Goal: Task Accomplishment & Management: Manage account settings

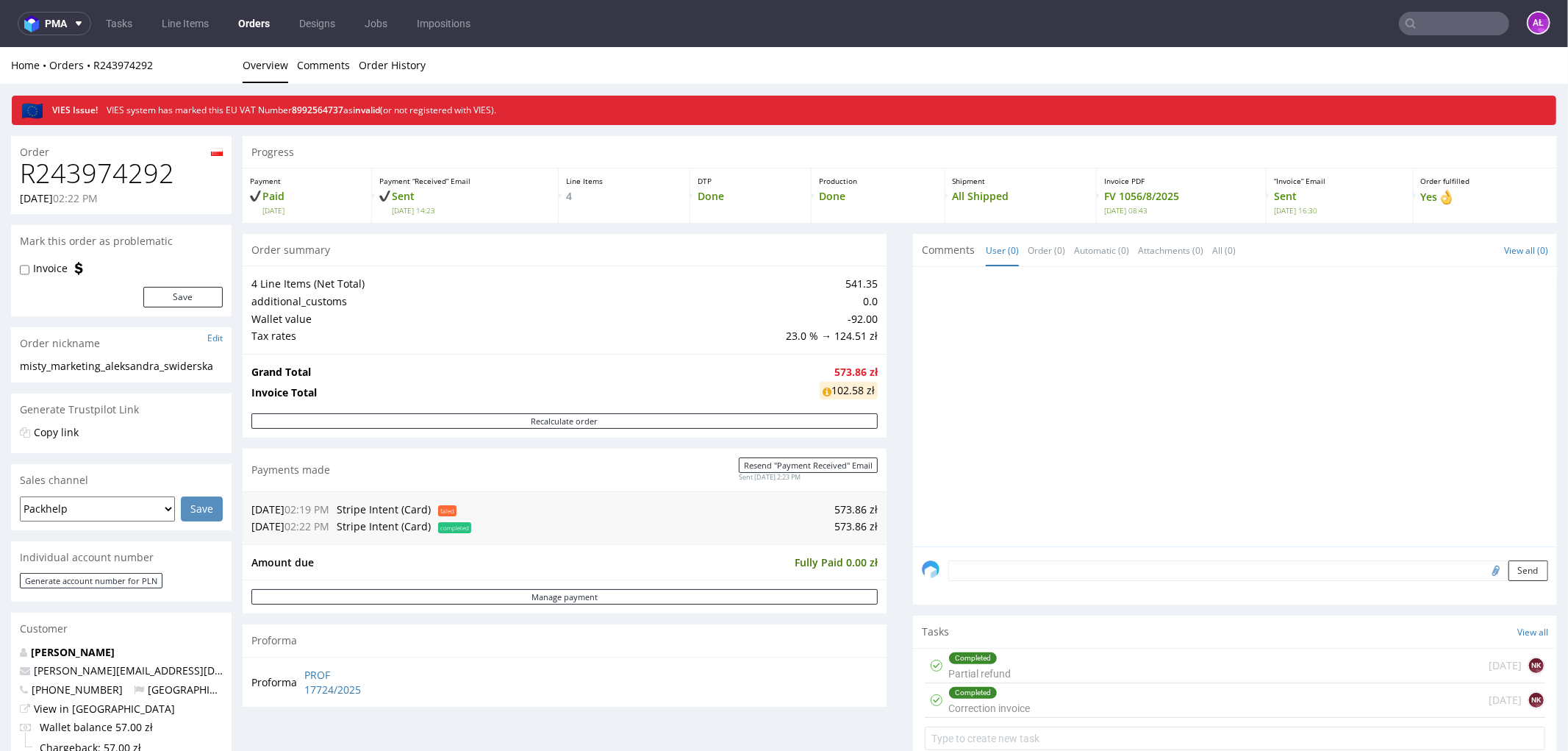
scroll to position [408, 0]
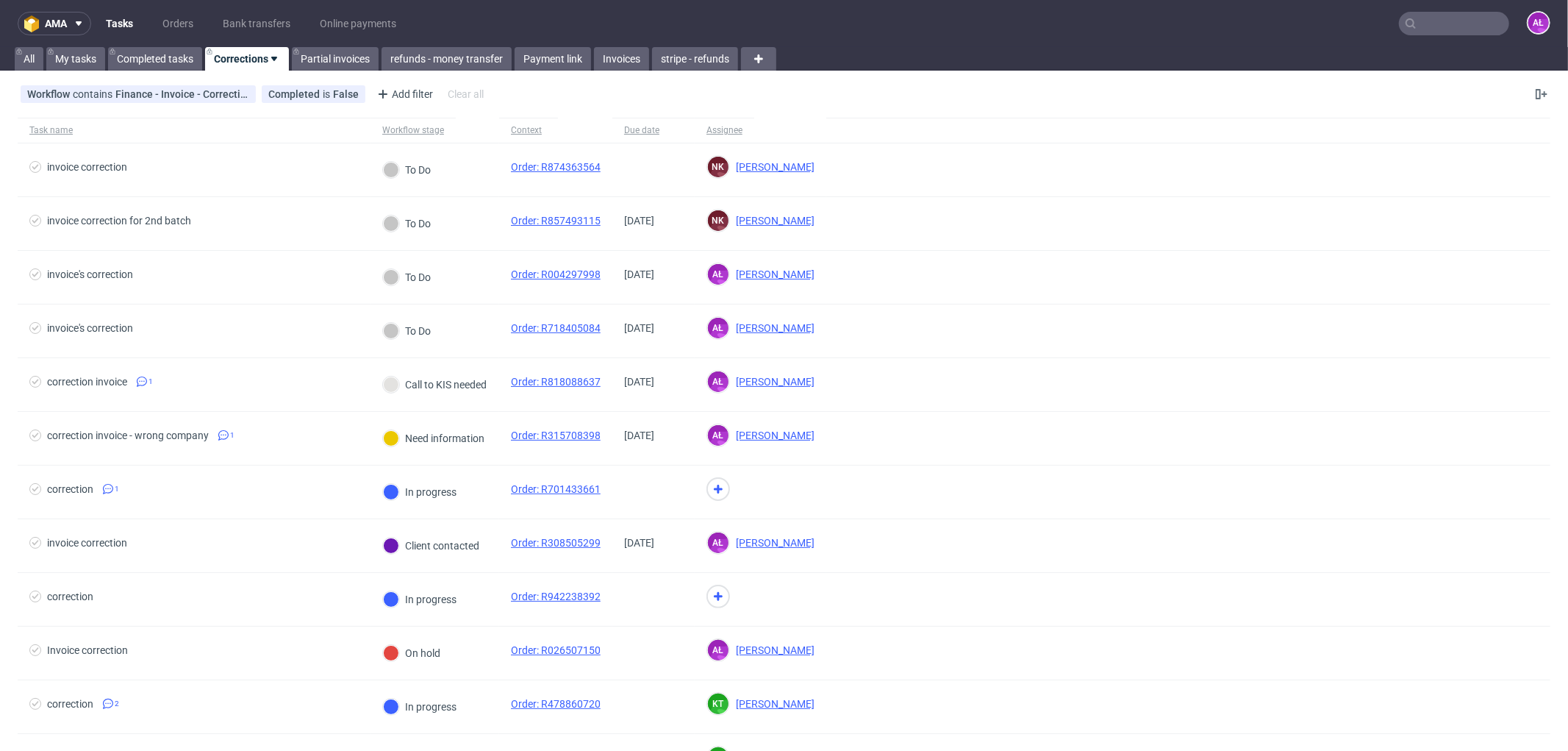
click at [1431, 20] on input "text" at bounding box center [1455, 24] width 111 height 24
paste input "FV 395/9/2025"
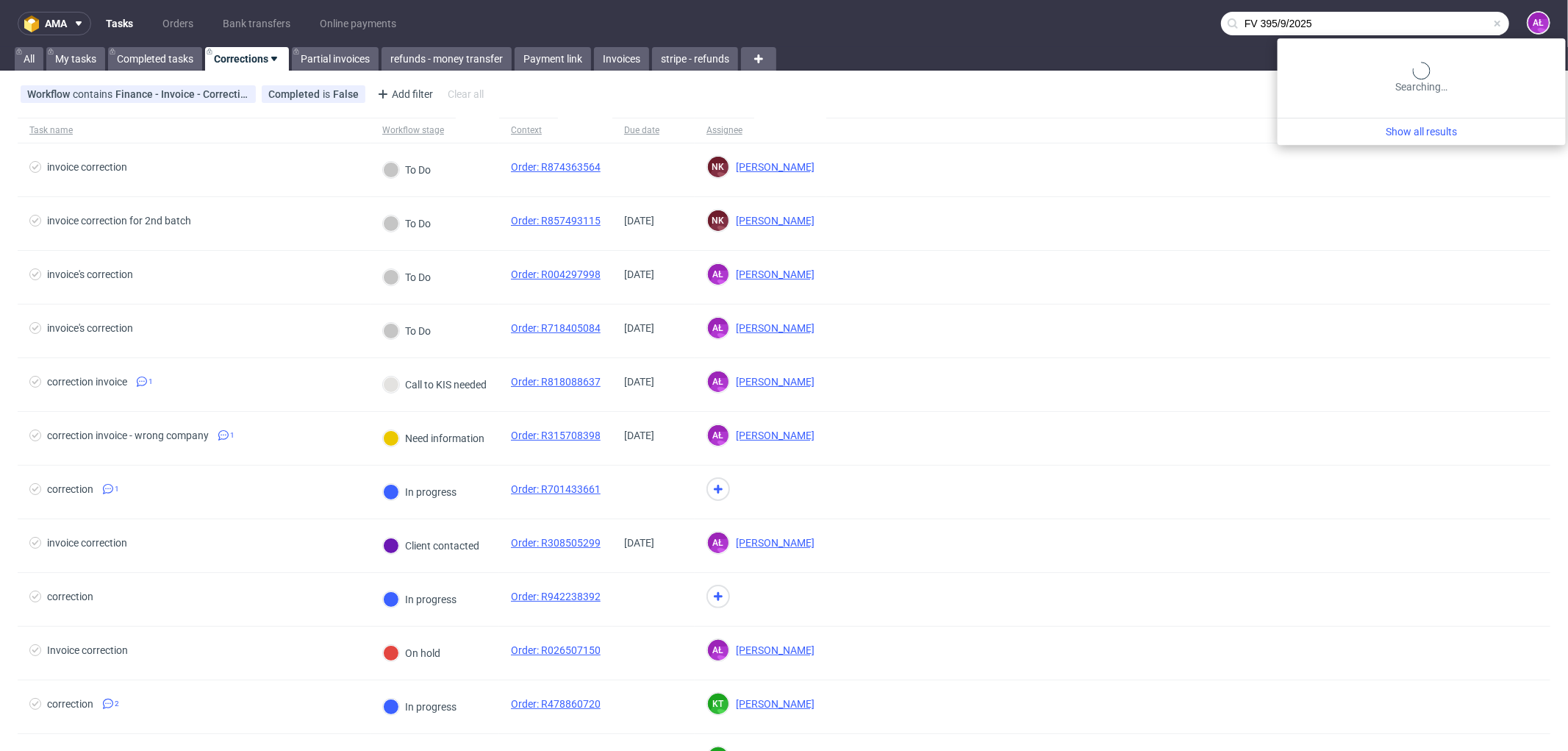
type input "FV 395/9/2025"
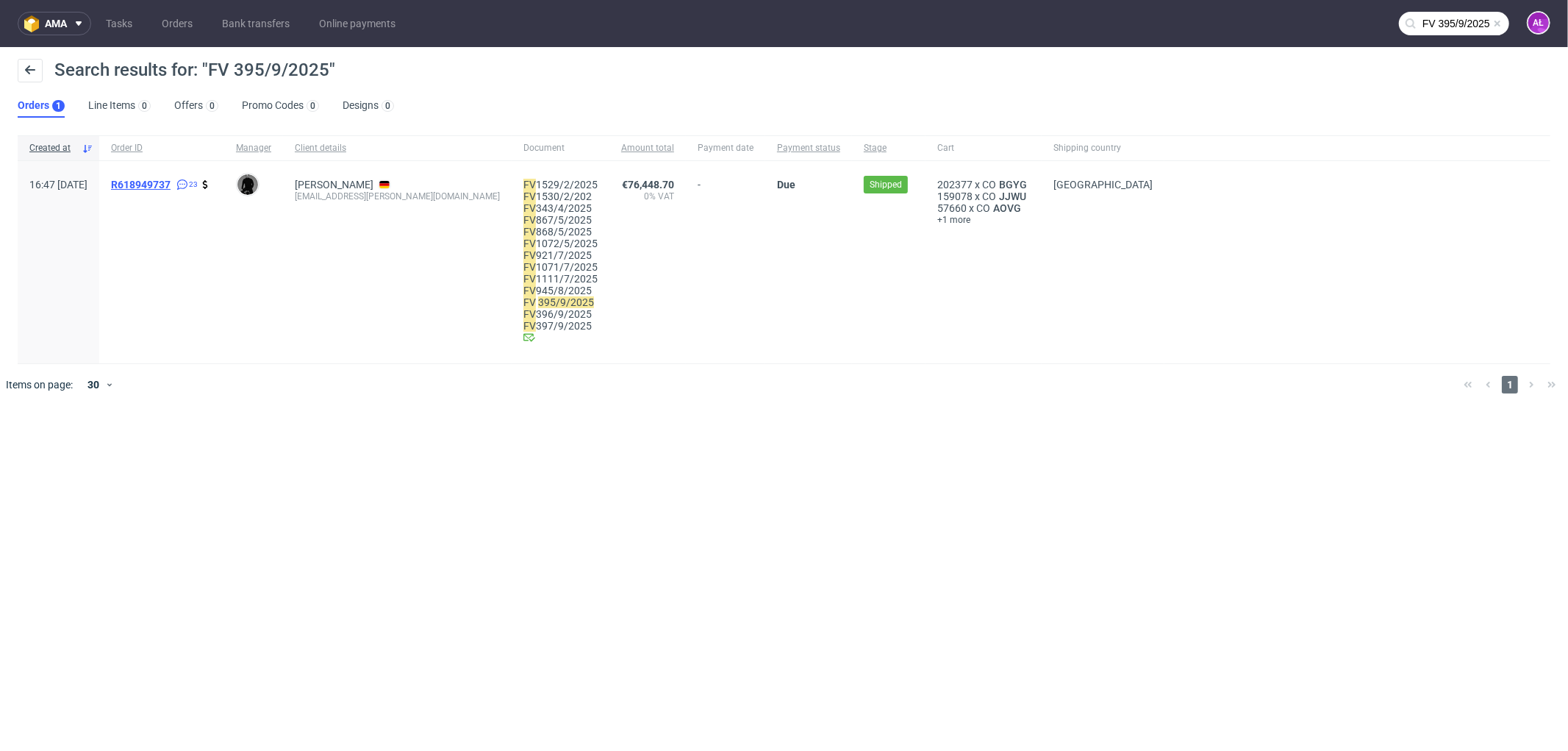
click at [171, 187] on span "R618949737" at bounding box center [140, 185] width 59 height 12
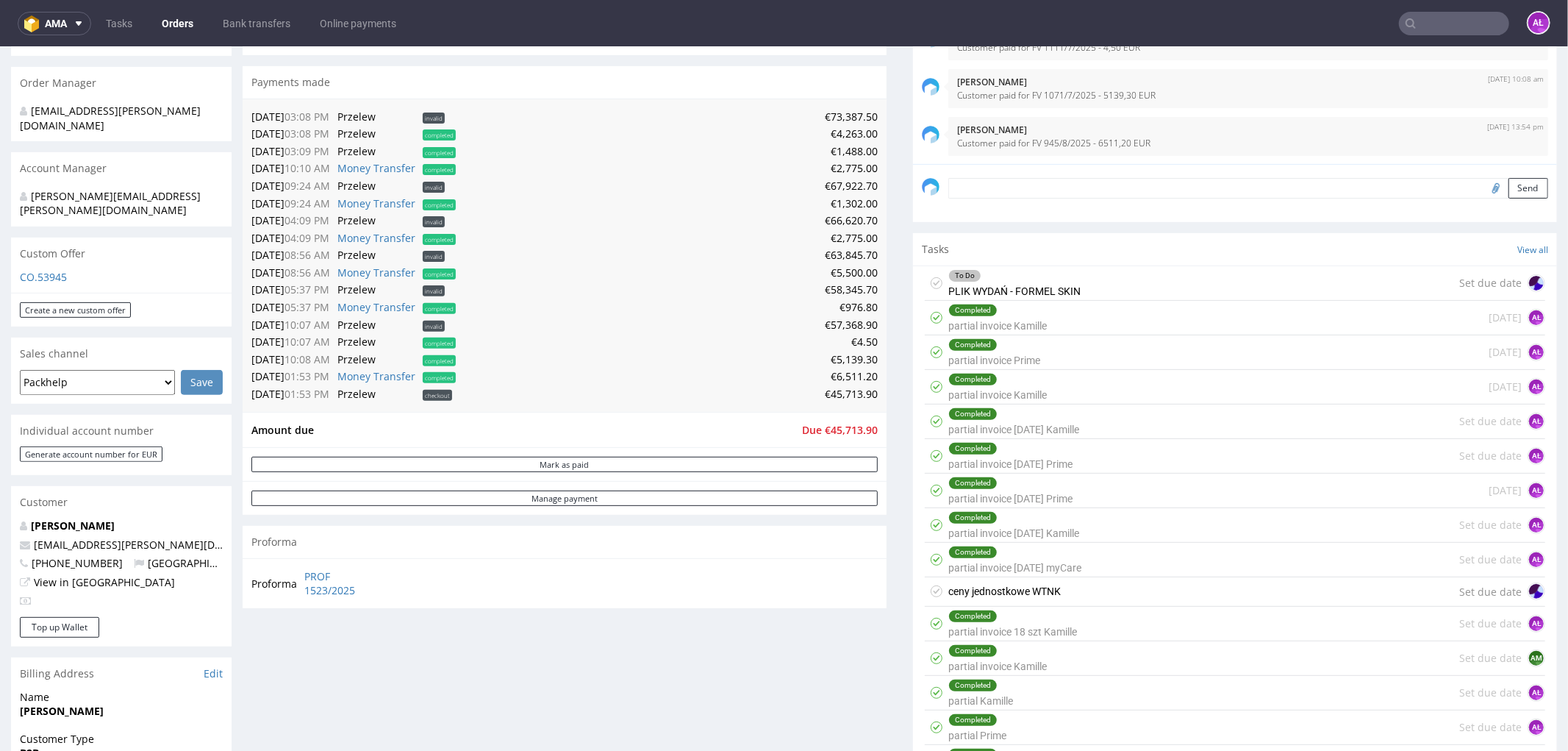
scroll to position [489, 0]
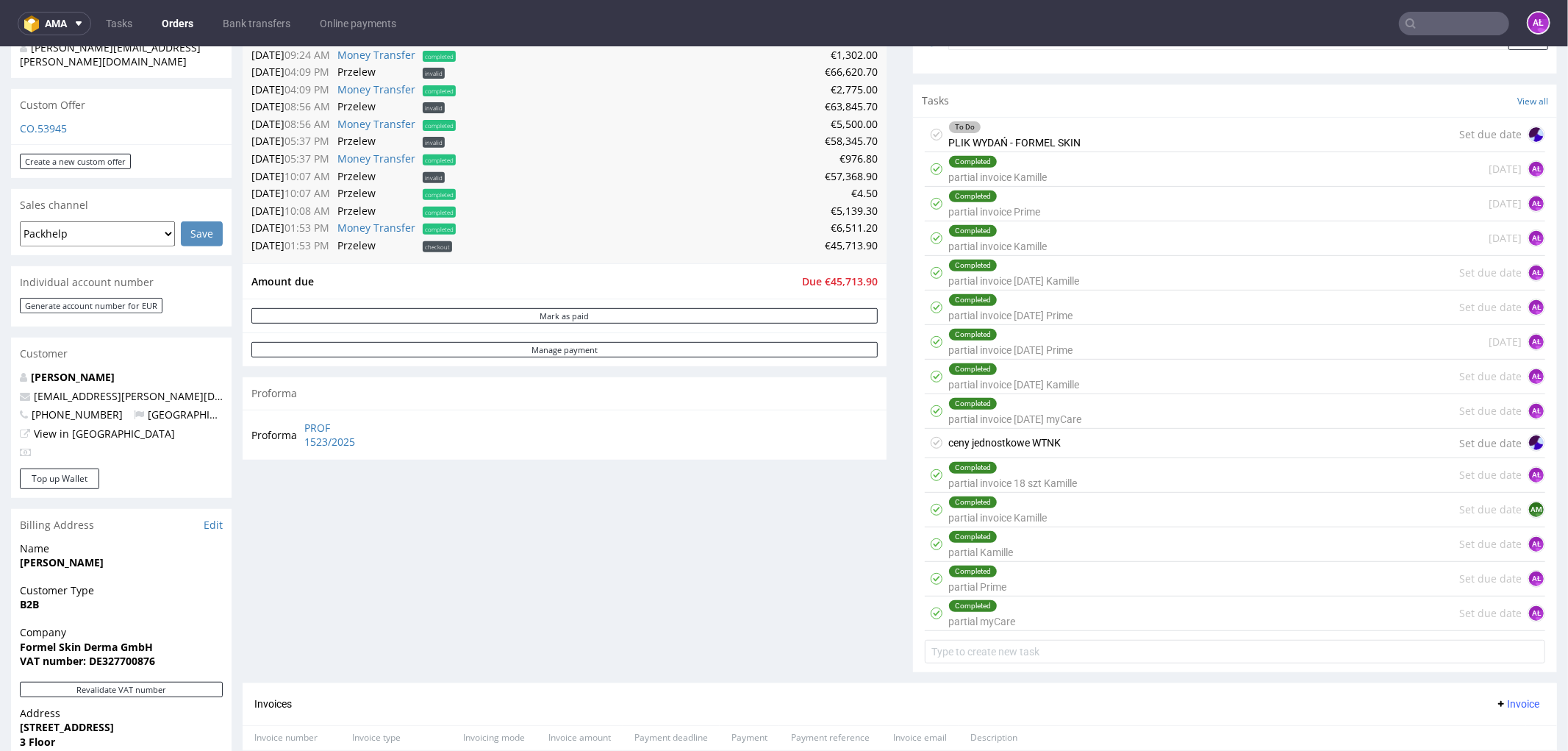
click at [1017, 590] on div "Completed partial Prime Set due date AŁ" at bounding box center [1234, 577] width 621 height 35
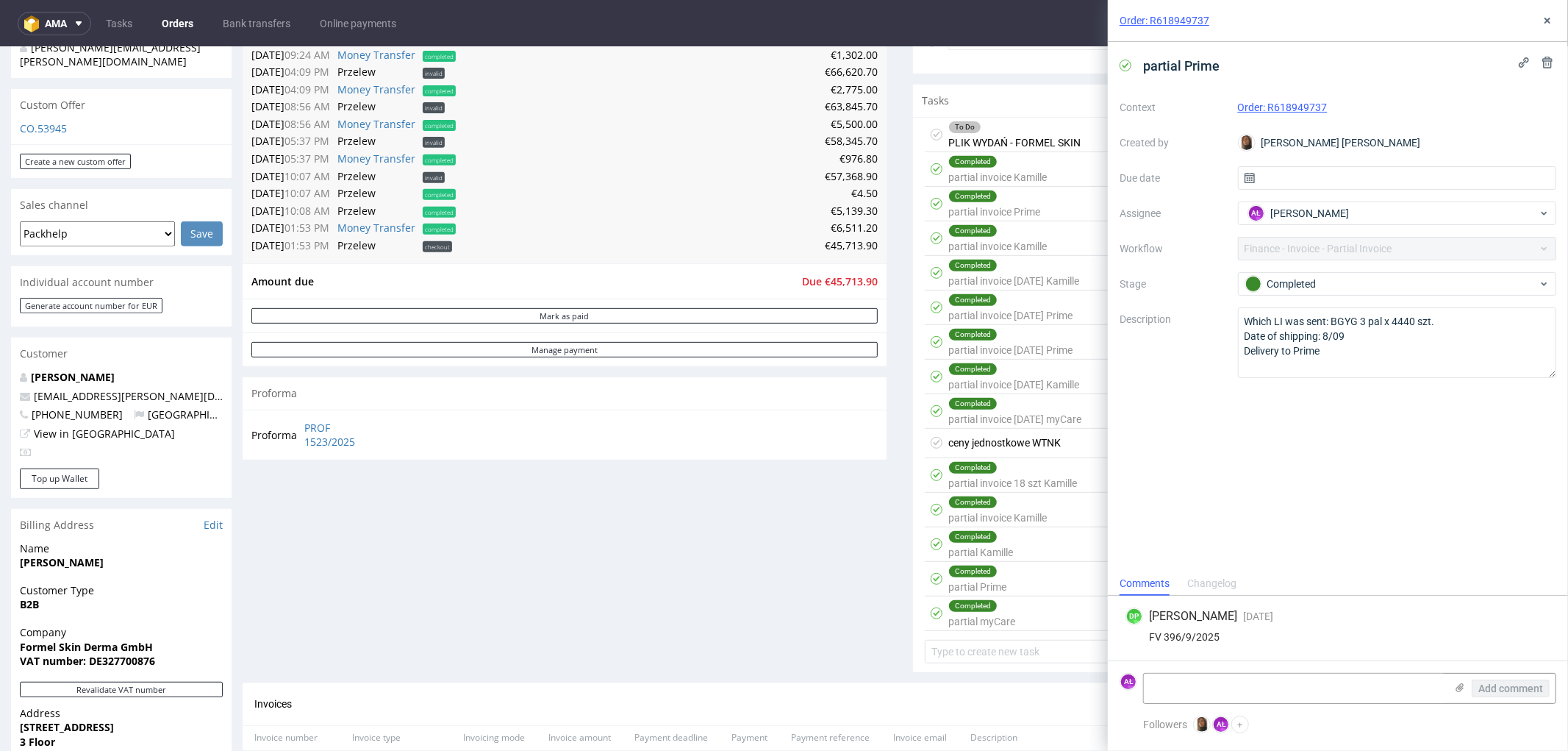
click at [1017, 613] on div "Completed partial myCare Set due date AŁ" at bounding box center [1234, 612] width 621 height 35
click at [1019, 540] on div "Completed partial Kamille Set due date AŁ" at bounding box center [1234, 543] width 621 height 35
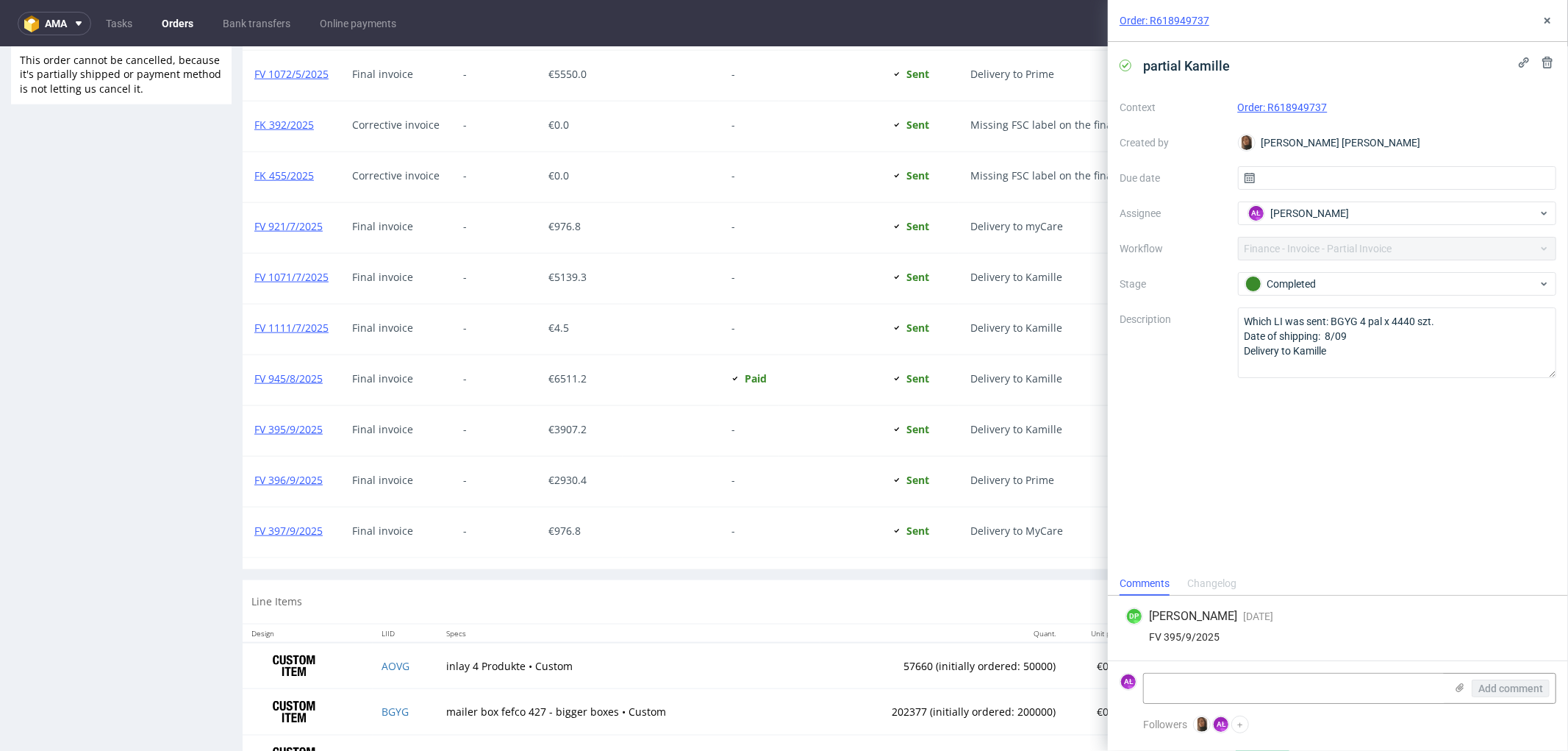
scroll to position [1470, 0]
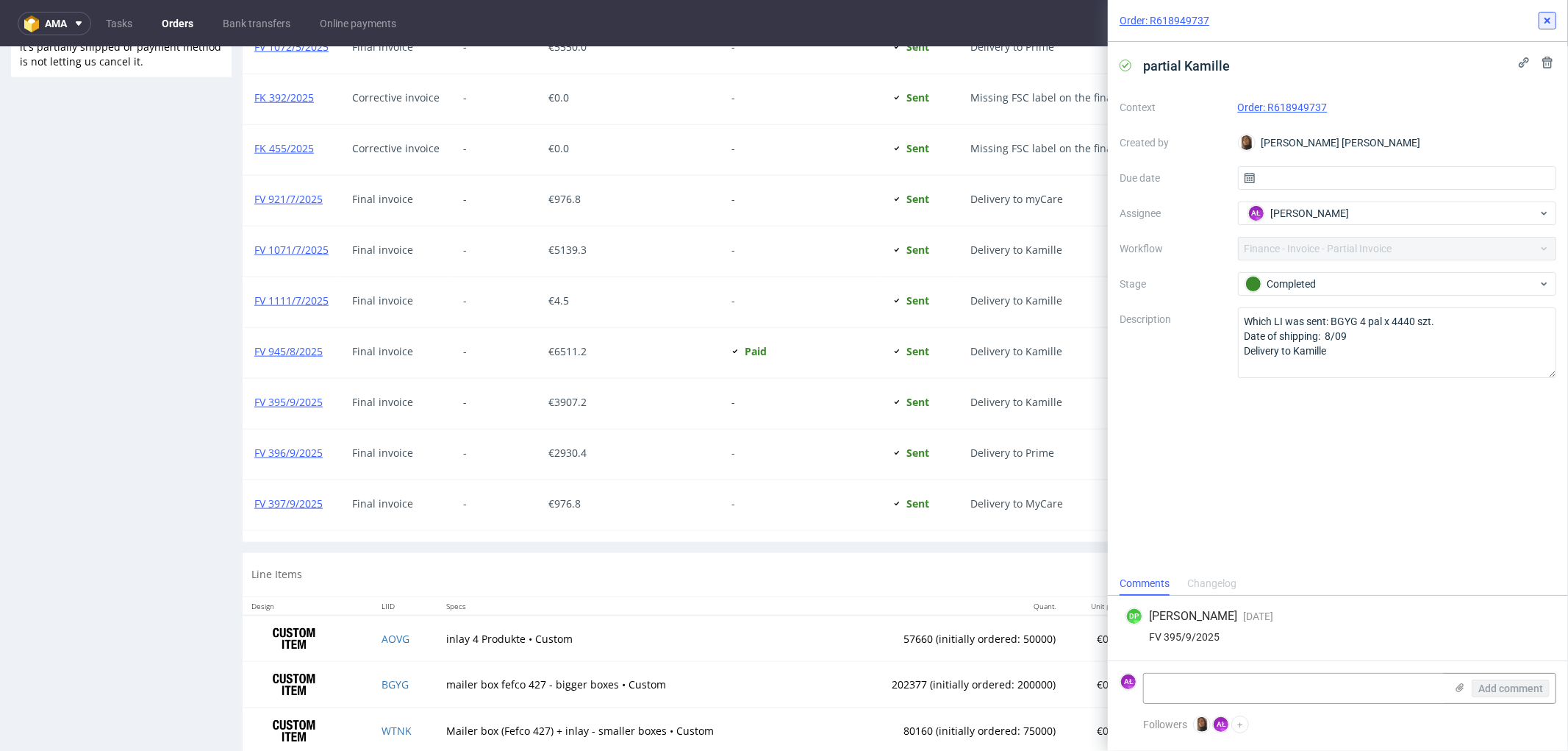
click at [1545, 20] on icon at bounding box center [1547, 21] width 12 height 12
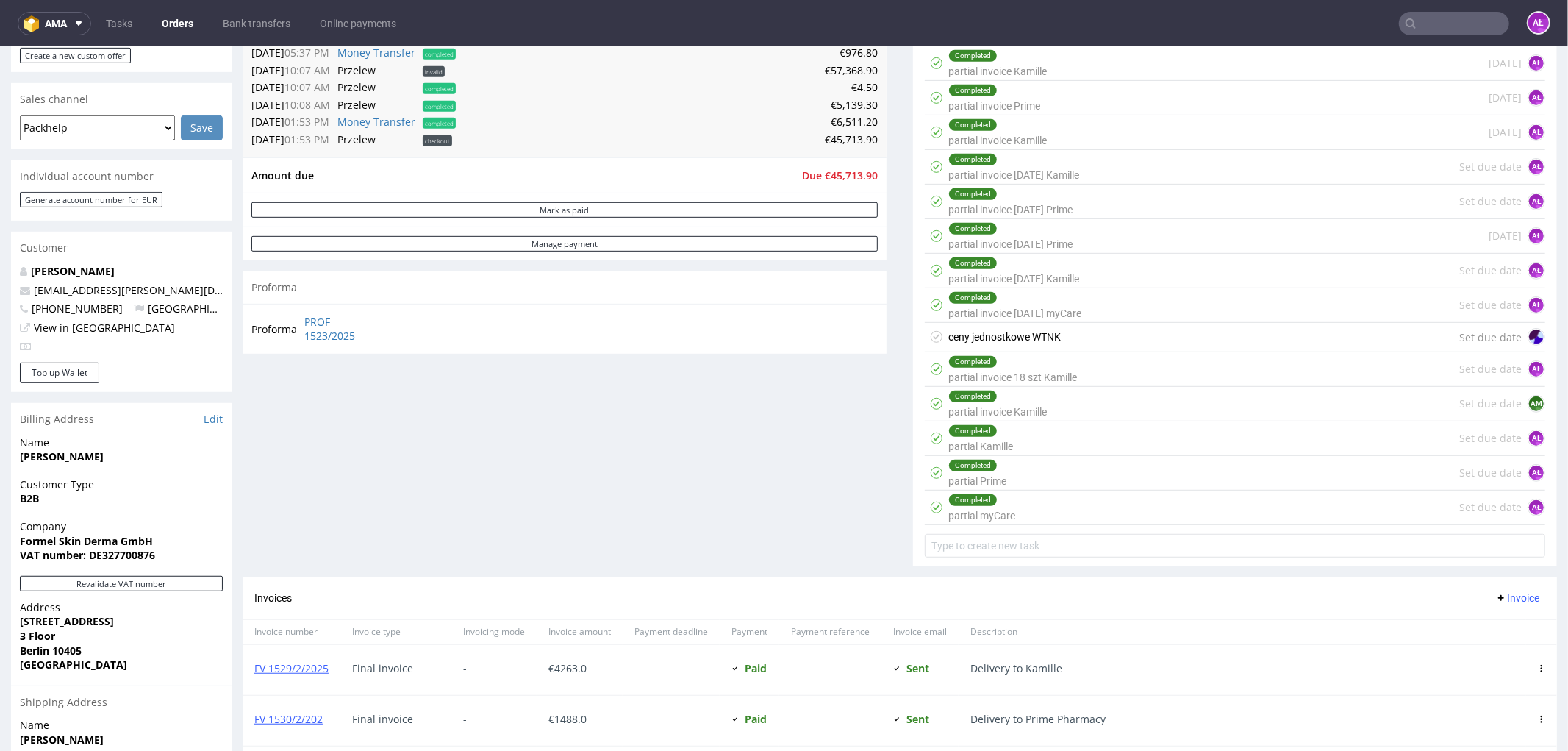
scroll to position [489, 0]
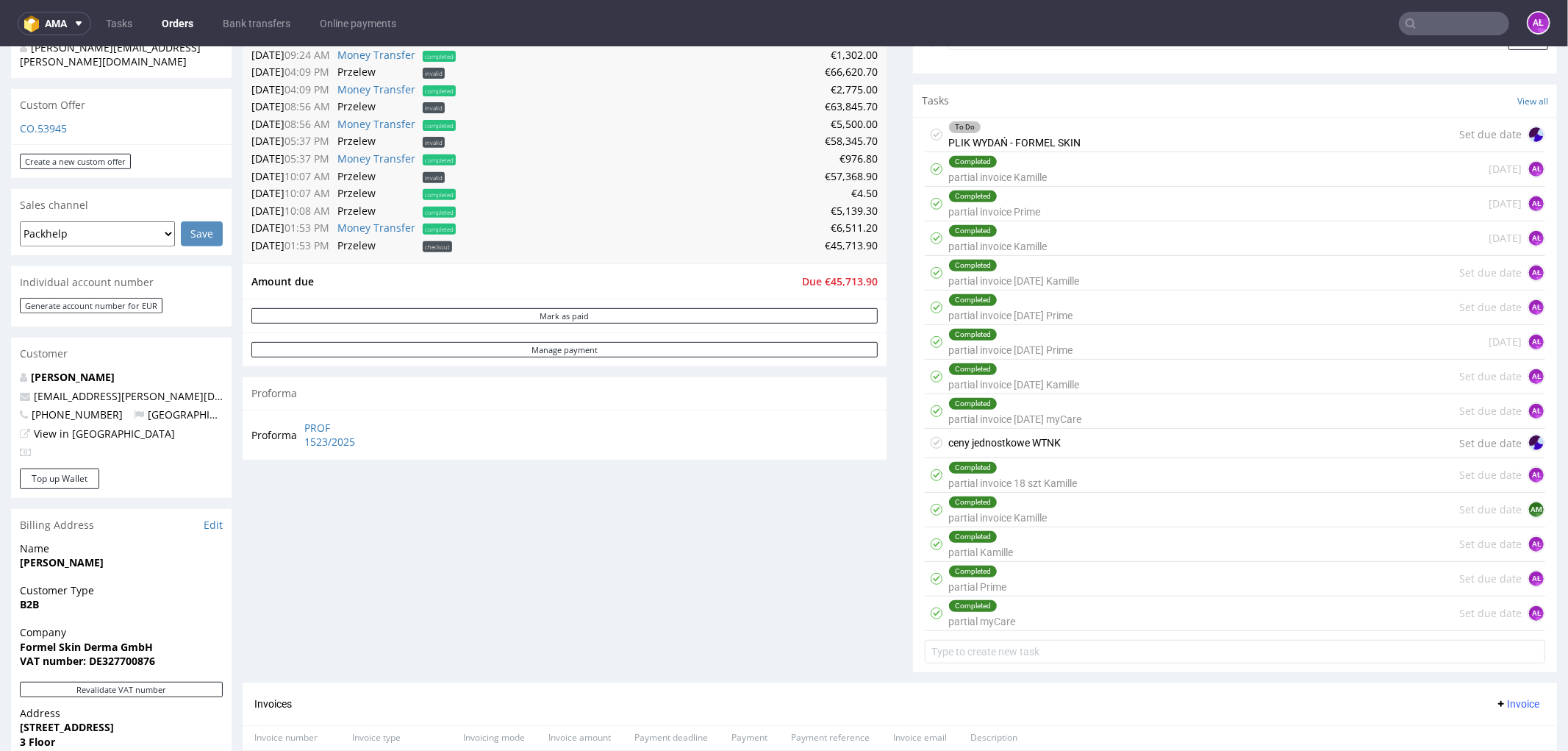
click at [1086, 128] on div "To Do PLIK WYDAŃ - FORMEL SKIN Set due date" at bounding box center [1234, 133] width 621 height 35
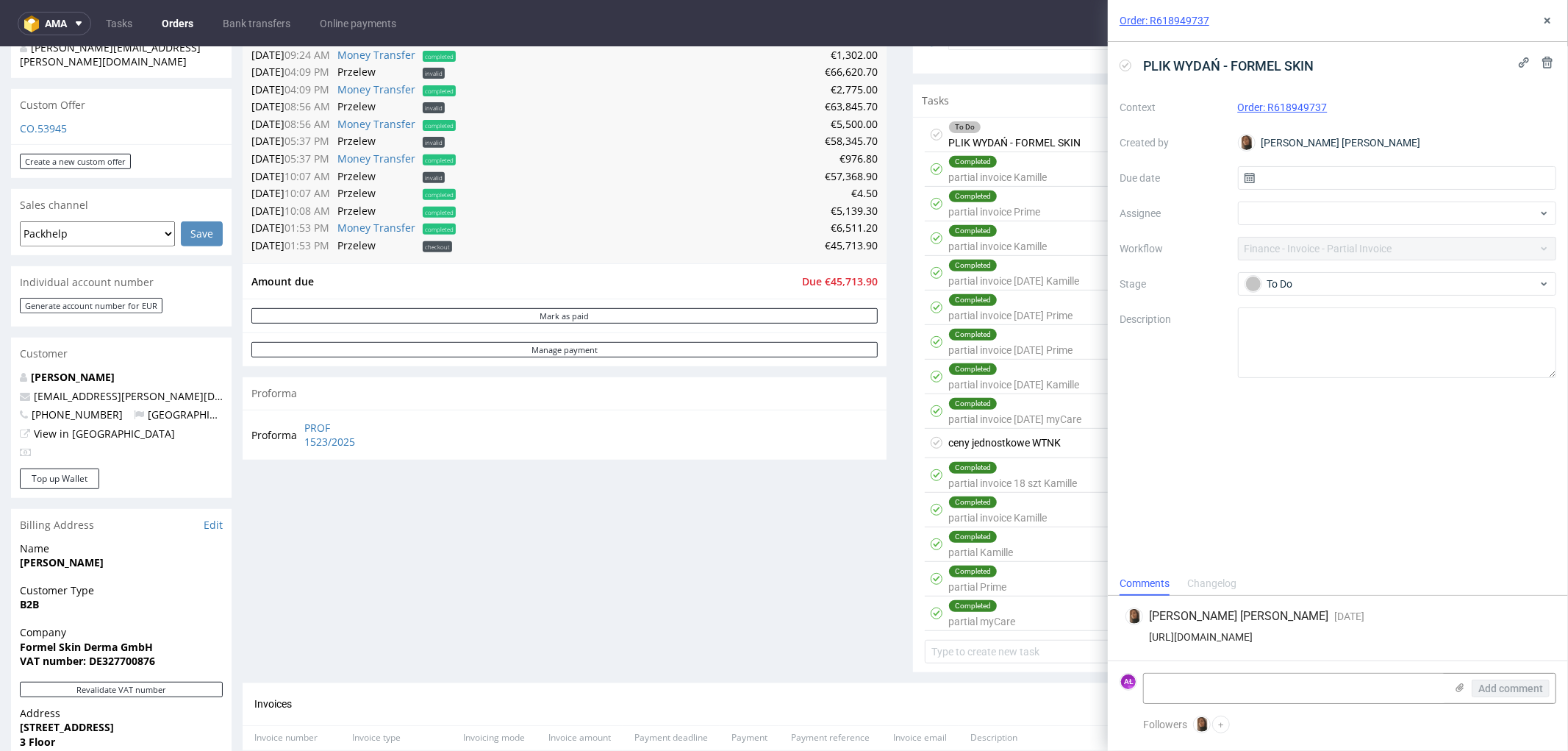
drag, startPoint x: 1308, startPoint y: 626, endPoint x: 1140, endPoint y: 615, distance: 168.4
click at [1140, 631] on div "https://docs.google.com/spreadsheets/d/1eR9qoTiuo5jtzjpUg1A3wgwk0fhHu6Hm62DBvN_…" at bounding box center [1337, 637] width 425 height 12
copy div "https://docs.google.com/spreadsheets/d/1eR9qoTiuo5jtzjpUg1A3wgwk0fhHu6Hm62DBvN_…"
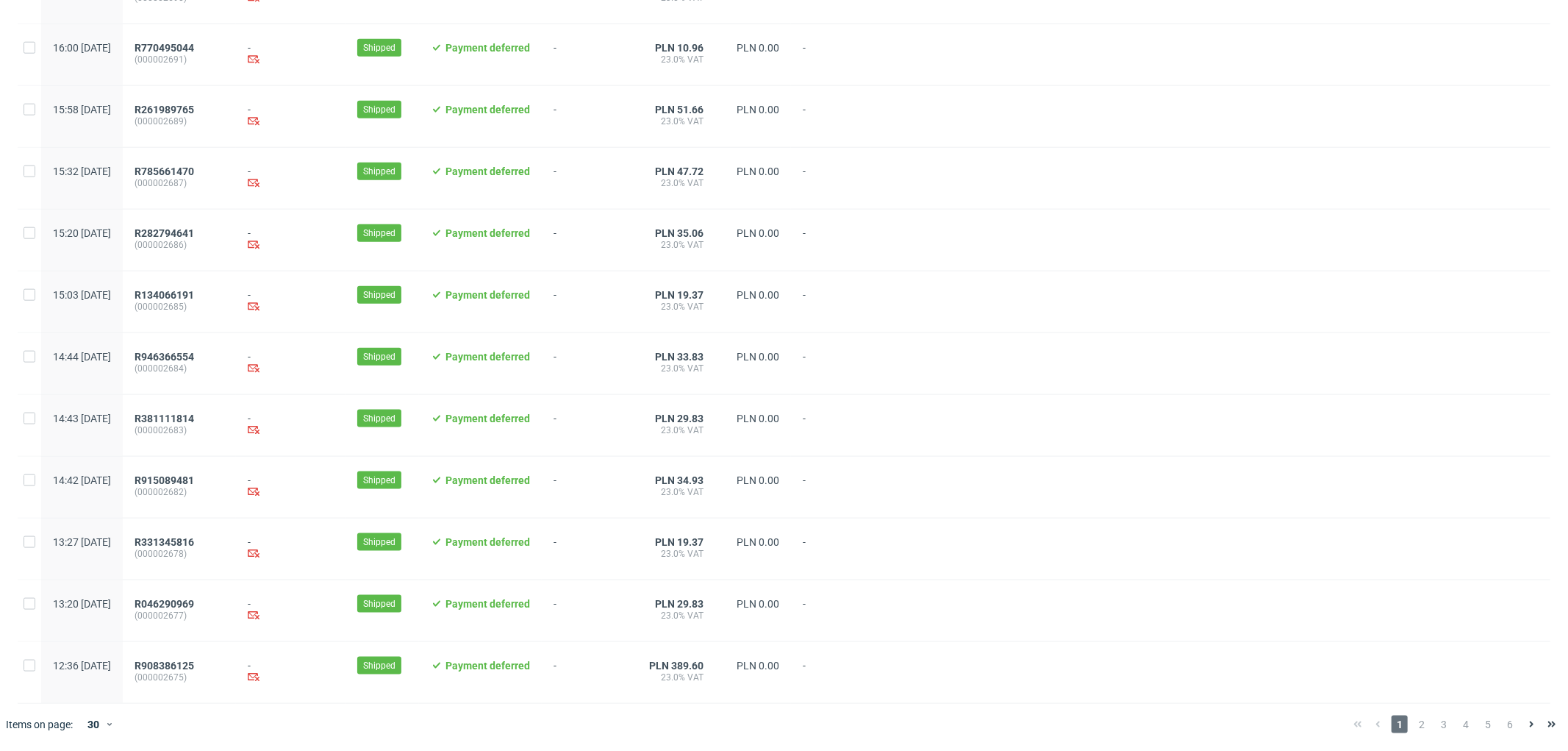
scroll to position [1393, 0]
click at [1502, 725] on span "6" at bounding box center [1510, 724] width 16 height 18
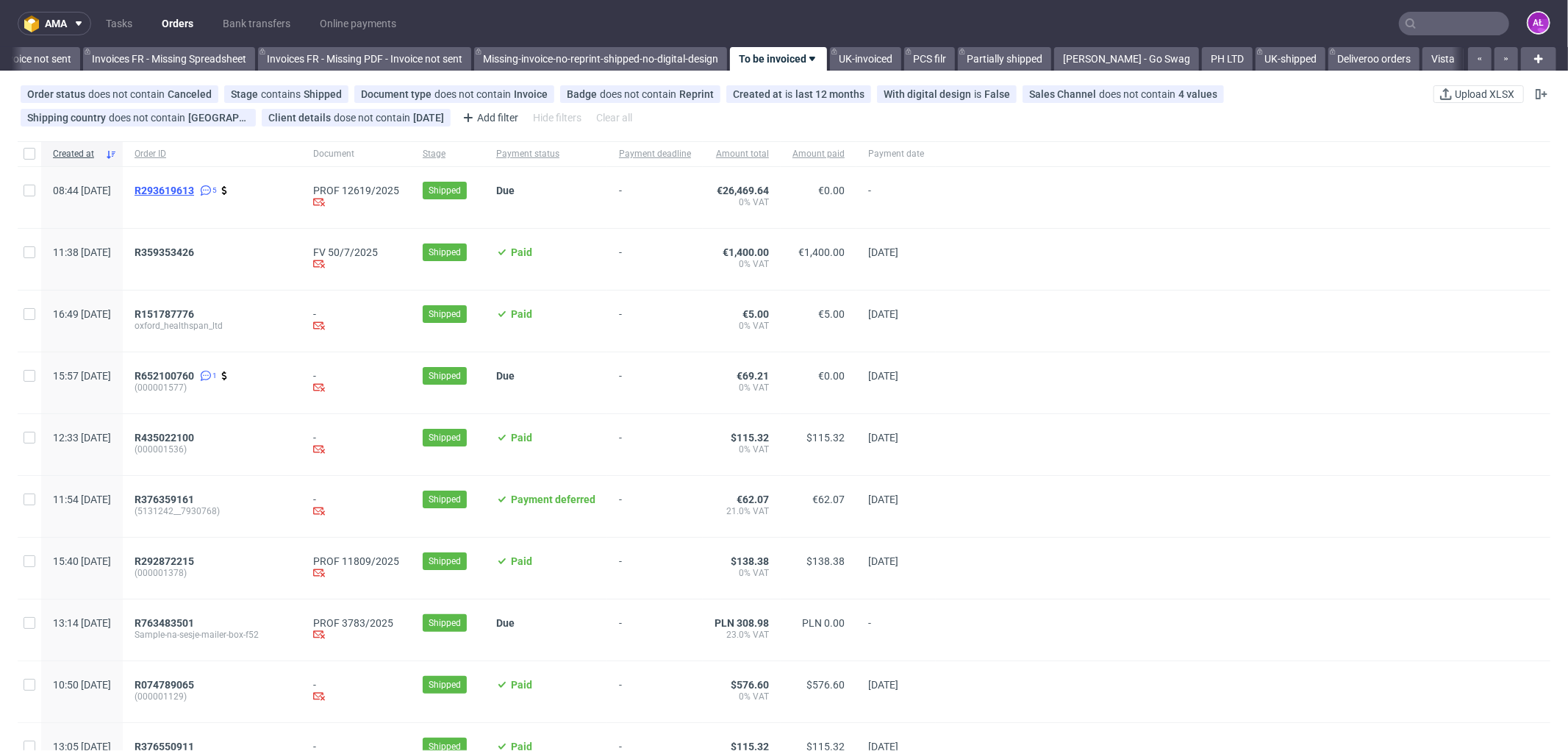
click at [194, 186] on span "R293619613" at bounding box center [164, 190] width 59 height 12
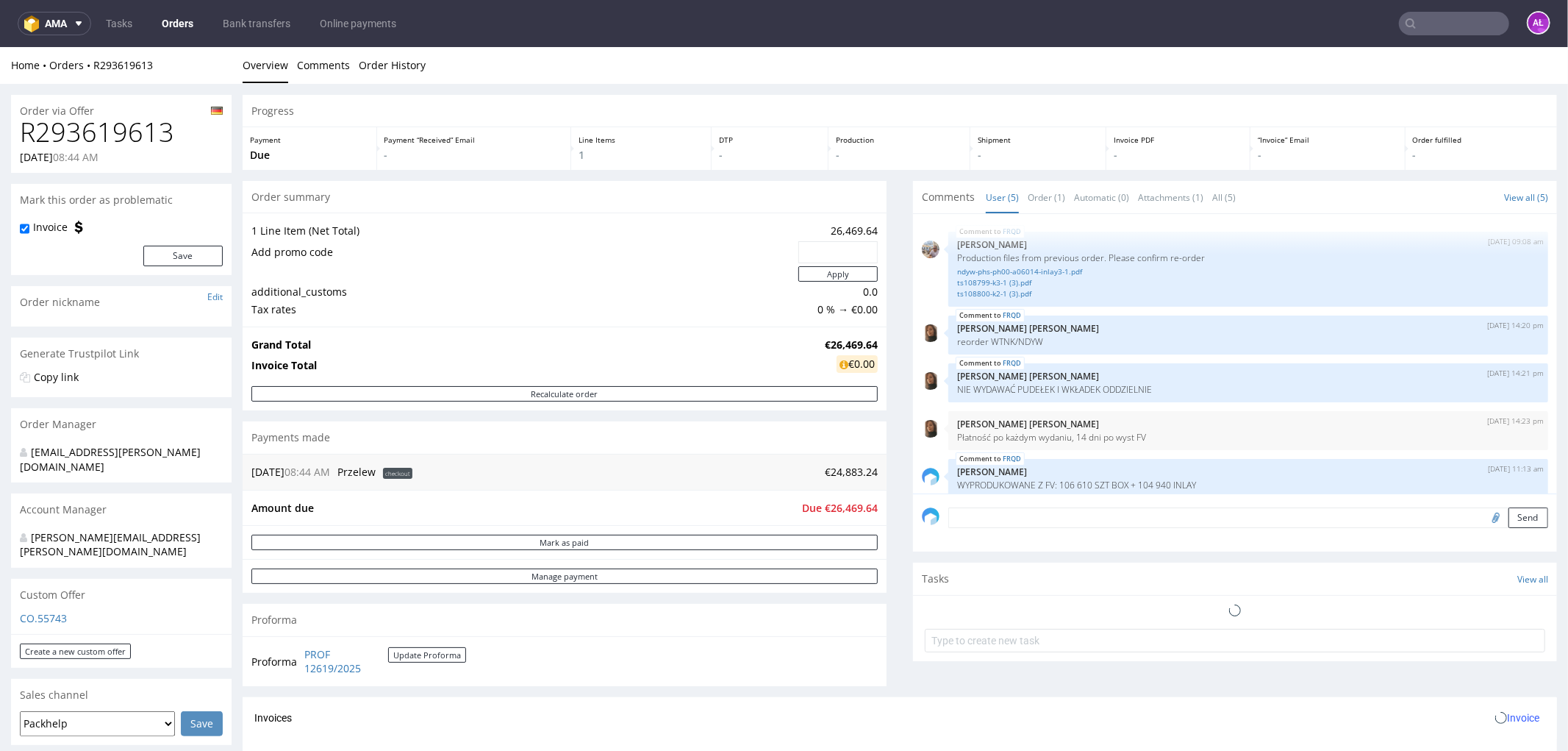
scroll to position [13, 0]
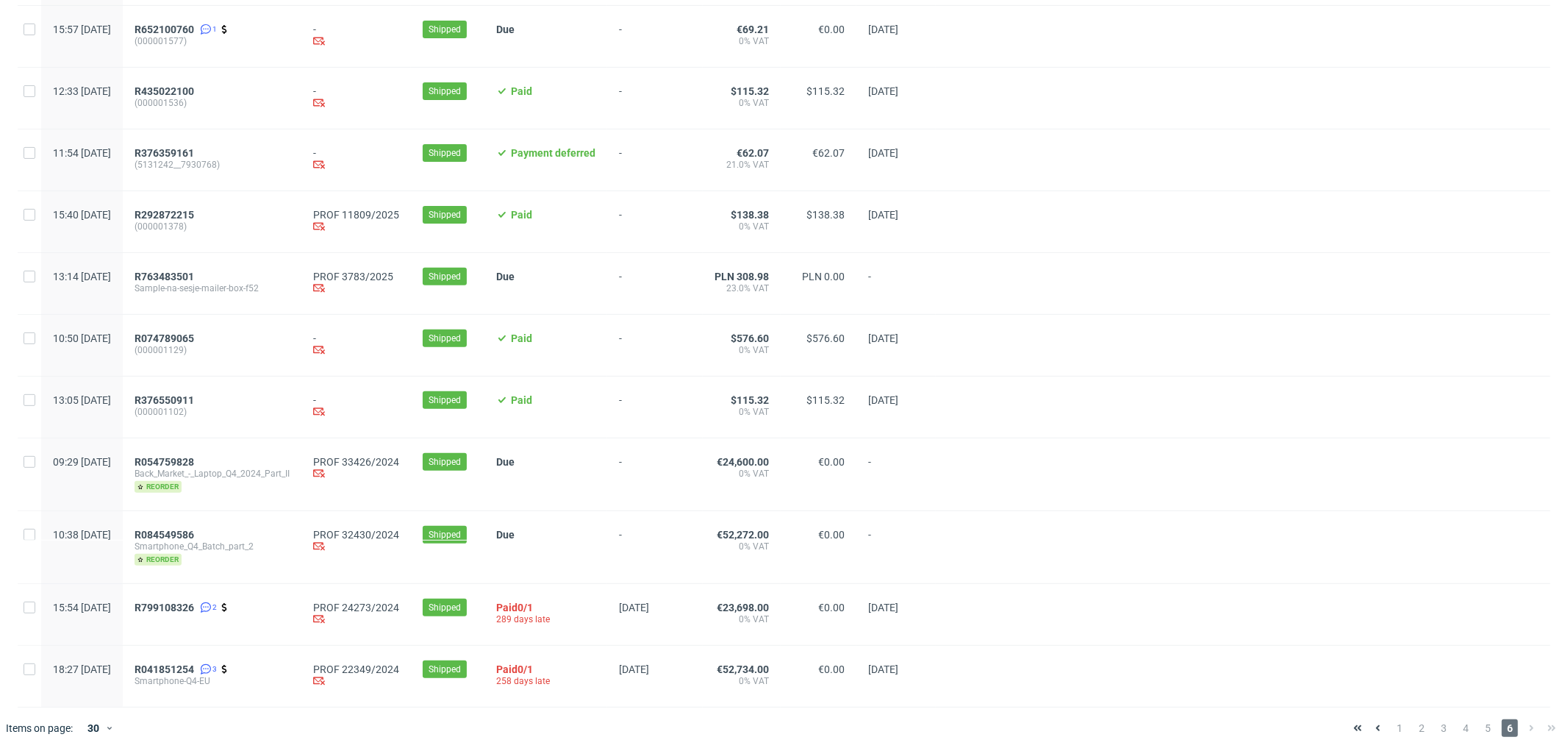
scroll to position [356, 0]
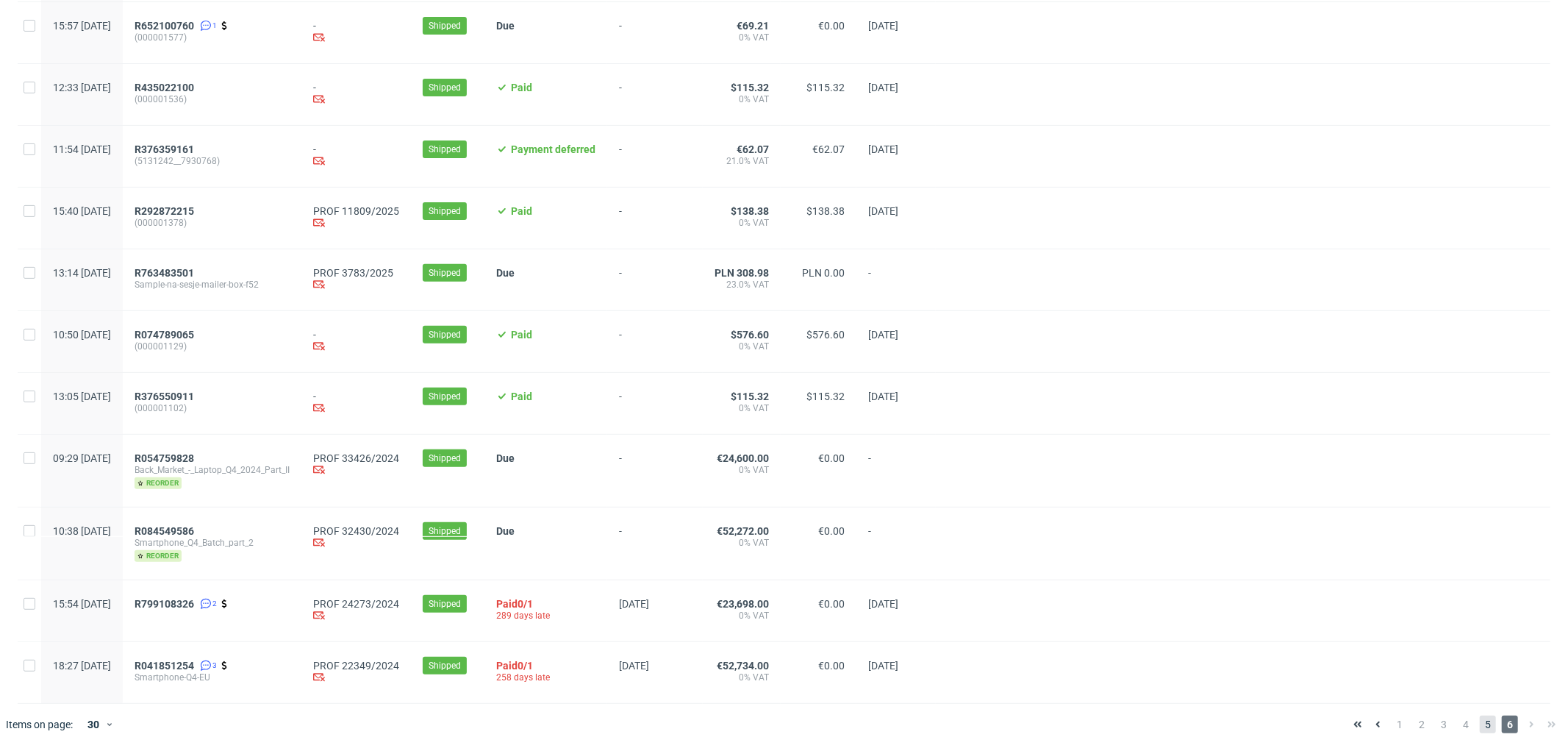
click at [1479, 721] on span "5" at bounding box center [1487, 724] width 16 height 18
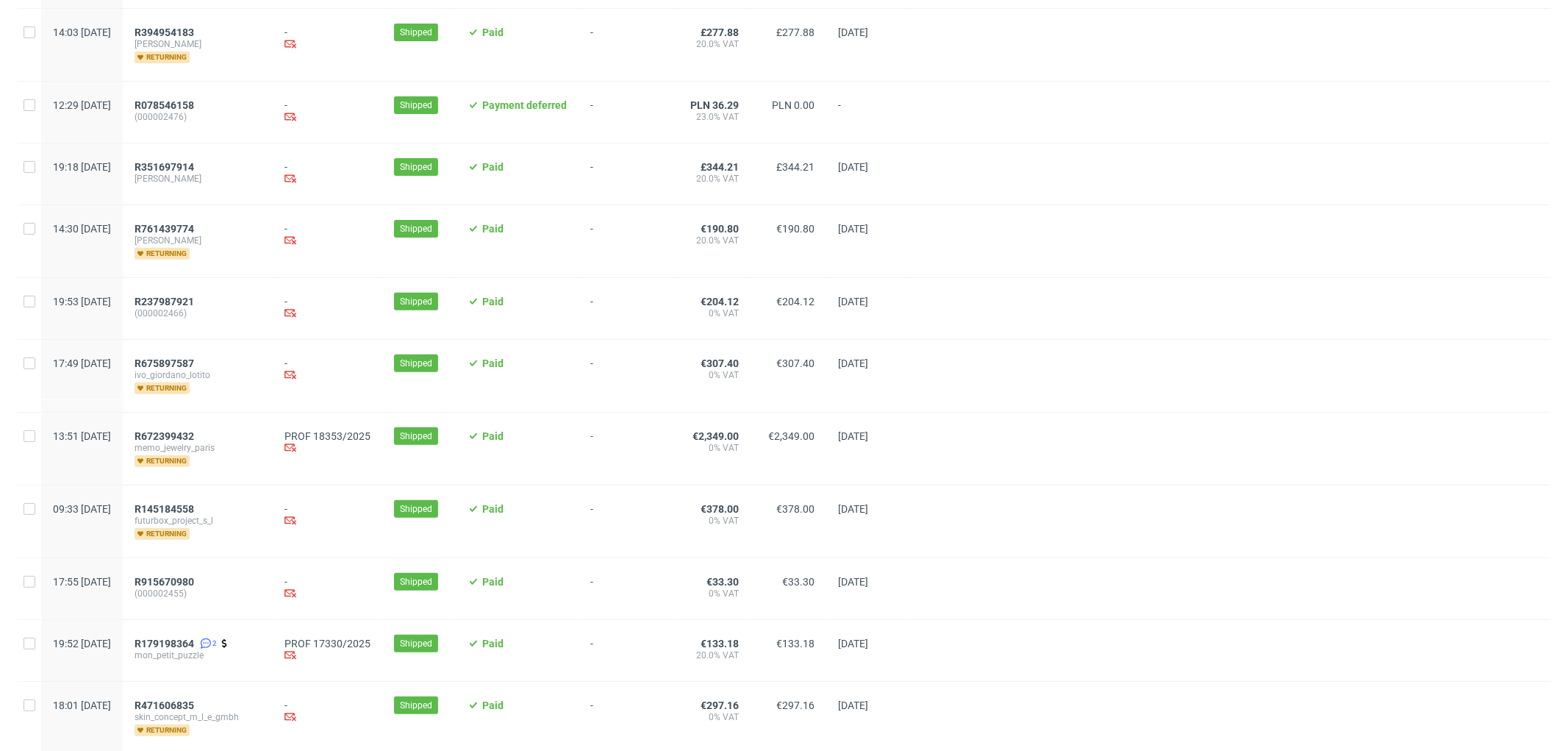
scroll to position [489, 0]
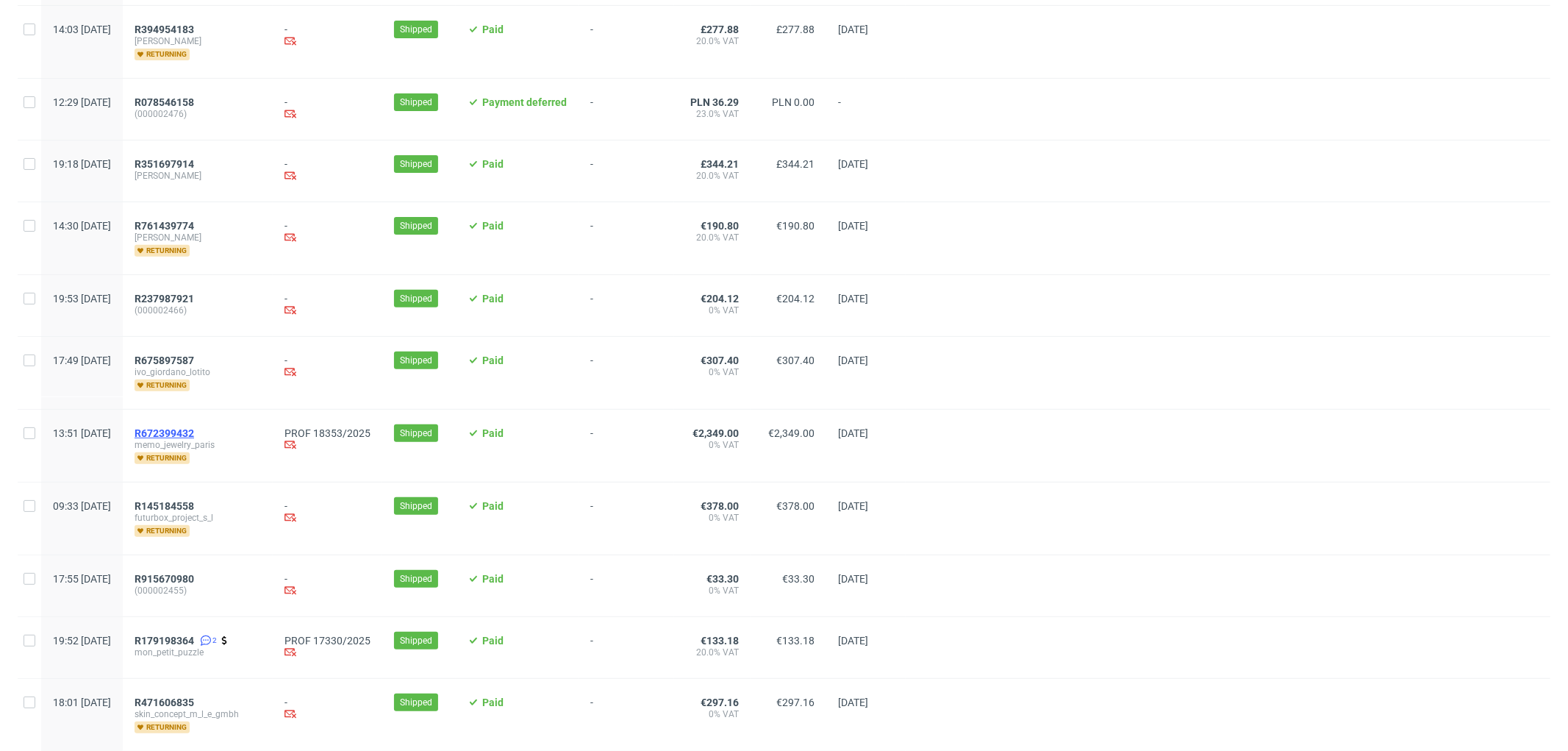
click at [194, 433] on span "R672399432" at bounding box center [164, 433] width 59 height 12
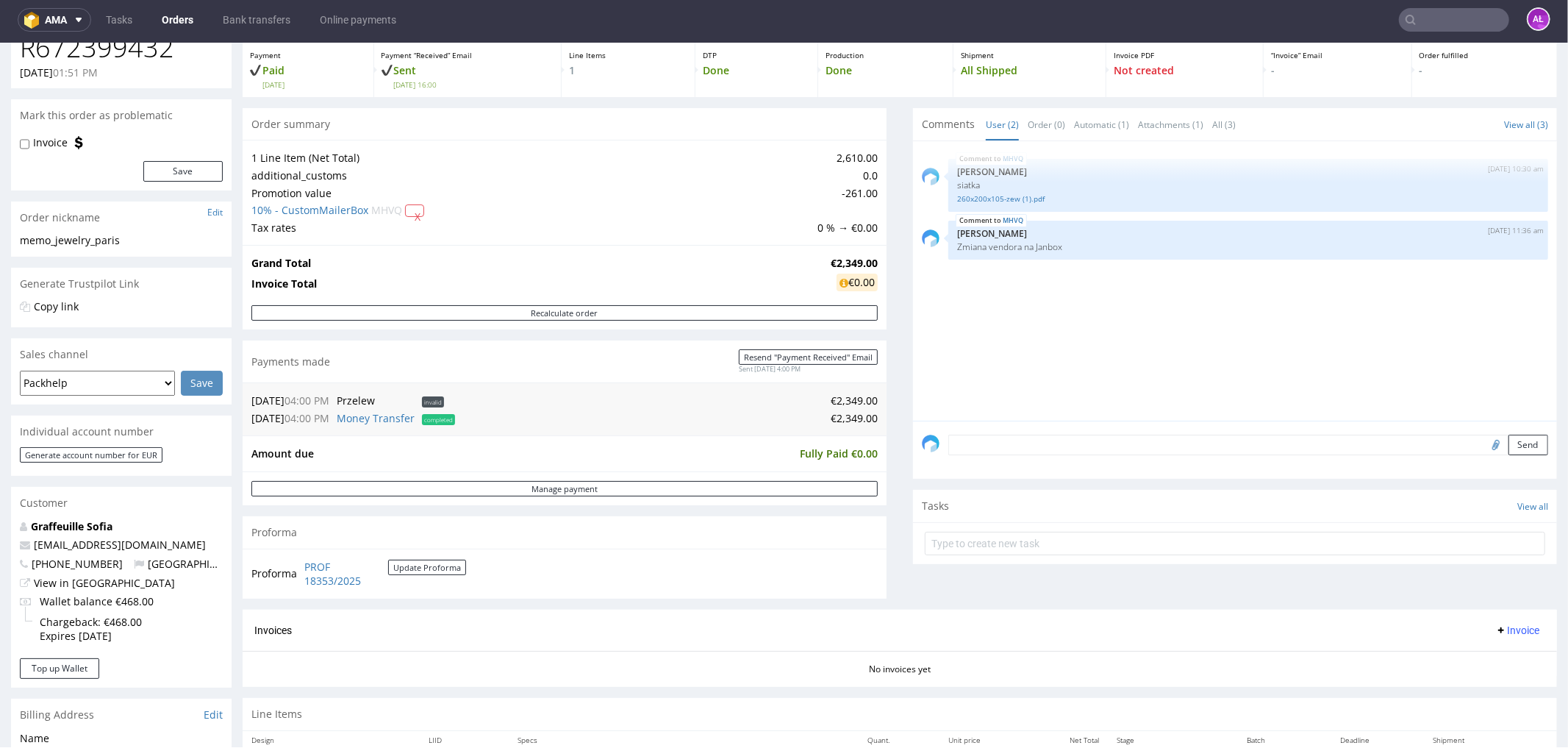
scroll to position [327, 0]
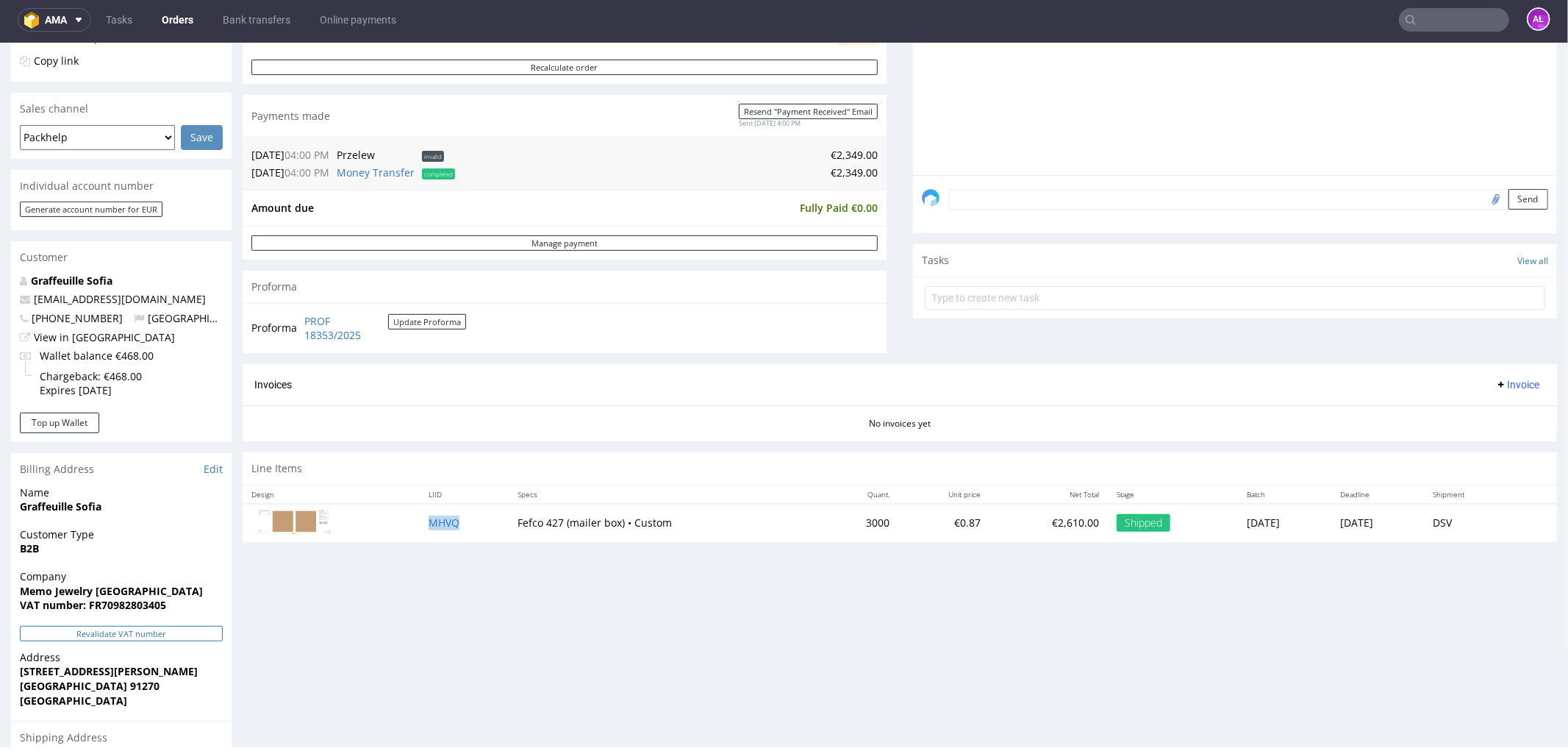
click at [195, 630] on button "Revalidate VAT number" at bounding box center [121, 633] width 203 height 16
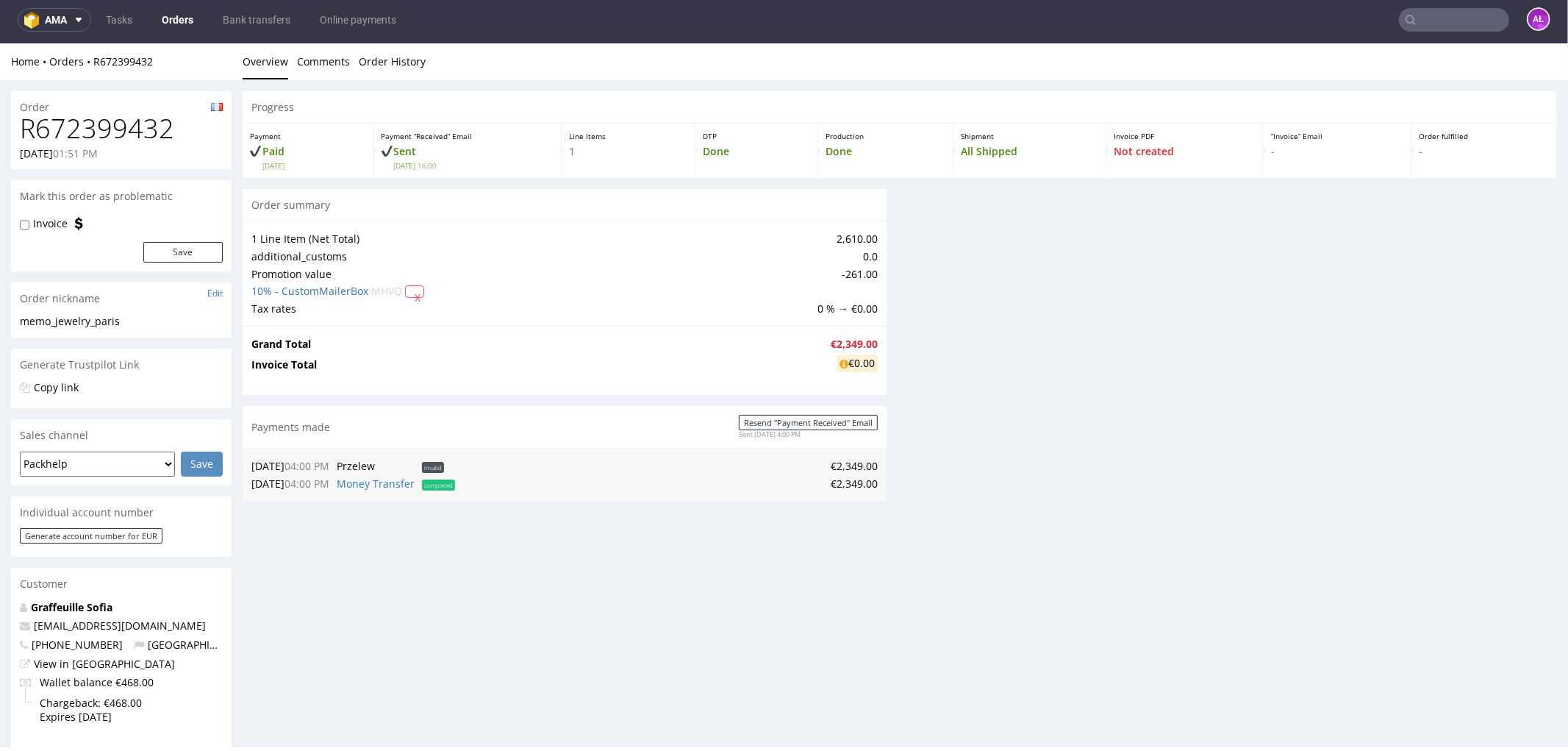
scroll to position [318, 0]
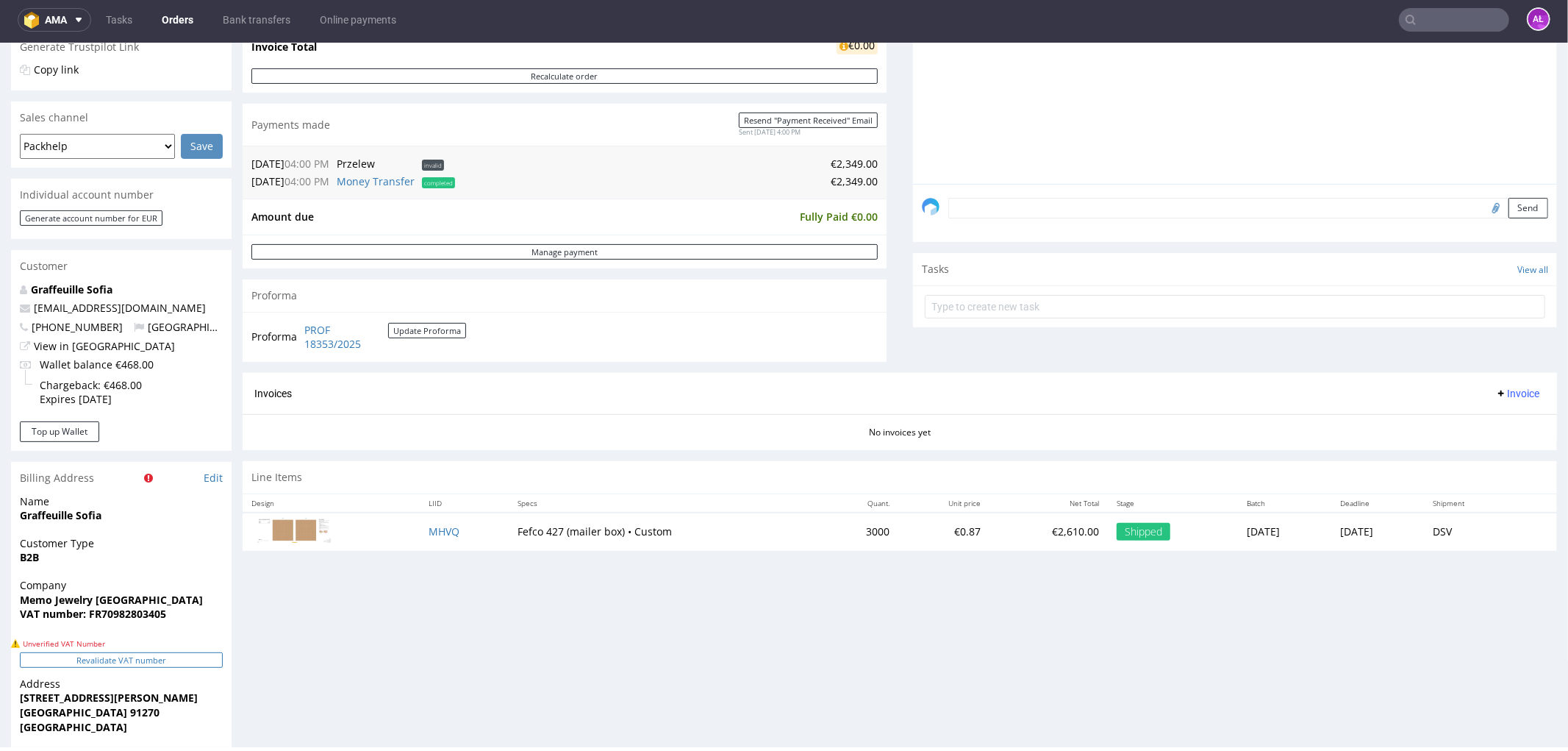
click at [207, 653] on button "Revalidate VAT number" at bounding box center [121, 659] width 203 height 16
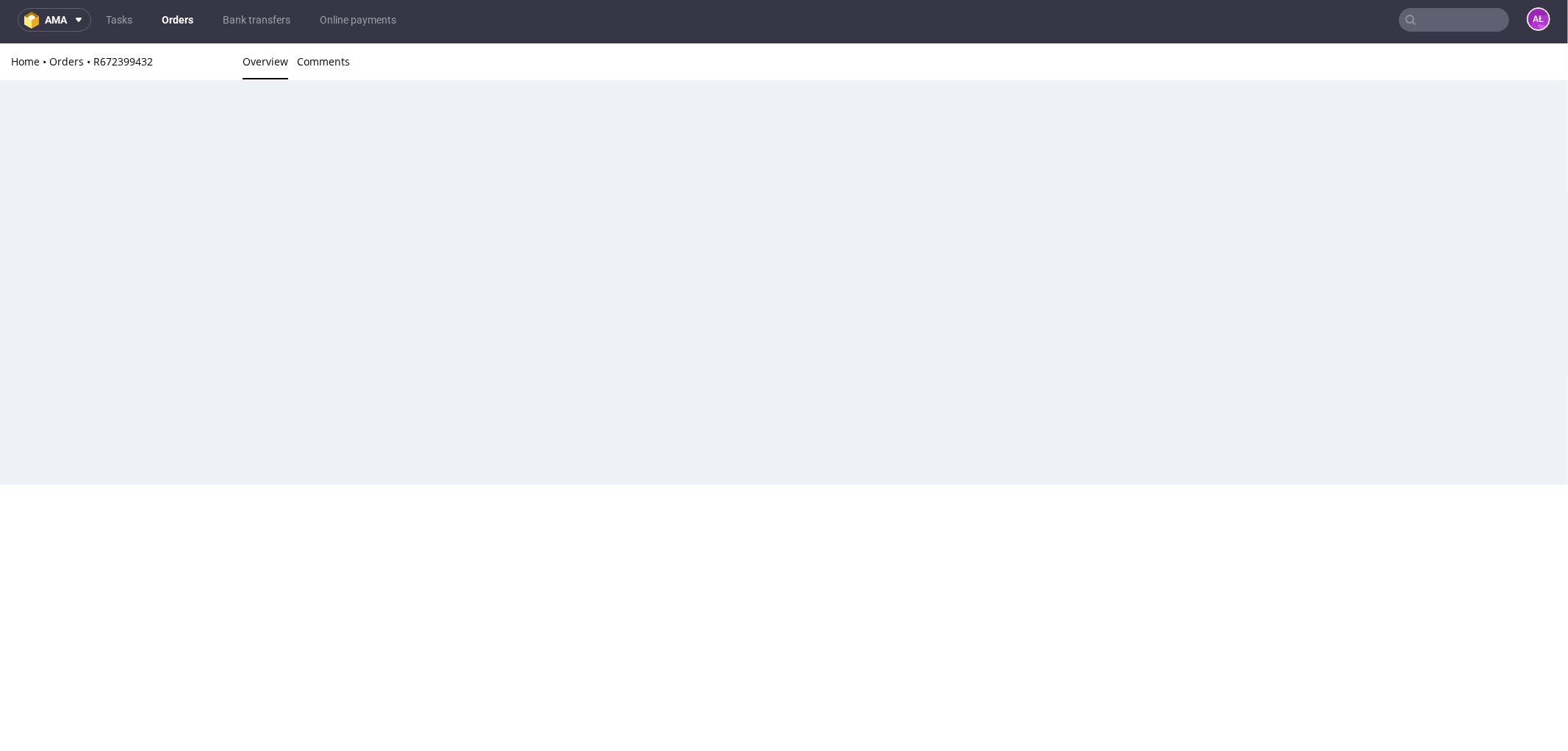
scroll to position [309, 0]
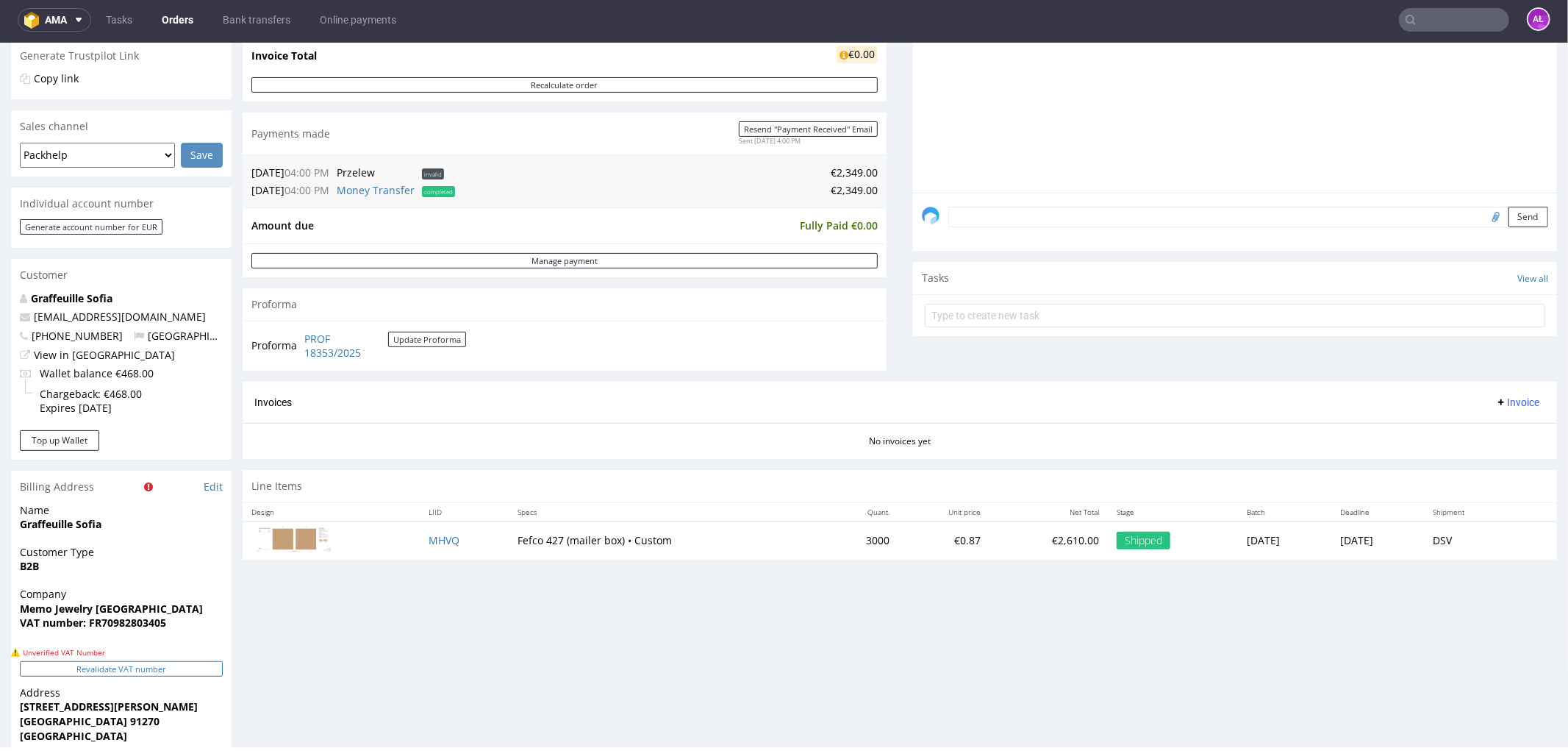
click at [207, 664] on button "Revalidate VAT number" at bounding box center [121, 668] width 203 height 16
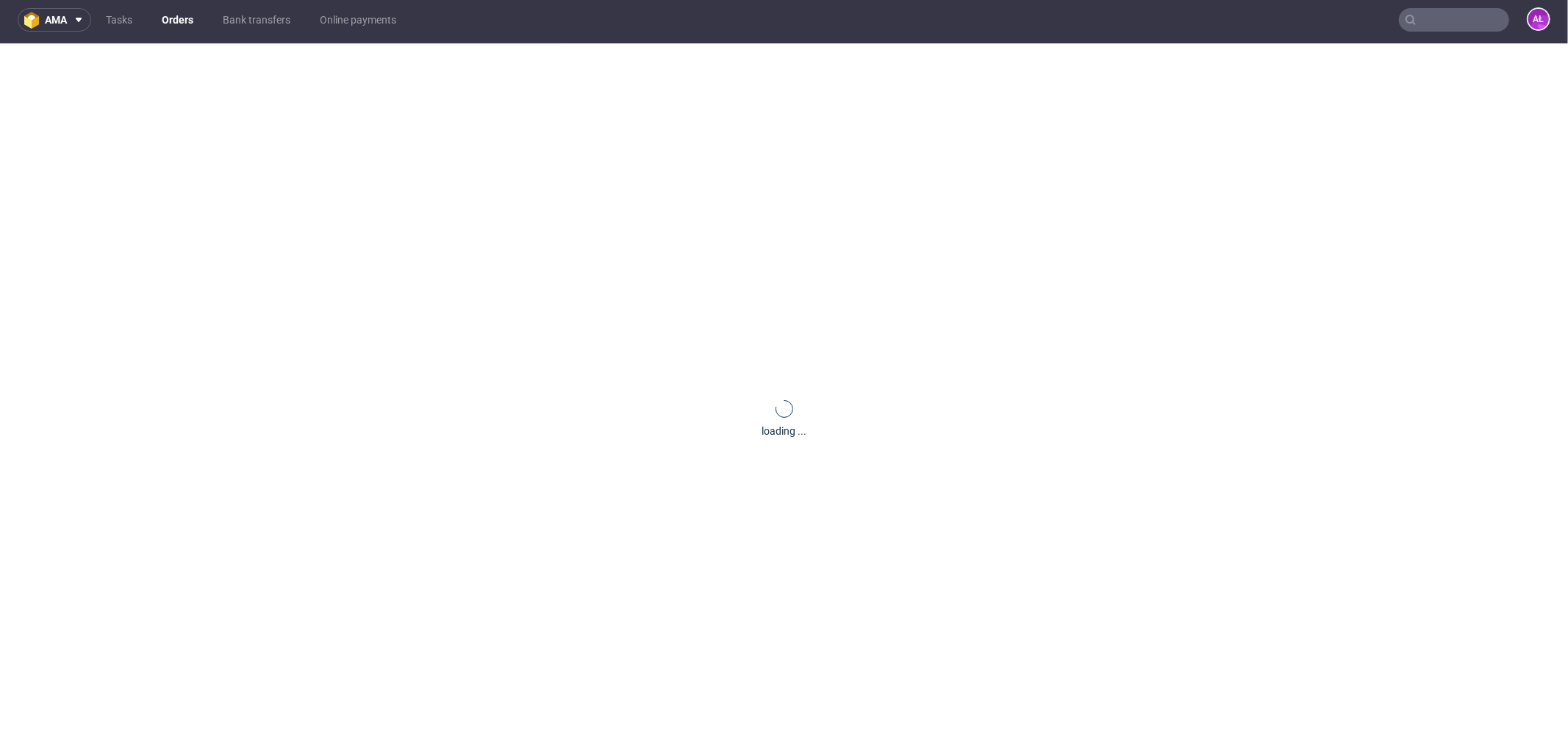
scroll to position [299, 0]
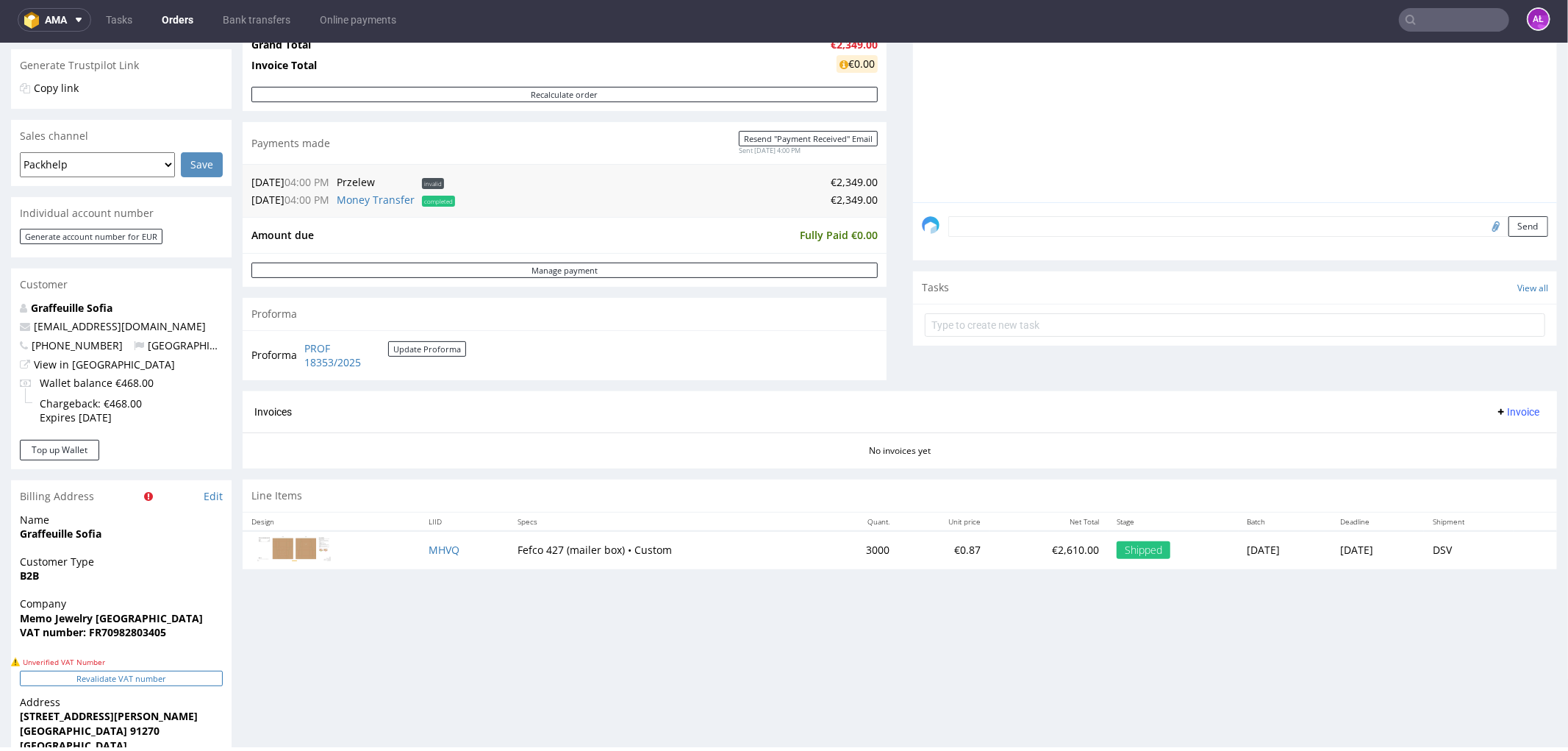
click at [189, 675] on button "Revalidate VAT number" at bounding box center [121, 678] width 203 height 16
drag, startPoint x: 172, startPoint y: 636, endPoint x: 89, endPoint y: 639, distance: 83.1
click at [89, 639] on div "Company Memo Jewelry Paris VAT number: FR70982803405" at bounding box center [120, 623] width 220 height 56
copy strong "FR70982803405"
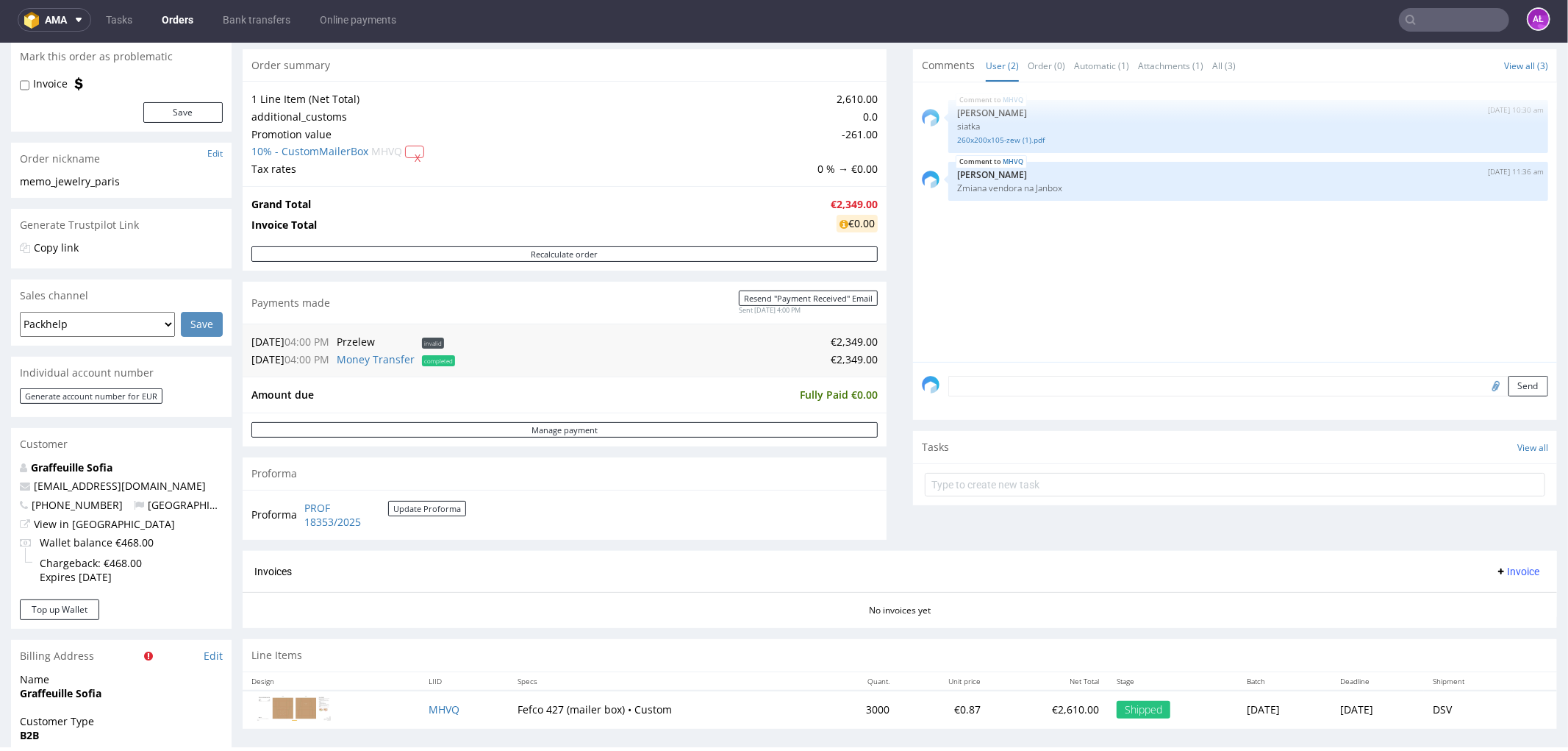
scroll to position [0, 0]
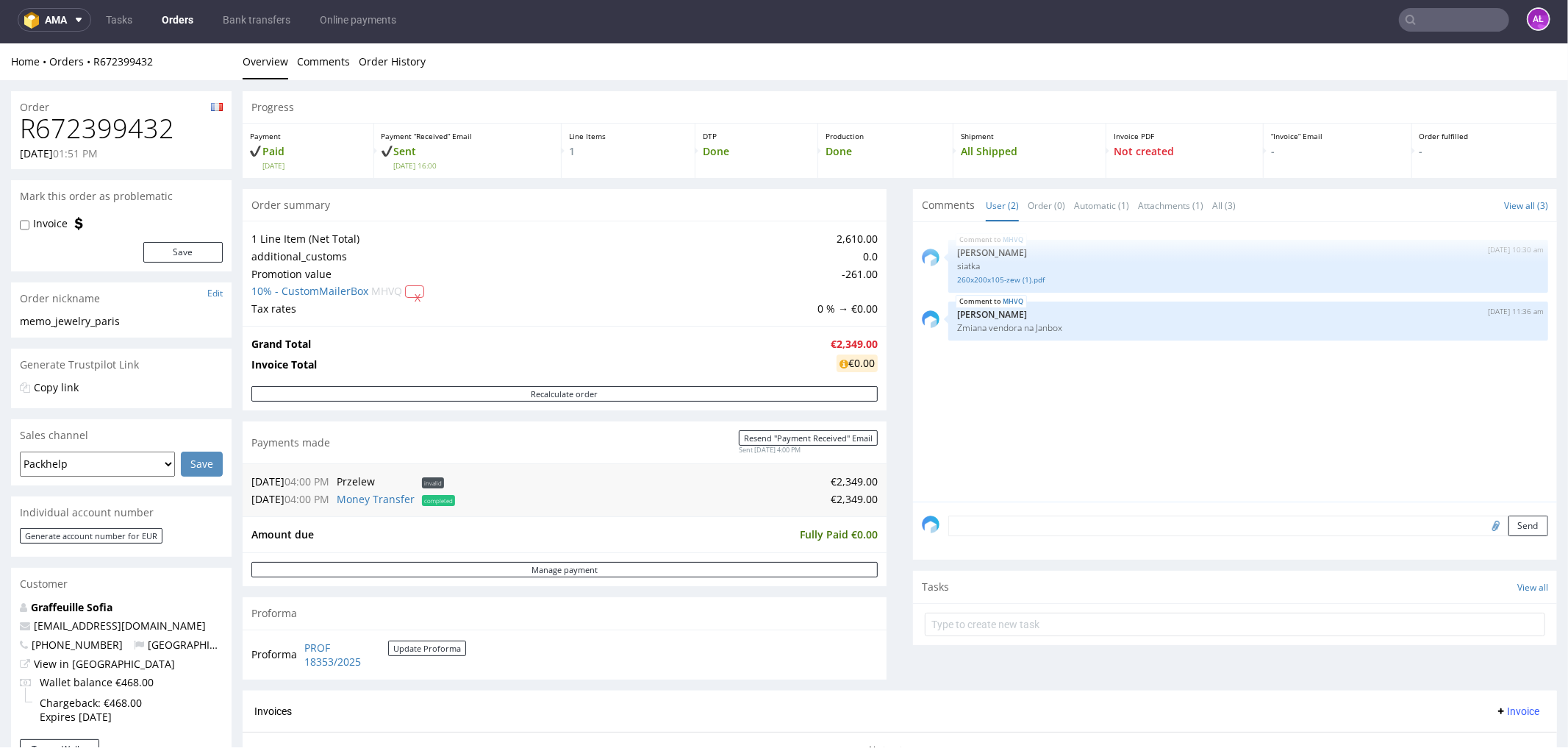
click at [1483, 520] on input "file" at bounding box center [1493, 523] width 21 height 19
type input "C:\fakepath\bc.PNG"
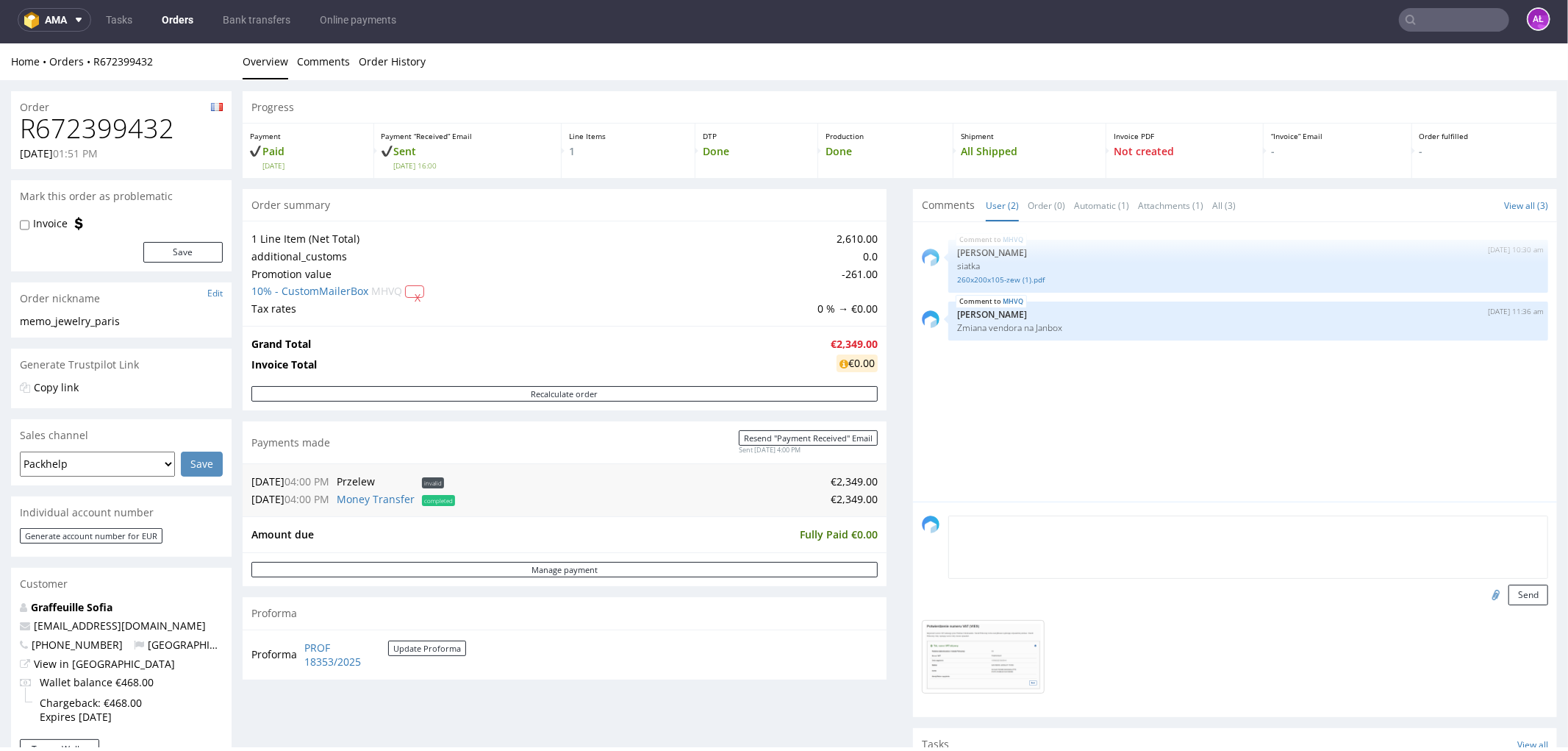
click at [985, 521] on textarea at bounding box center [1248, 546] width 600 height 63
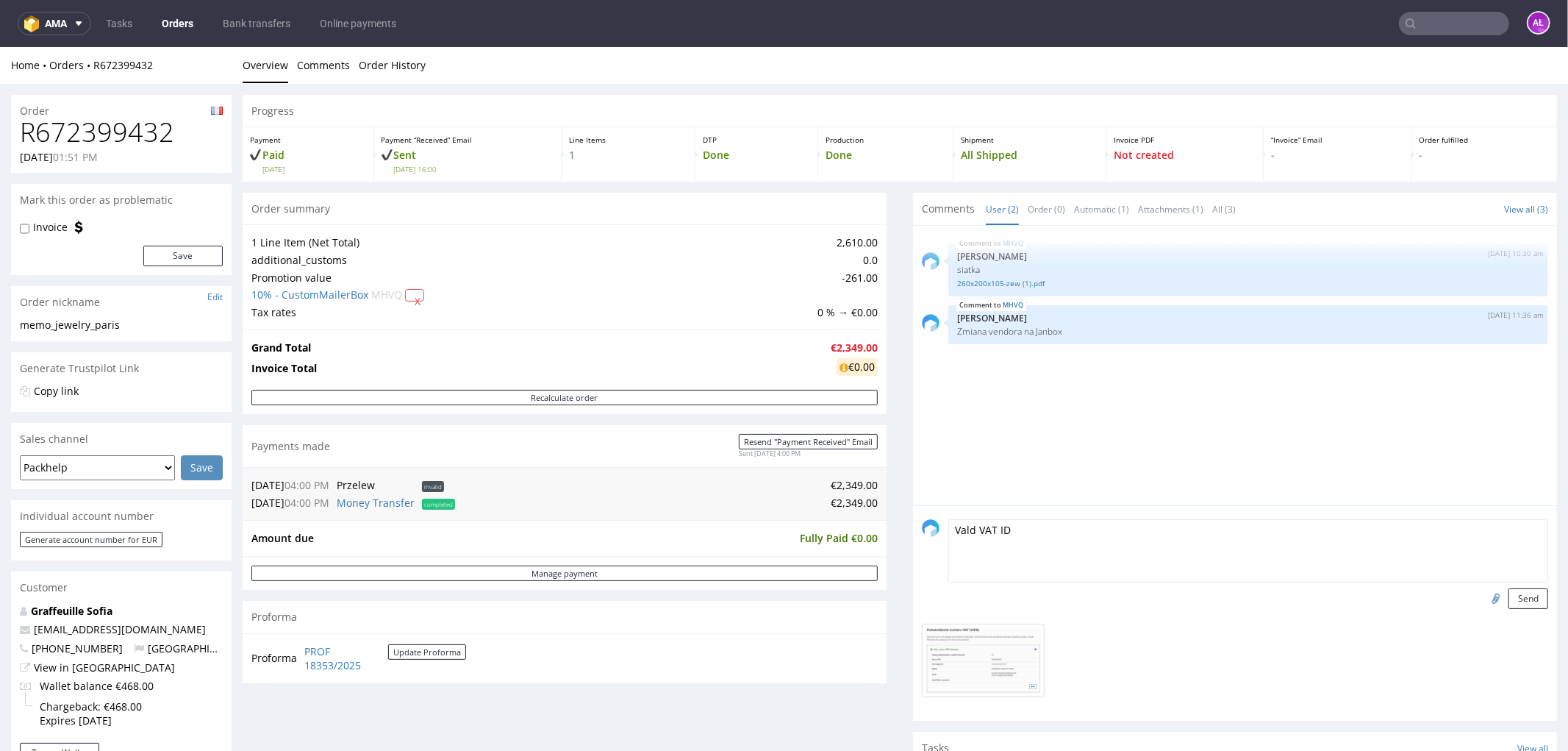
click at [955, 532] on textarea "Vald VAT ID" at bounding box center [1248, 550] width 600 height 63
type textarea "Valid VAT ID"
click at [1510, 598] on button "Send" at bounding box center [1528, 597] width 39 height 21
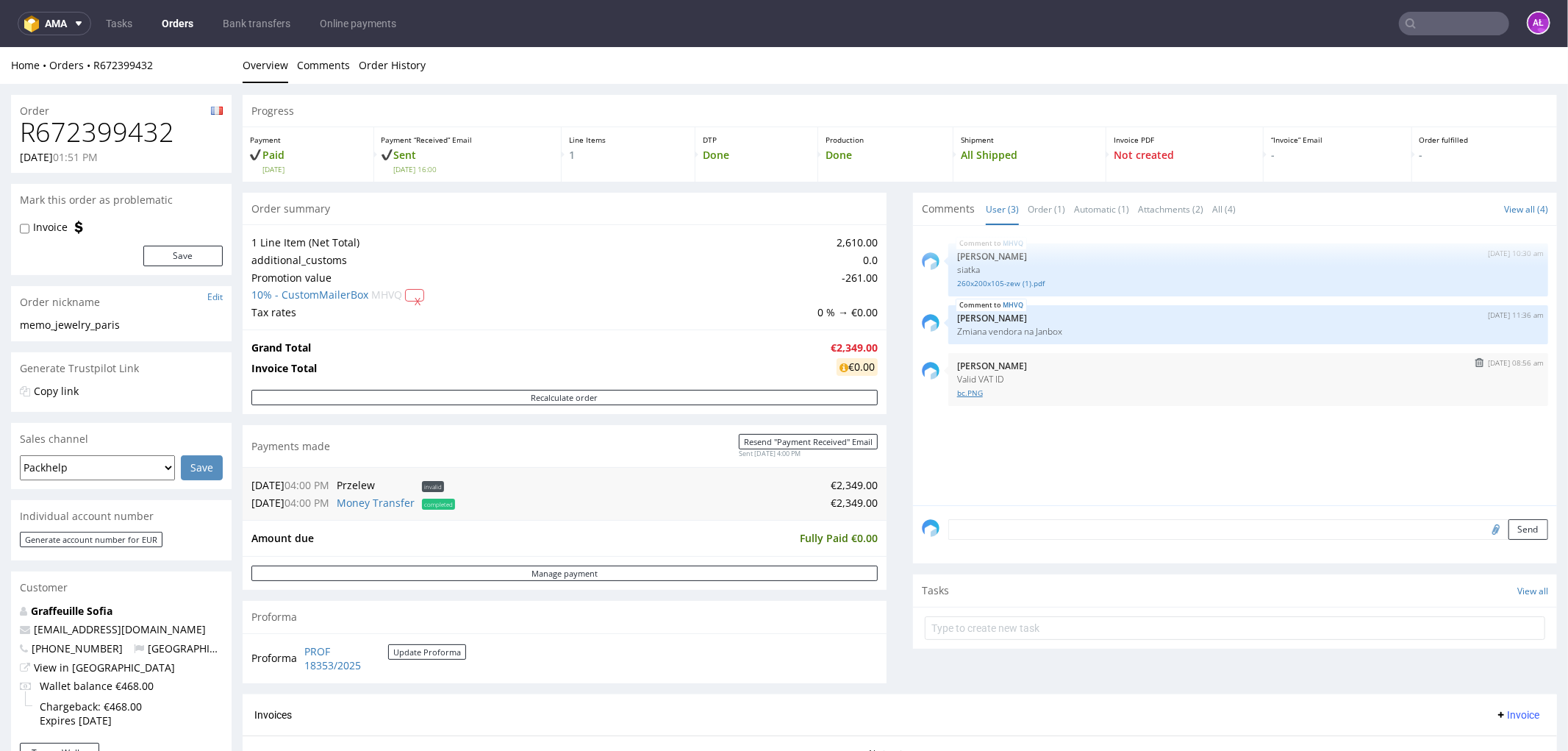
click at [957, 396] on link "bc.PNG" at bounding box center [1248, 392] width 582 height 11
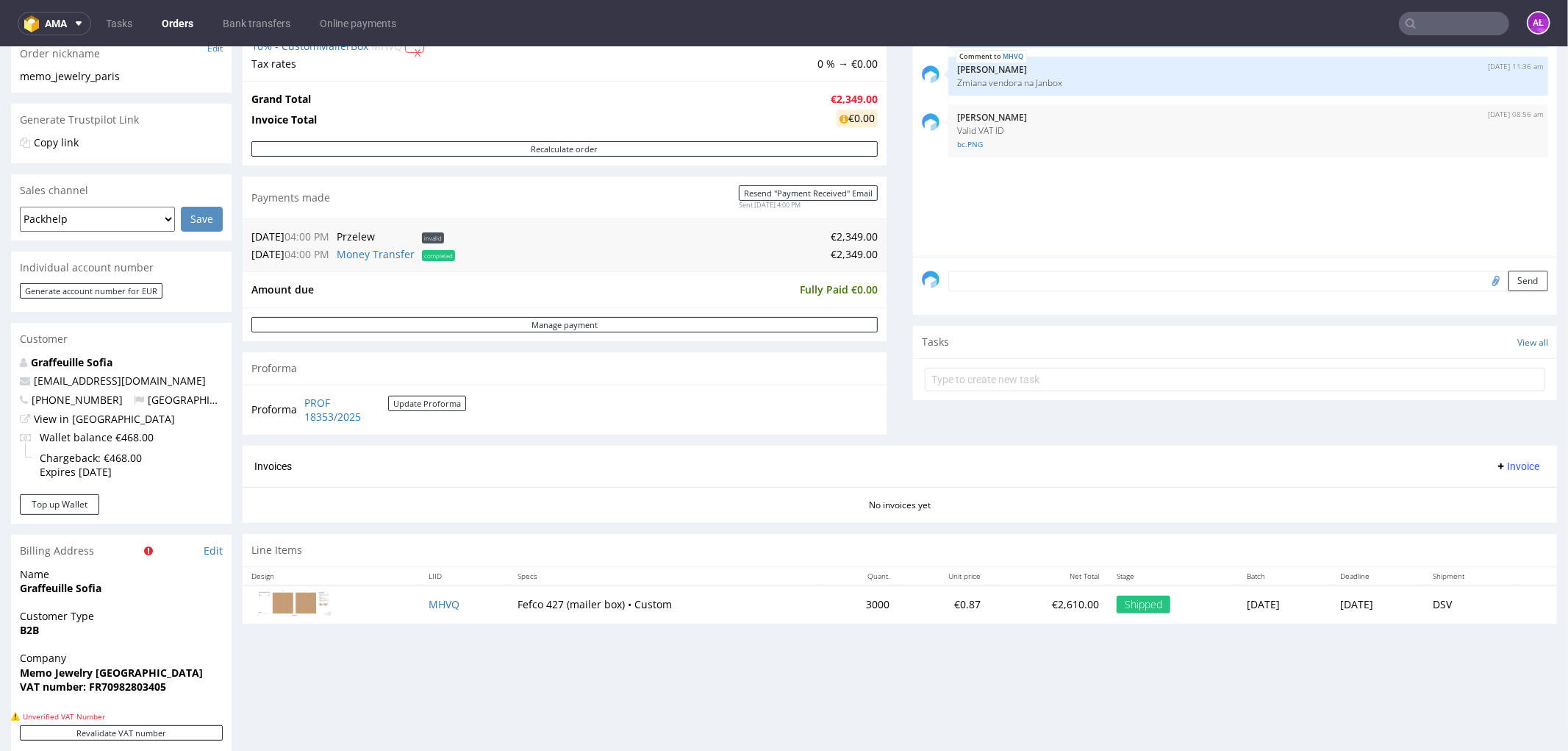
scroll to position [489, 0]
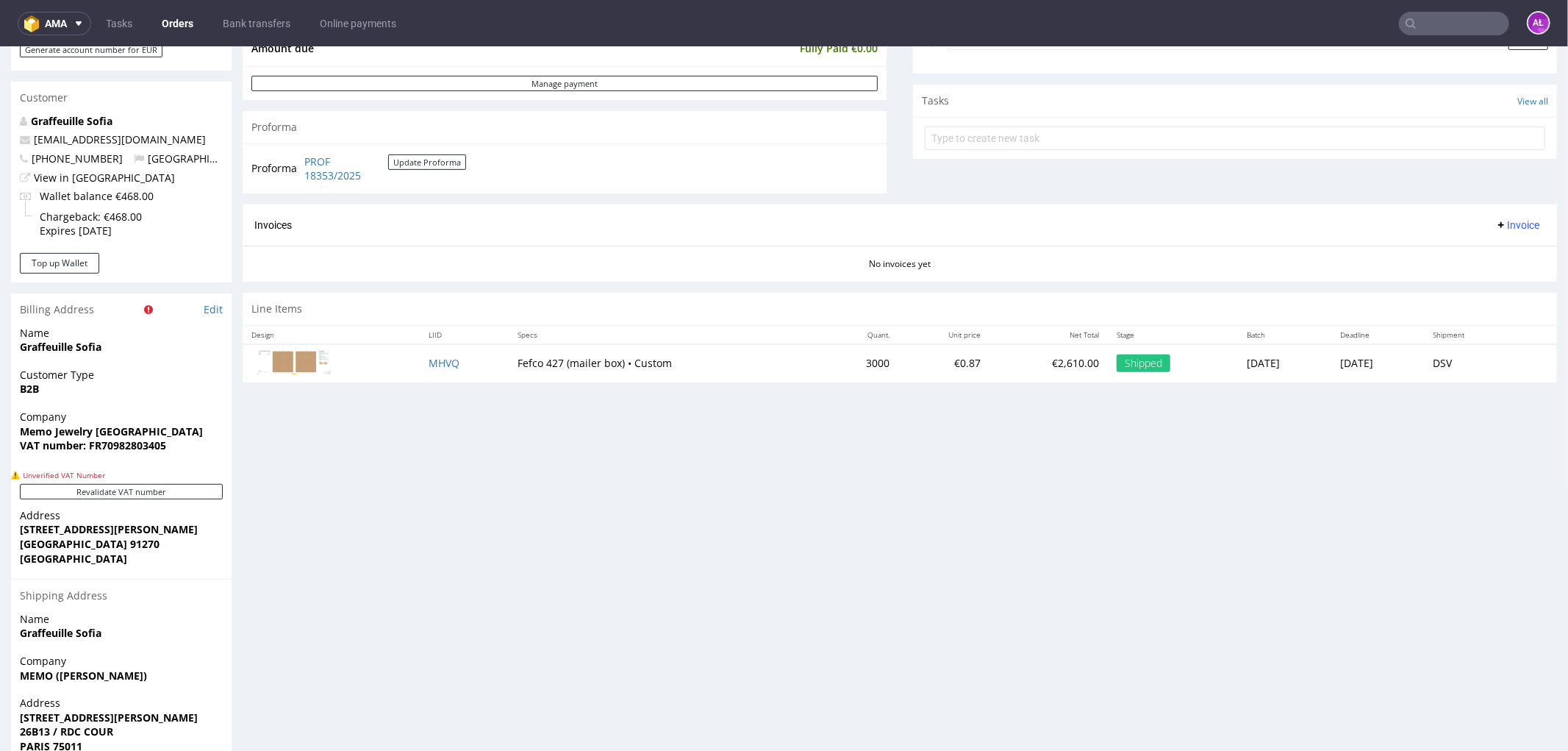
click at [1500, 227] on span "Invoice" at bounding box center [1517, 224] width 44 height 12
click at [1503, 252] on span "Generate" at bounding box center [1492, 255] width 71 height 15
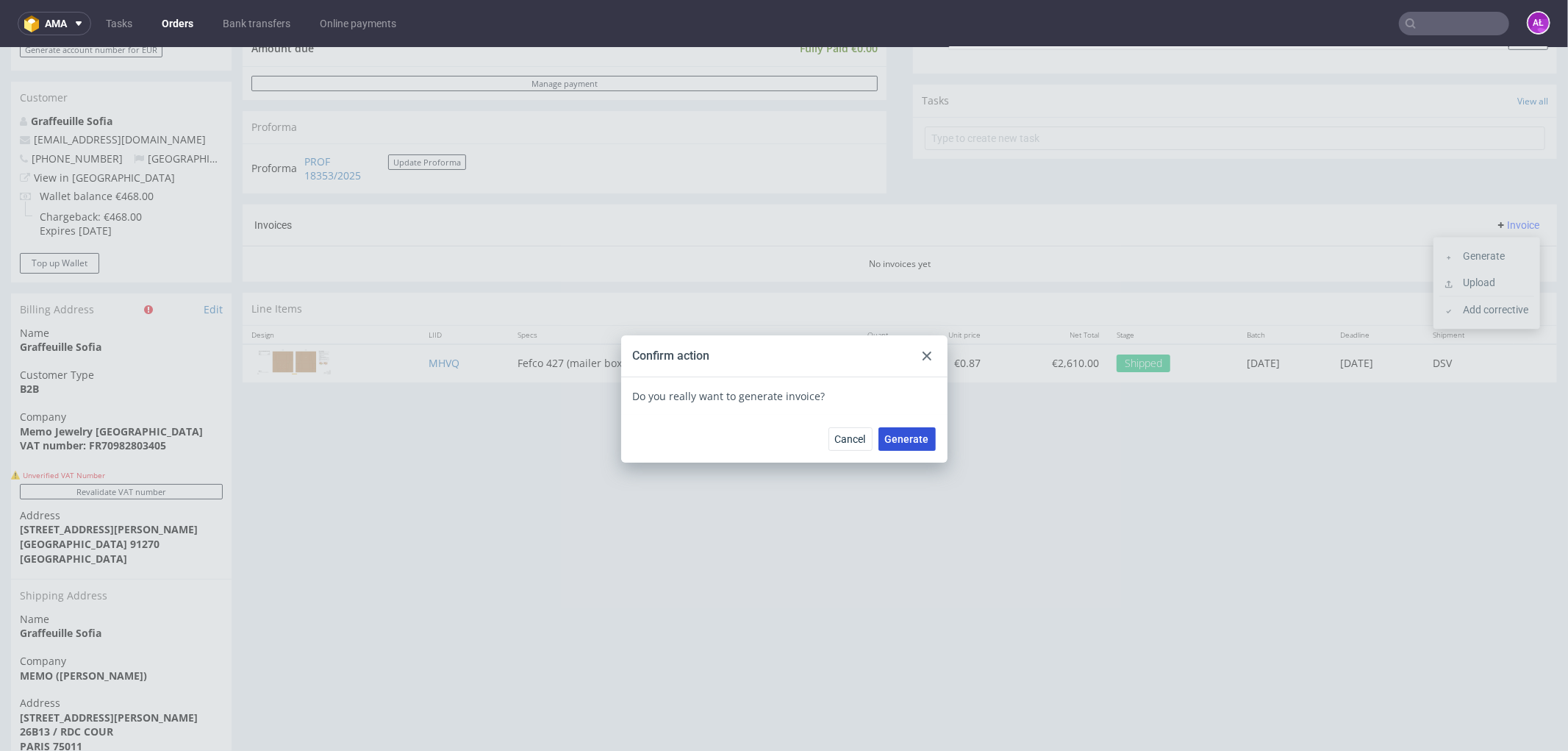
click at [892, 440] on span "Generate" at bounding box center [907, 438] width 44 height 10
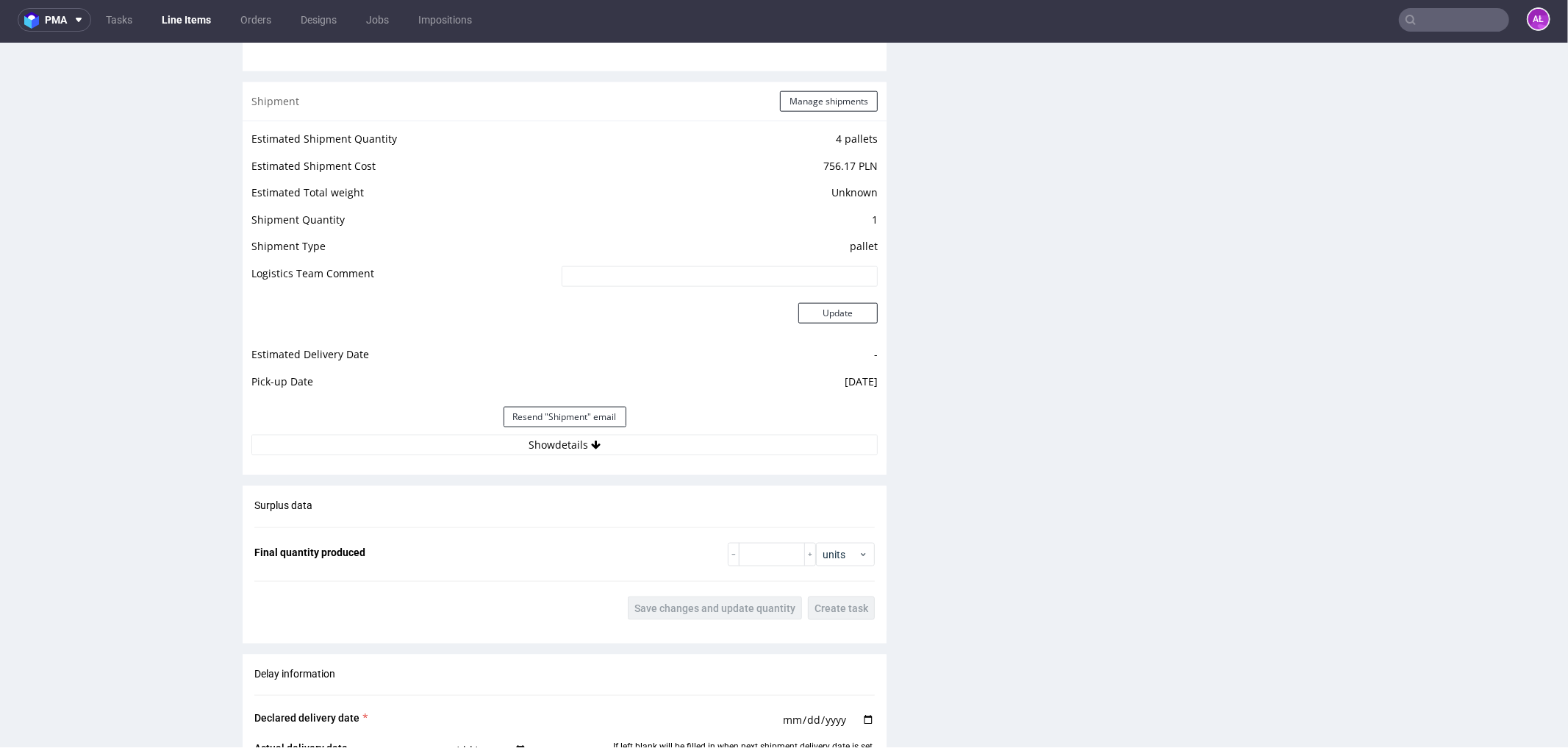
scroll to position [1693, 0]
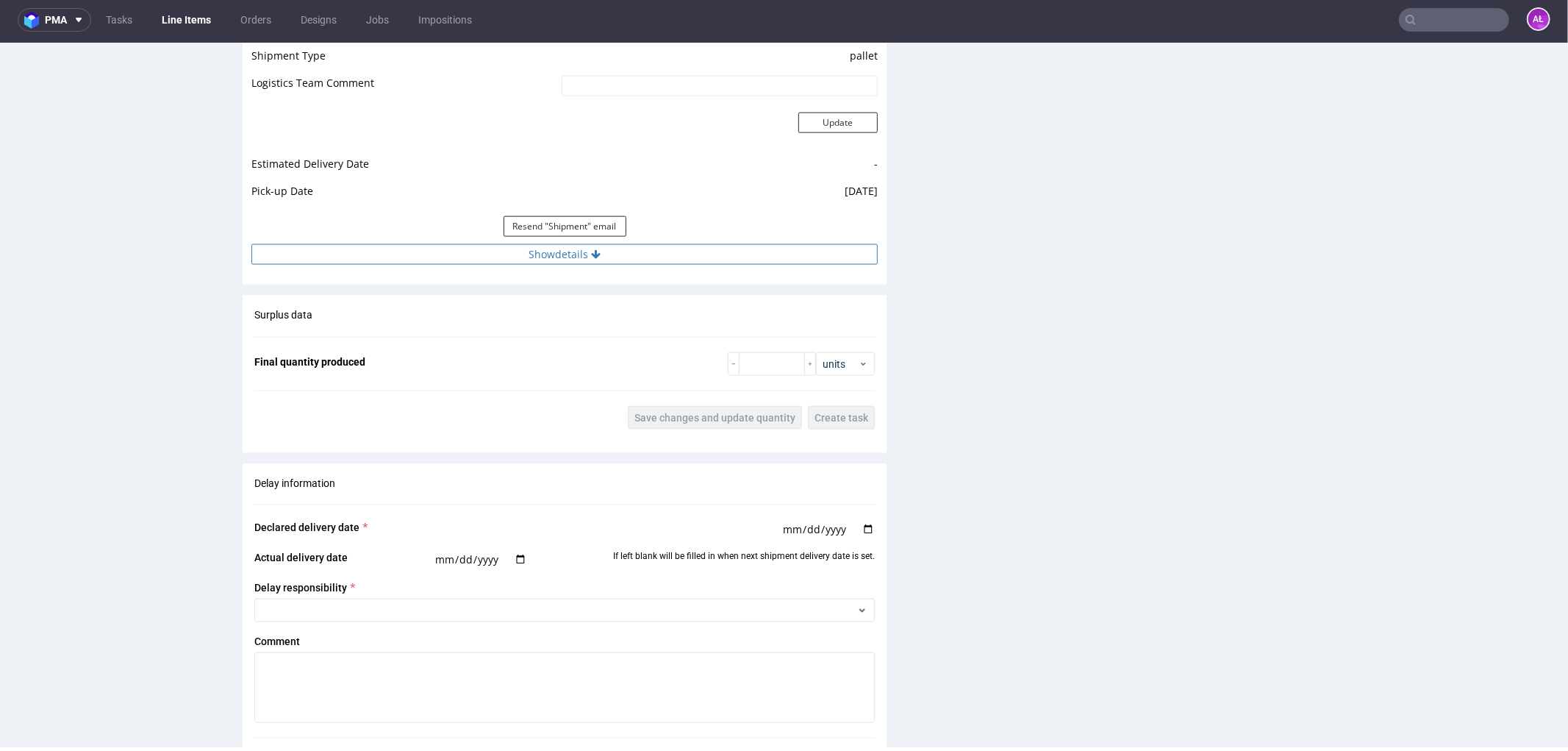
click at [600, 262] on button "Show details" at bounding box center [564, 254] width 627 height 21
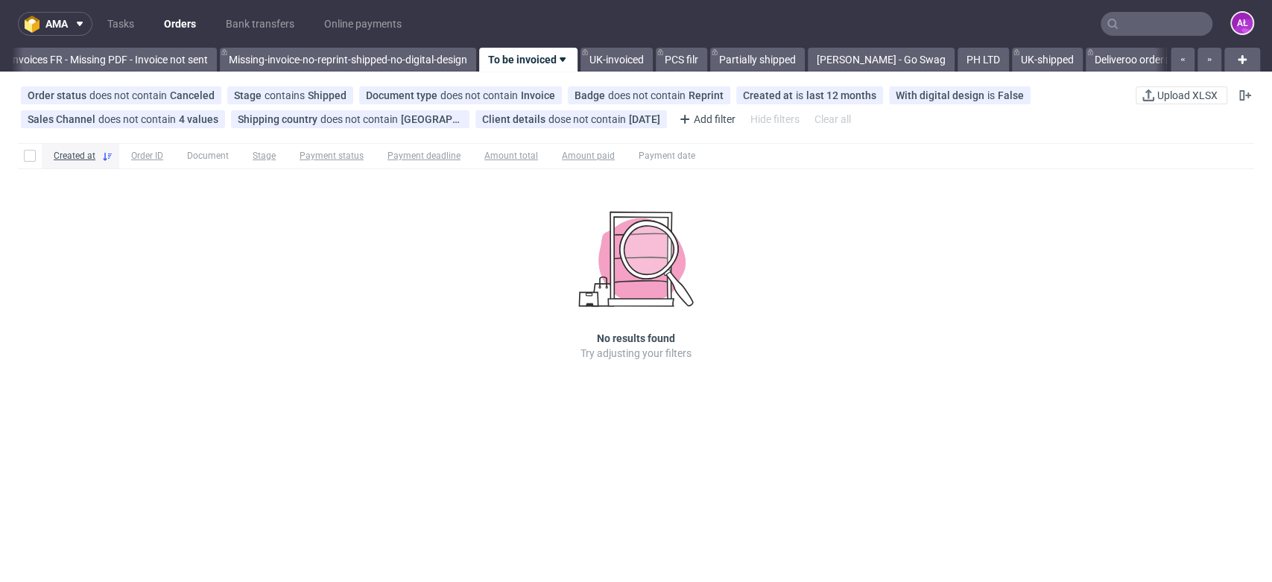
scroll to position [0, 2496]
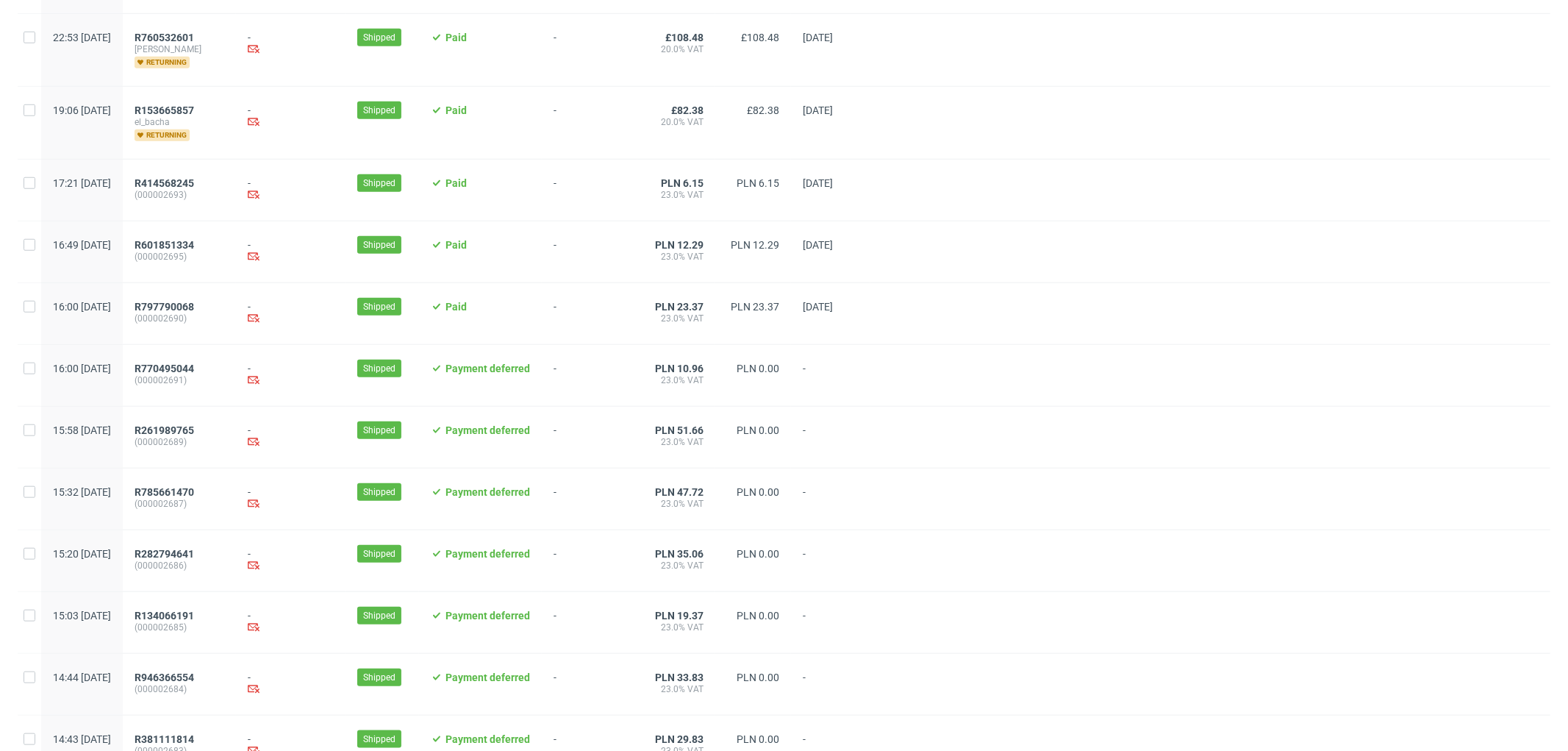
scroll to position [1393, 0]
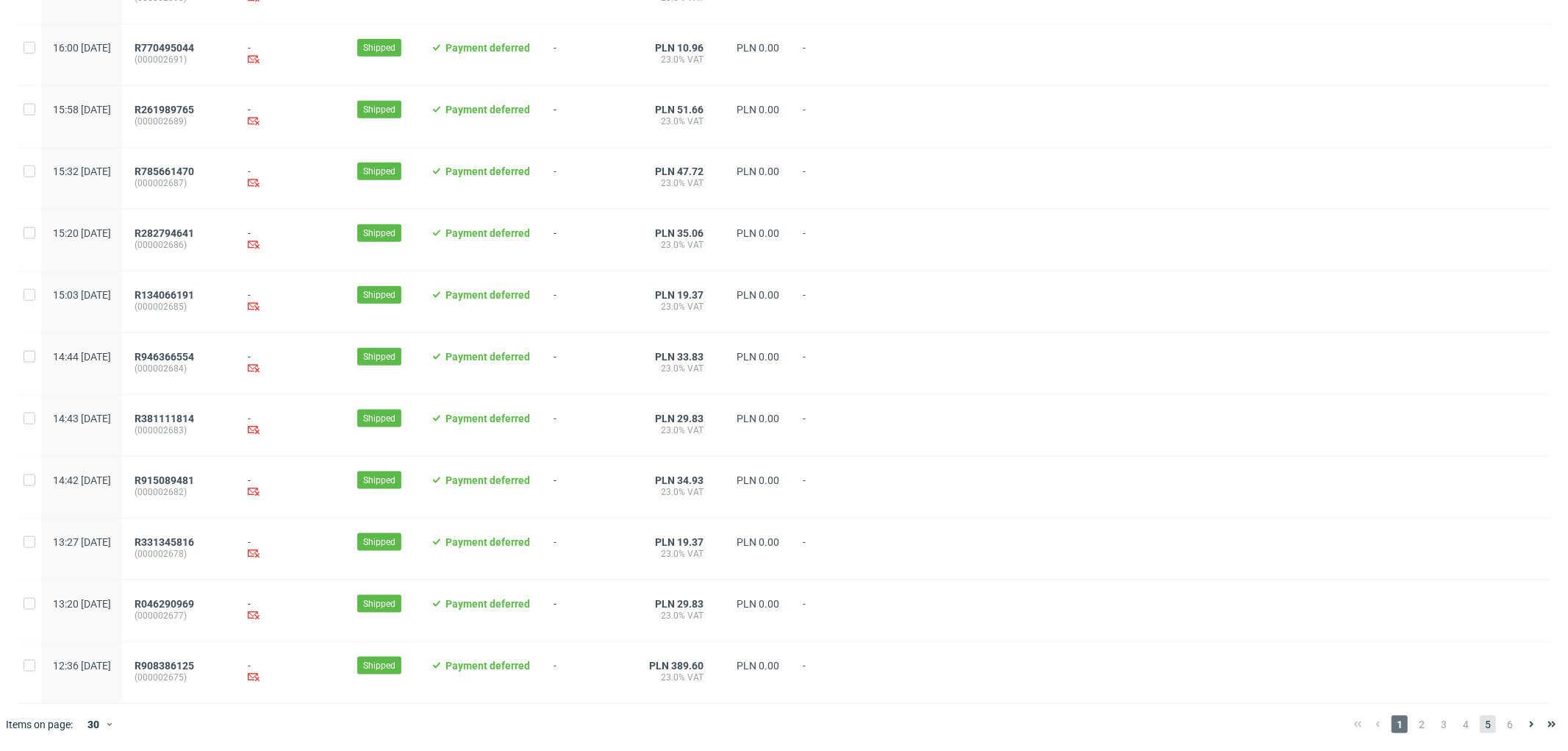
click at [1479, 724] on span "5" at bounding box center [1487, 724] width 16 height 18
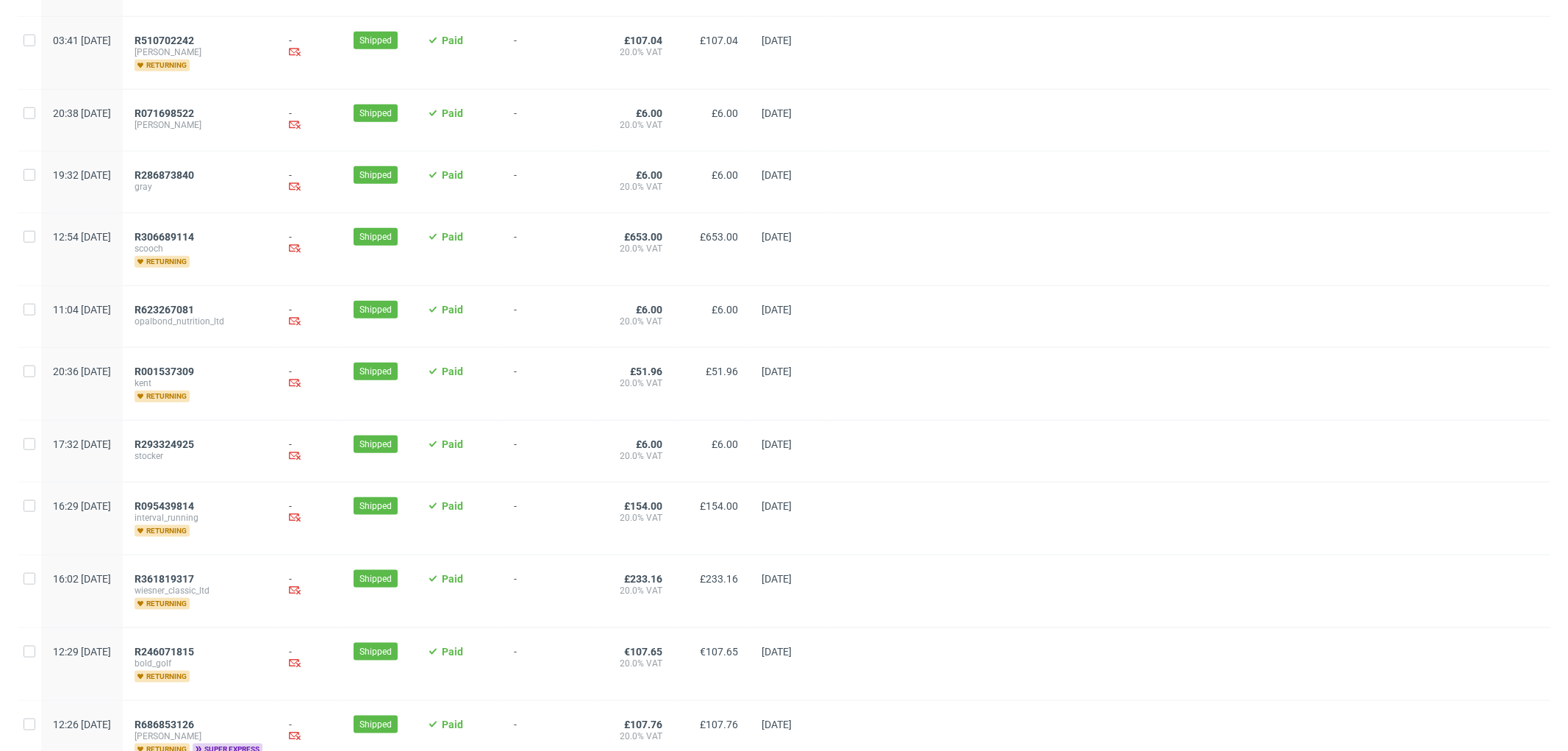
scroll to position [1482, 0]
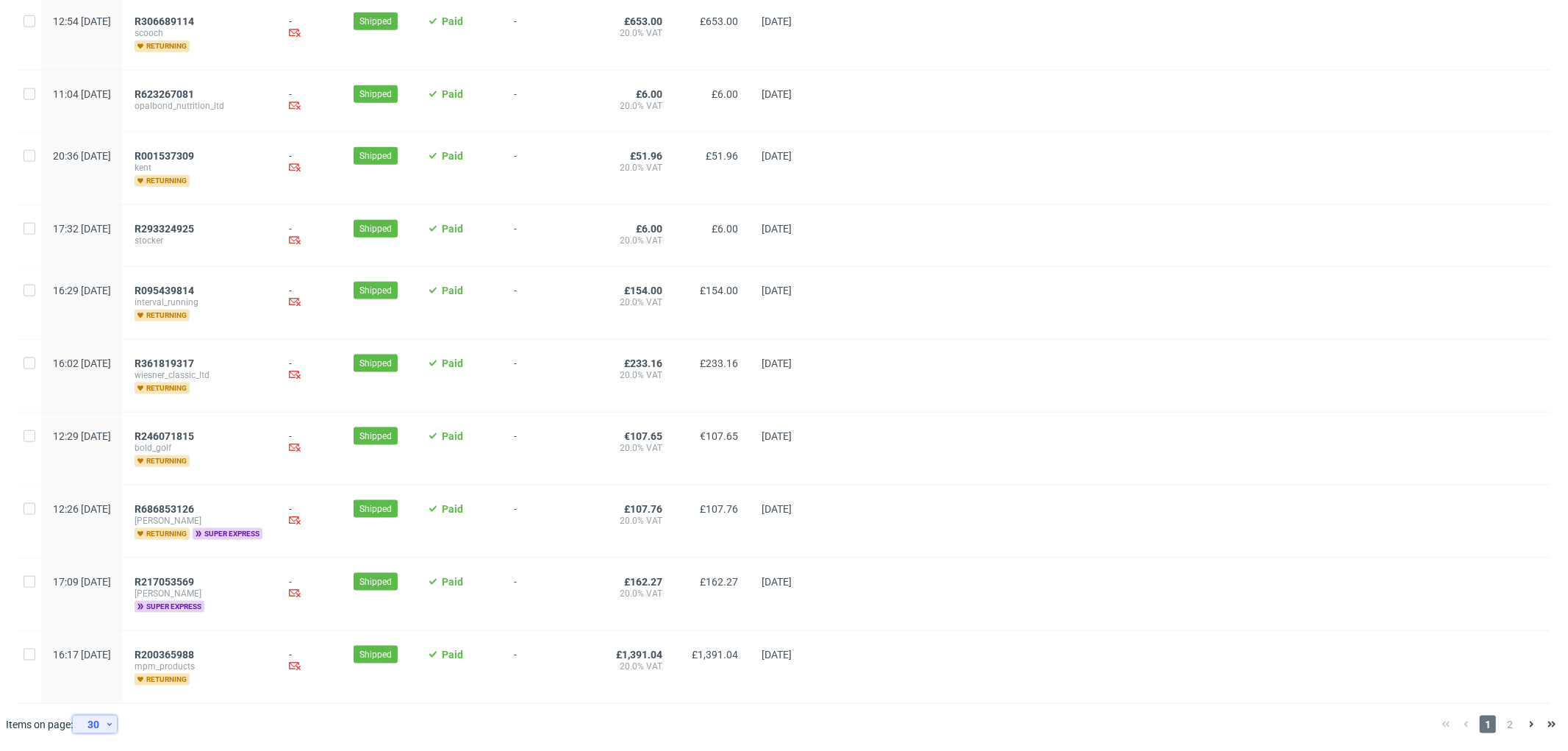
click at [115, 724] on div "30" at bounding box center [95, 724] width 44 height 18
click at [101, 694] on div "300" at bounding box center [100, 691] width 30 height 21
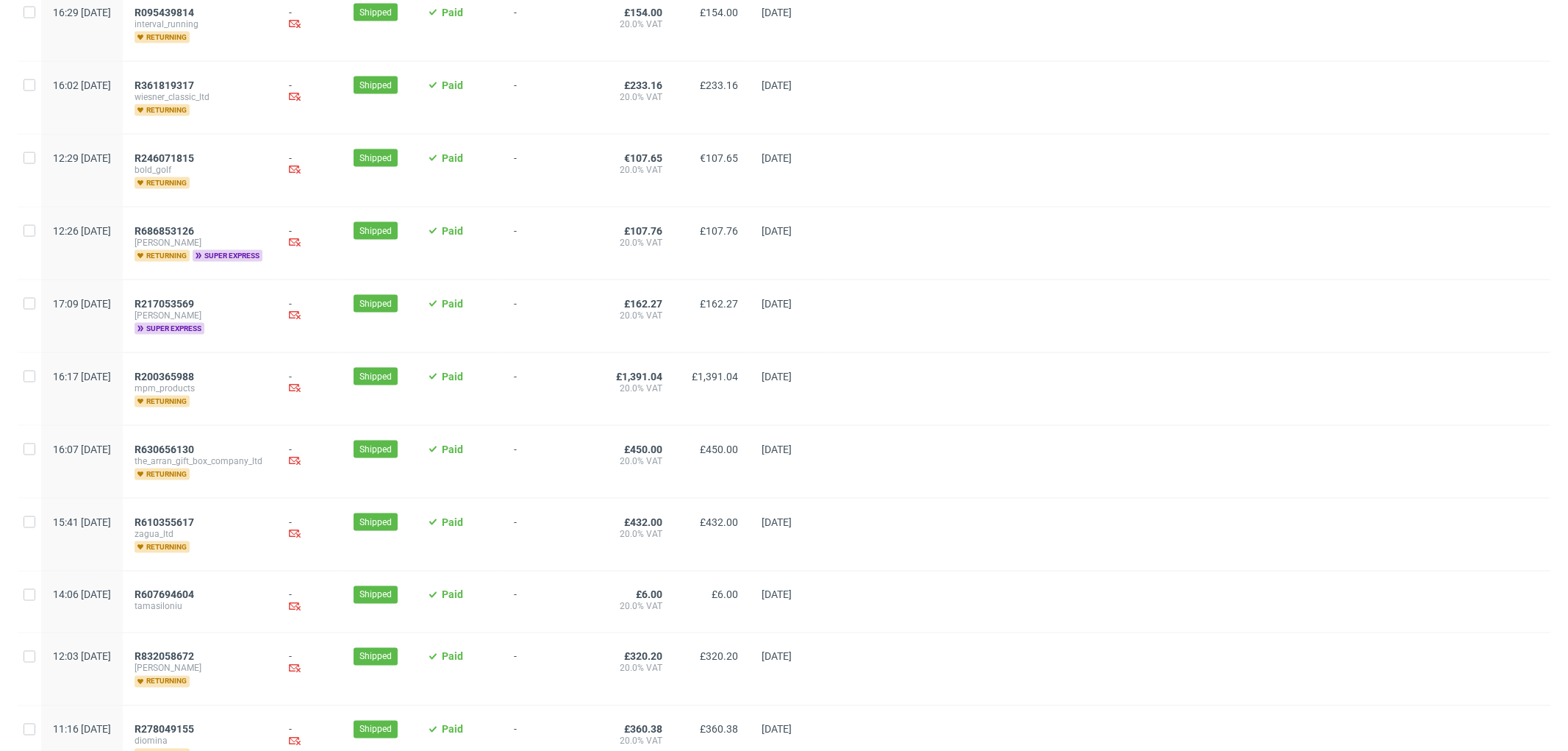
scroll to position [1720, 0]
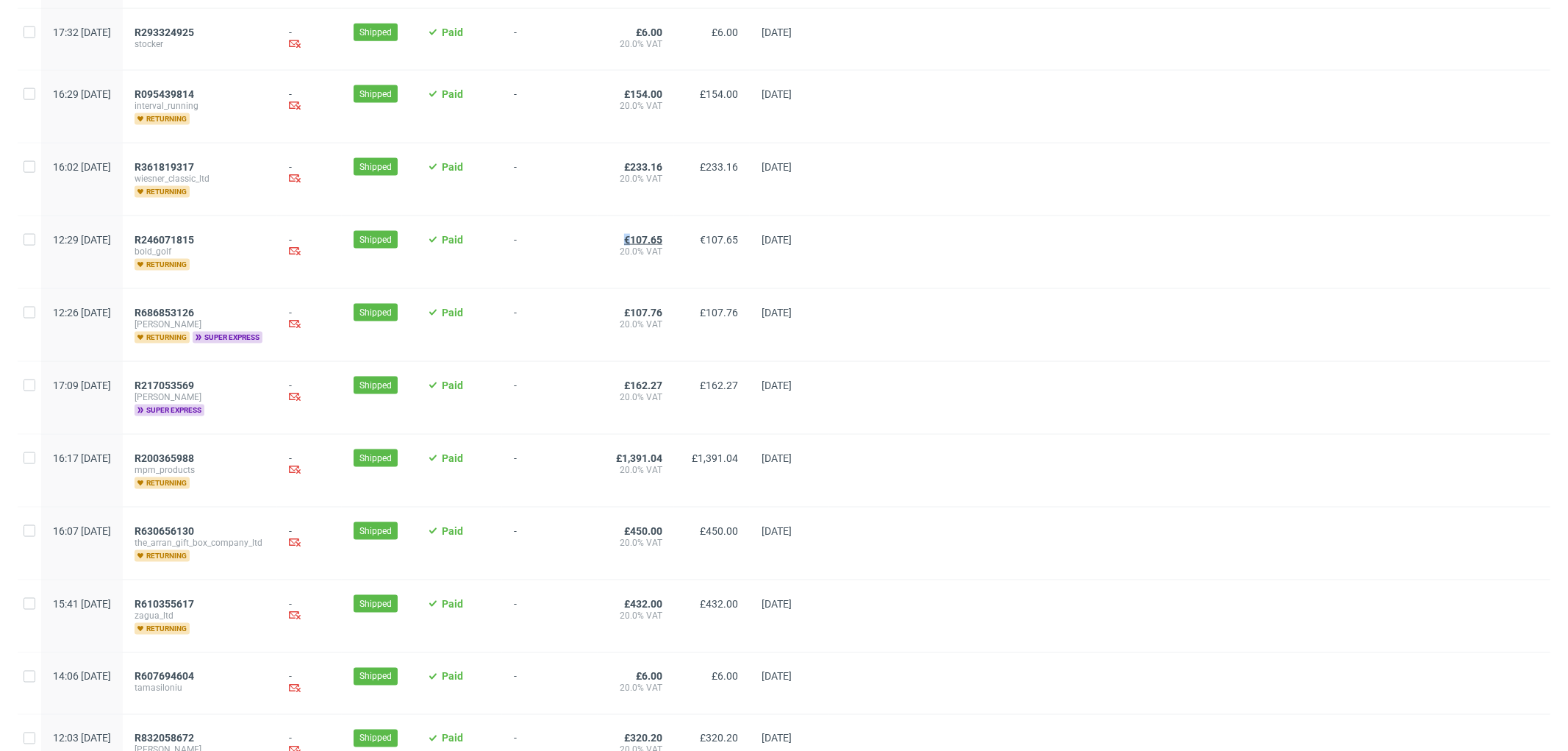
drag, startPoint x: 660, startPoint y: 241, endPoint x: 669, endPoint y: 243, distance: 9.2
click at [662, 243] on span "€107.65" at bounding box center [636, 240] width 53 height 12
copy span "€"
click at [28, 246] on input "checkbox" at bounding box center [30, 240] width 12 height 12
checkbox input "true"
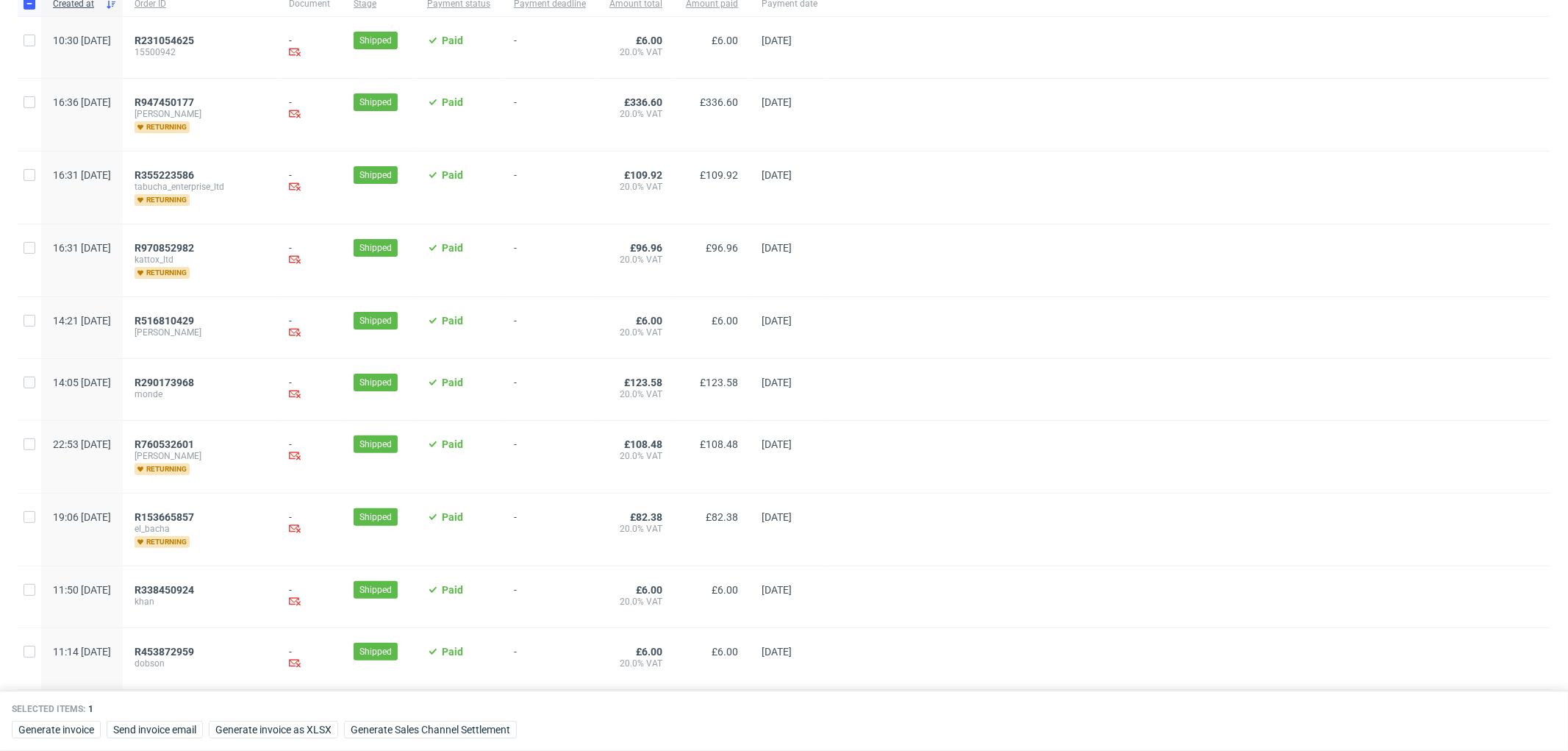
scroll to position [413, 0]
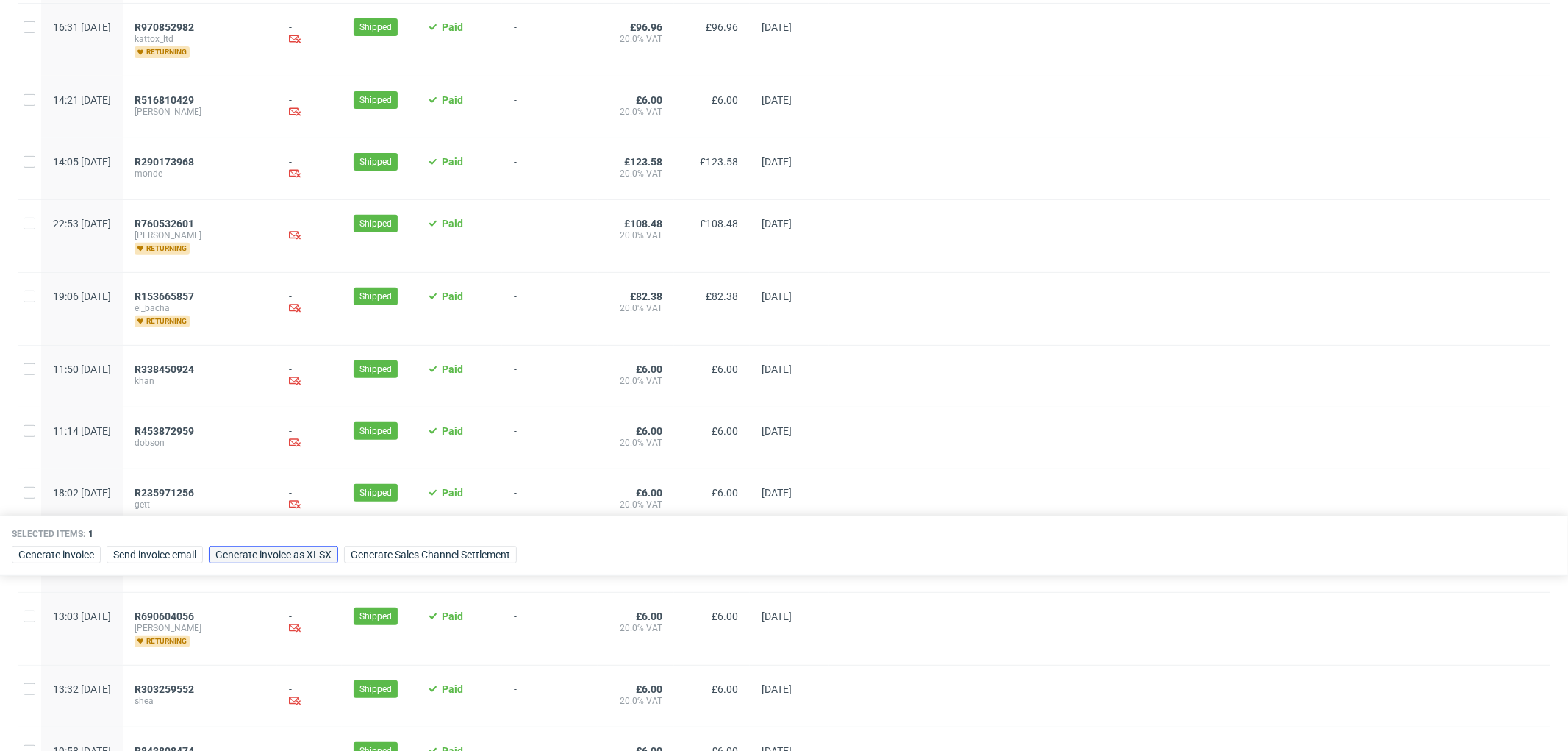
click at [324, 556] on span "Generate invoice as XLSX" at bounding box center [273, 554] width 116 height 10
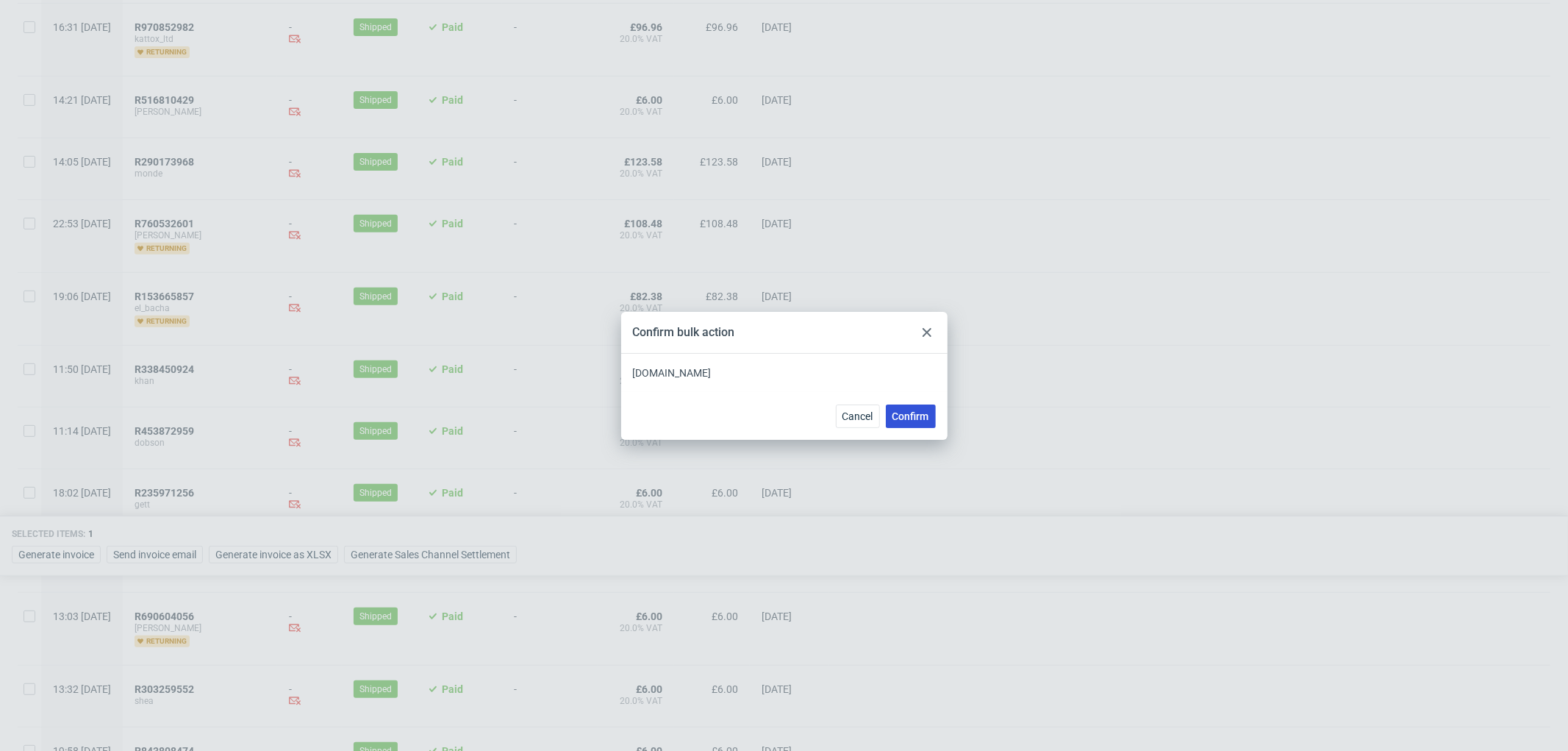
click at [912, 421] on span "Confirm" at bounding box center [910, 415] width 37 height 10
checkbox input "false"
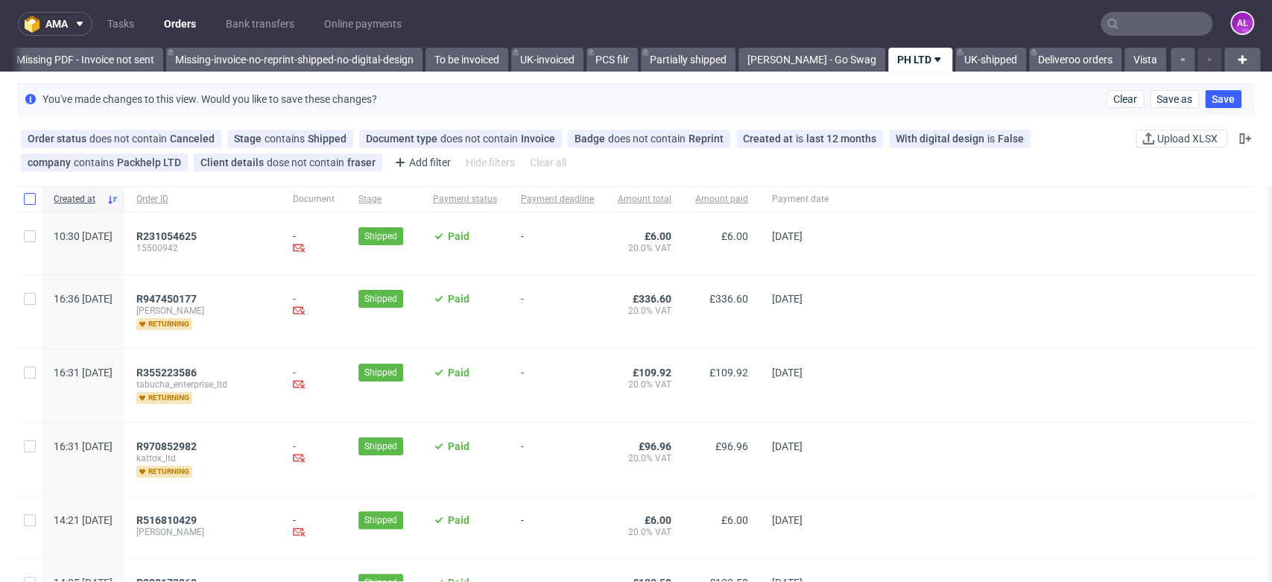
scroll to position [0, 2594]
click at [1159, 14] on input "text" at bounding box center [1156, 24] width 112 height 24
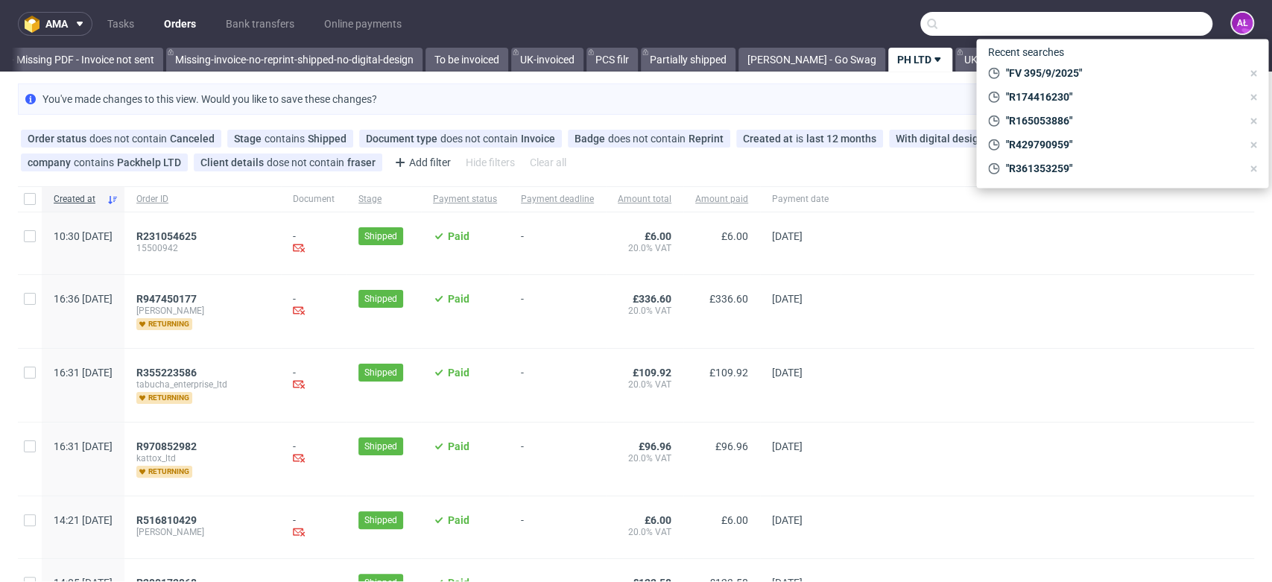
paste input "FV 30/9/2025/GB"
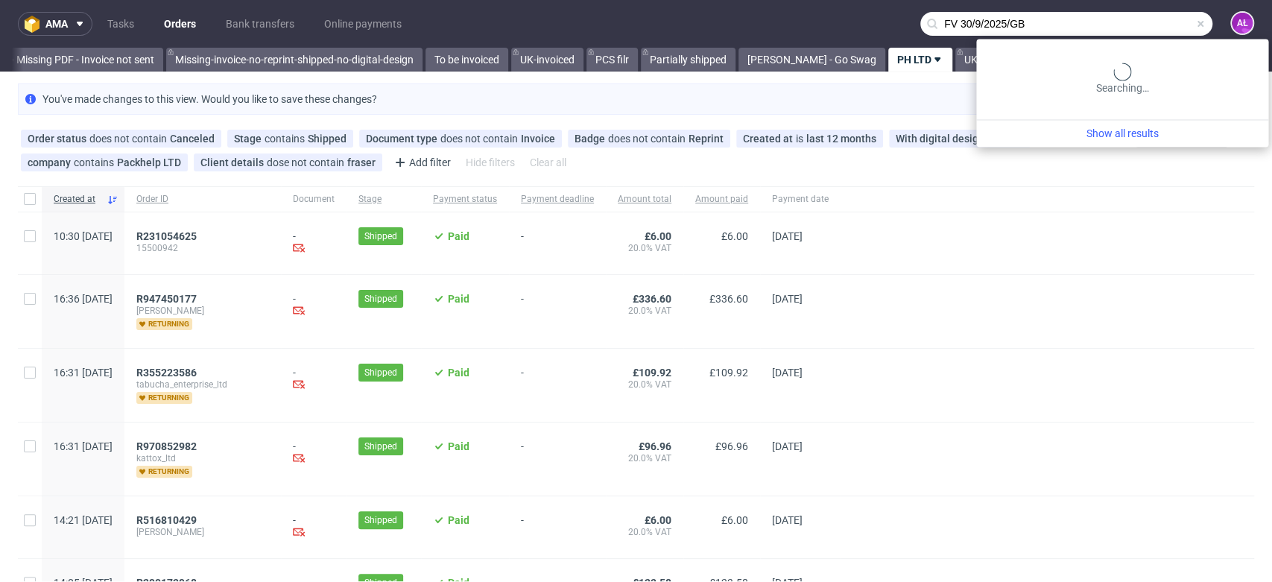
type input "FV 30/9/2025/GB"
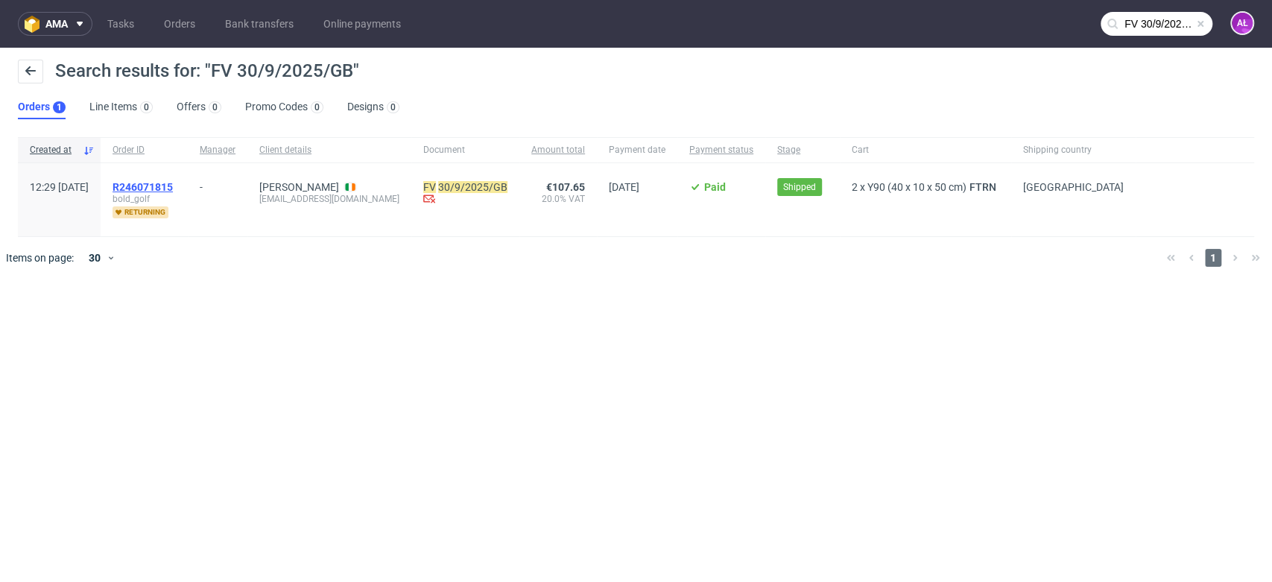
click at [173, 185] on span "R246071815" at bounding box center [142, 187] width 60 height 12
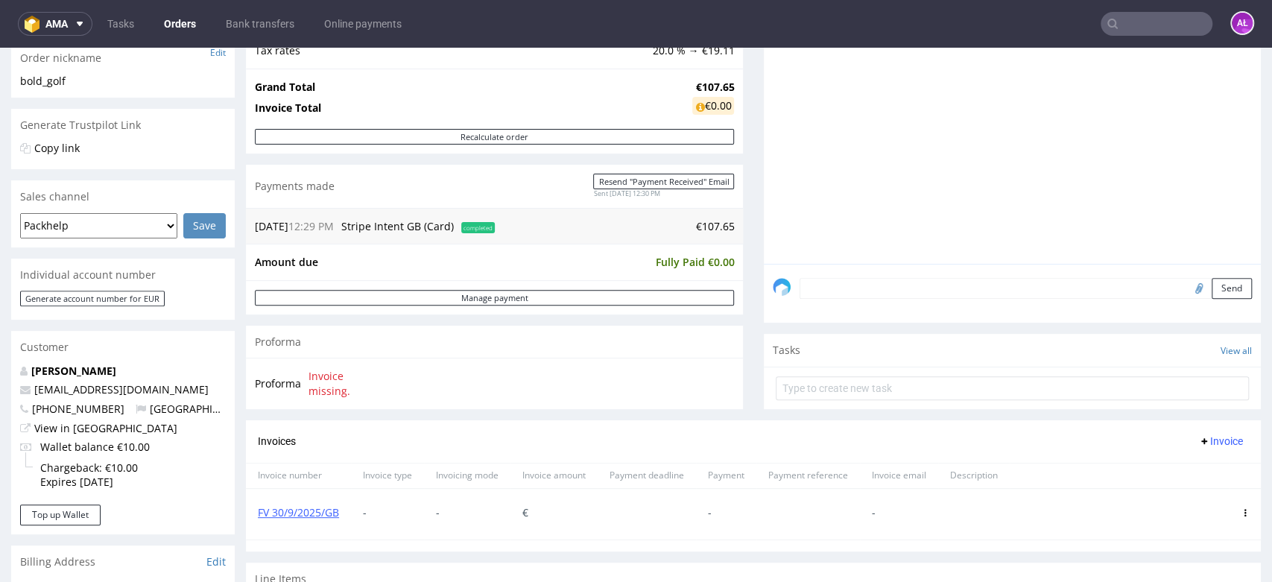
scroll to position [413, 0]
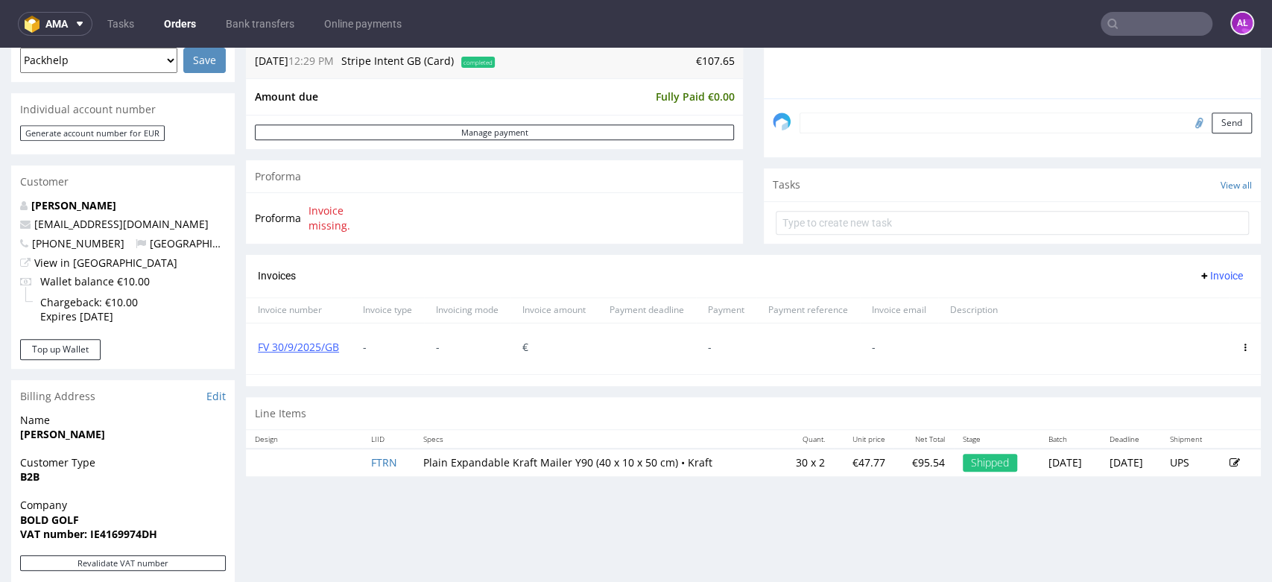
click at [1241, 344] on icon at bounding box center [1244, 346] width 7 height 7
click at [1205, 474] on span "Delete invoice" at bounding box center [1184, 480] width 90 height 15
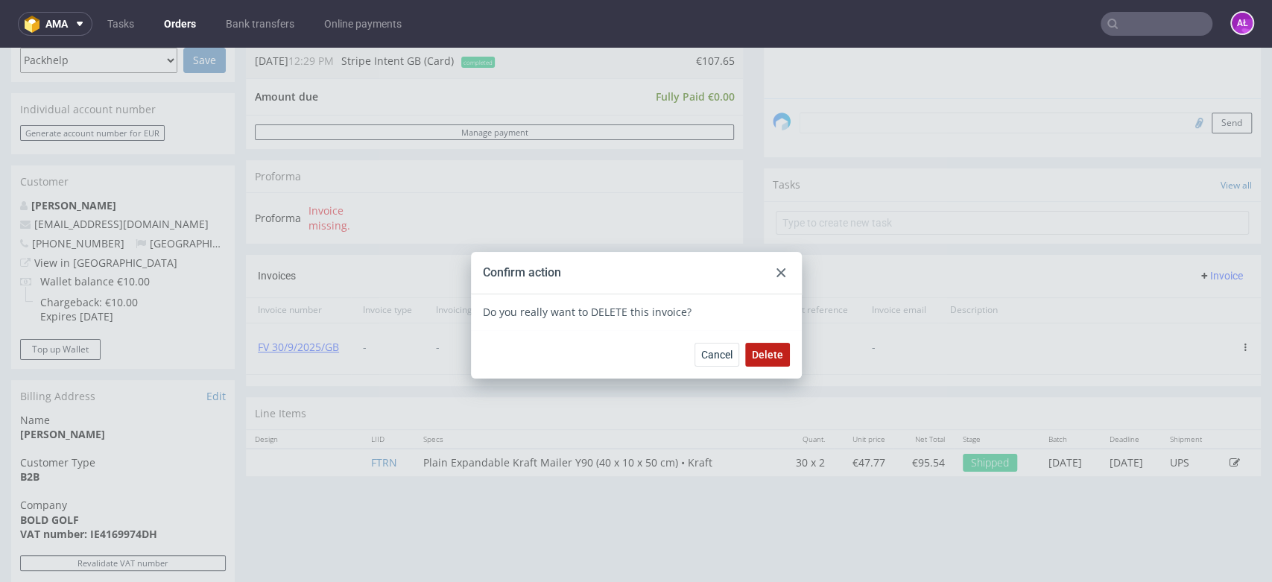
click at [761, 356] on span "Delete" at bounding box center [767, 354] width 31 height 10
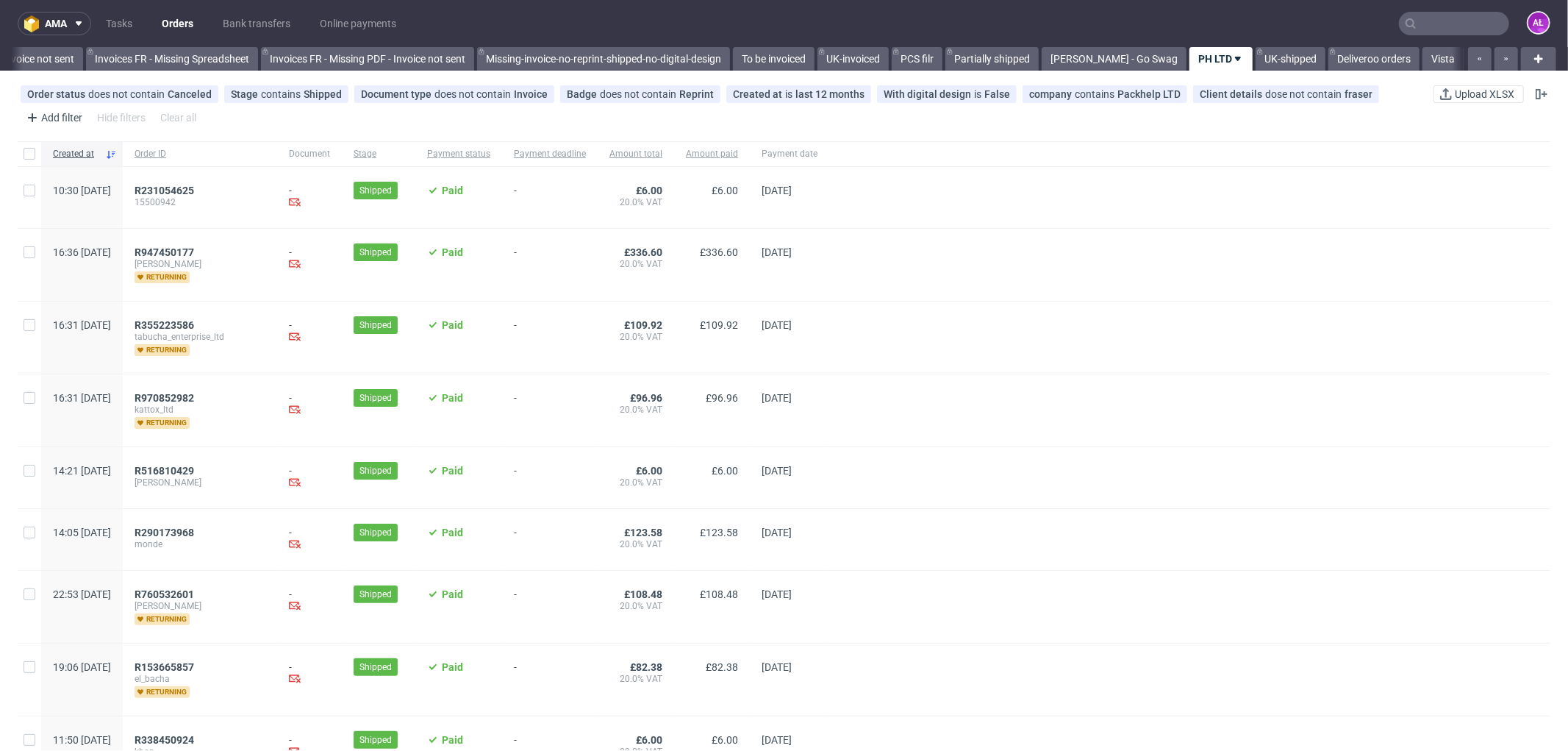
scroll to position [0, 2246]
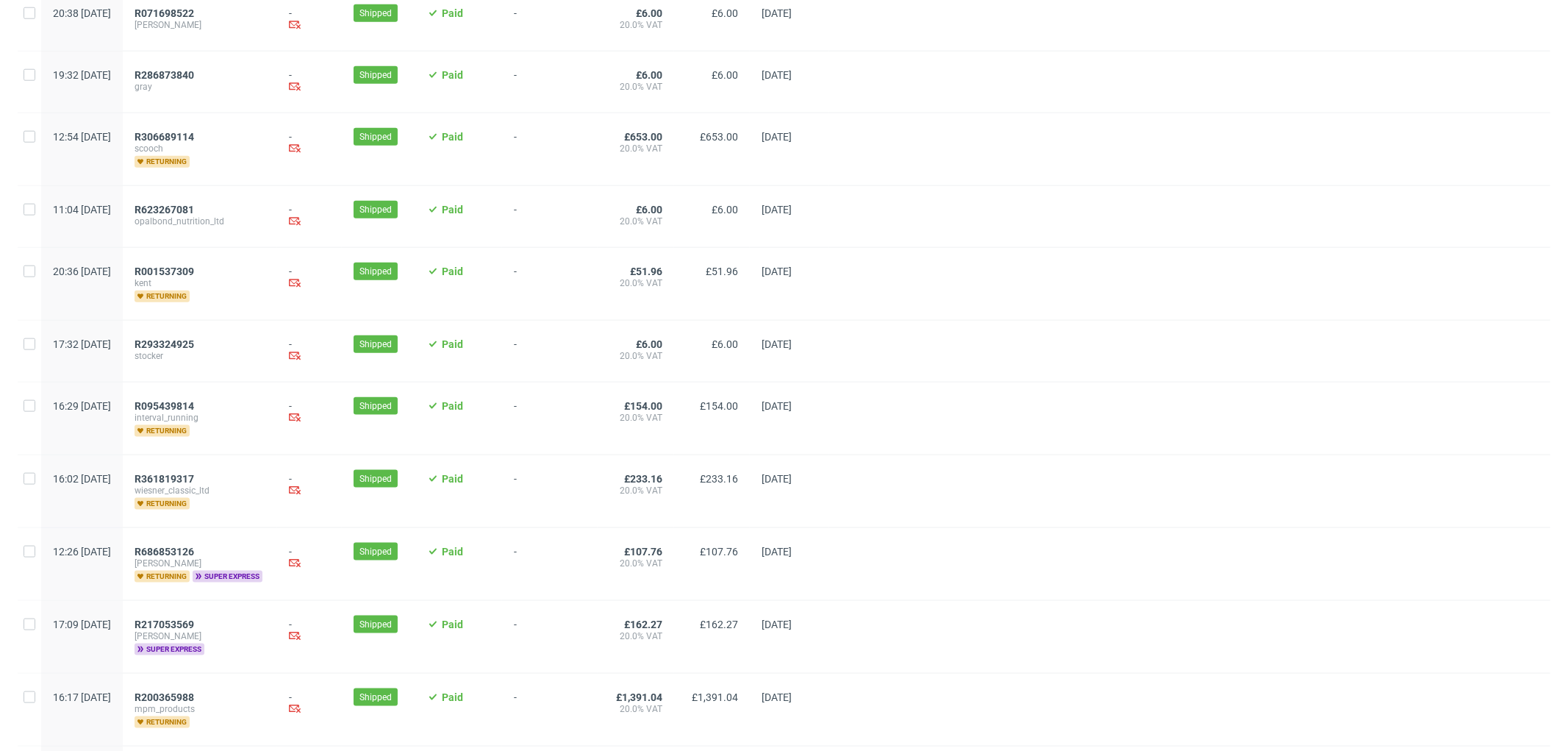
scroll to position [1482, 0]
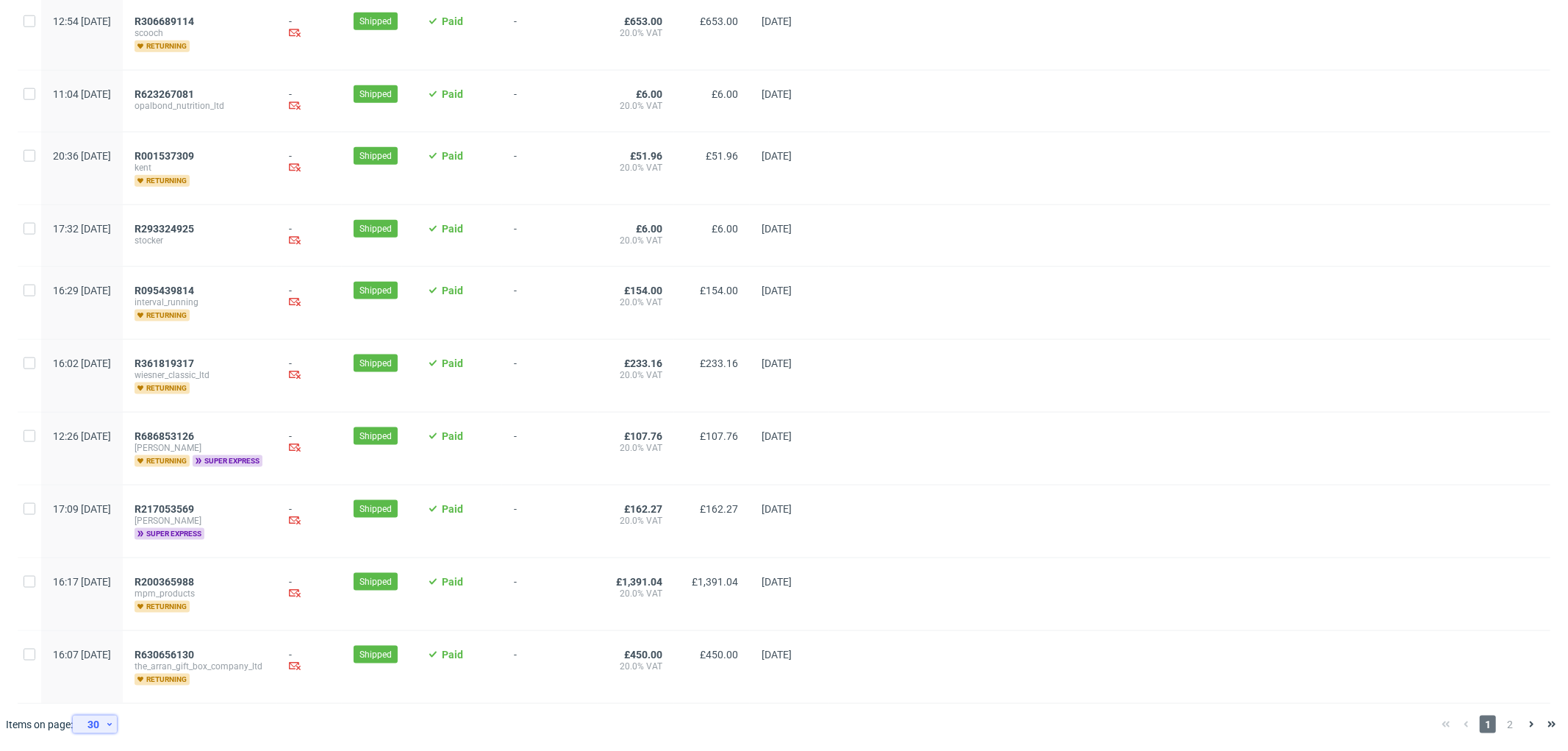
click at [113, 720] on icon at bounding box center [110, 724] width 9 height 12
click at [103, 695] on div "300" at bounding box center [100, 691] width 30 height 21
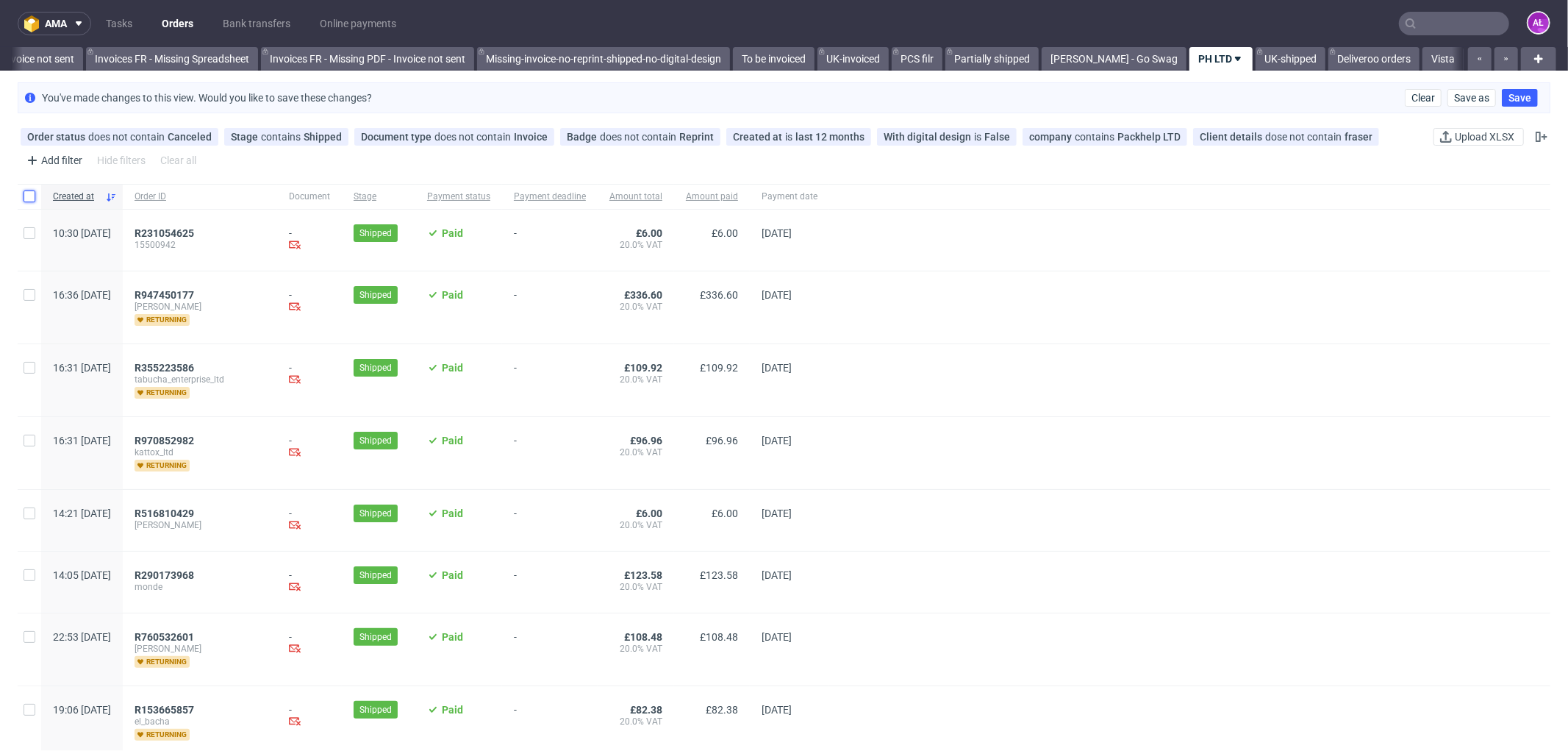
click at [28, 193] on input "checkbox" at bounding box center [30, 196] width 12 height 12
checkbox input "true"
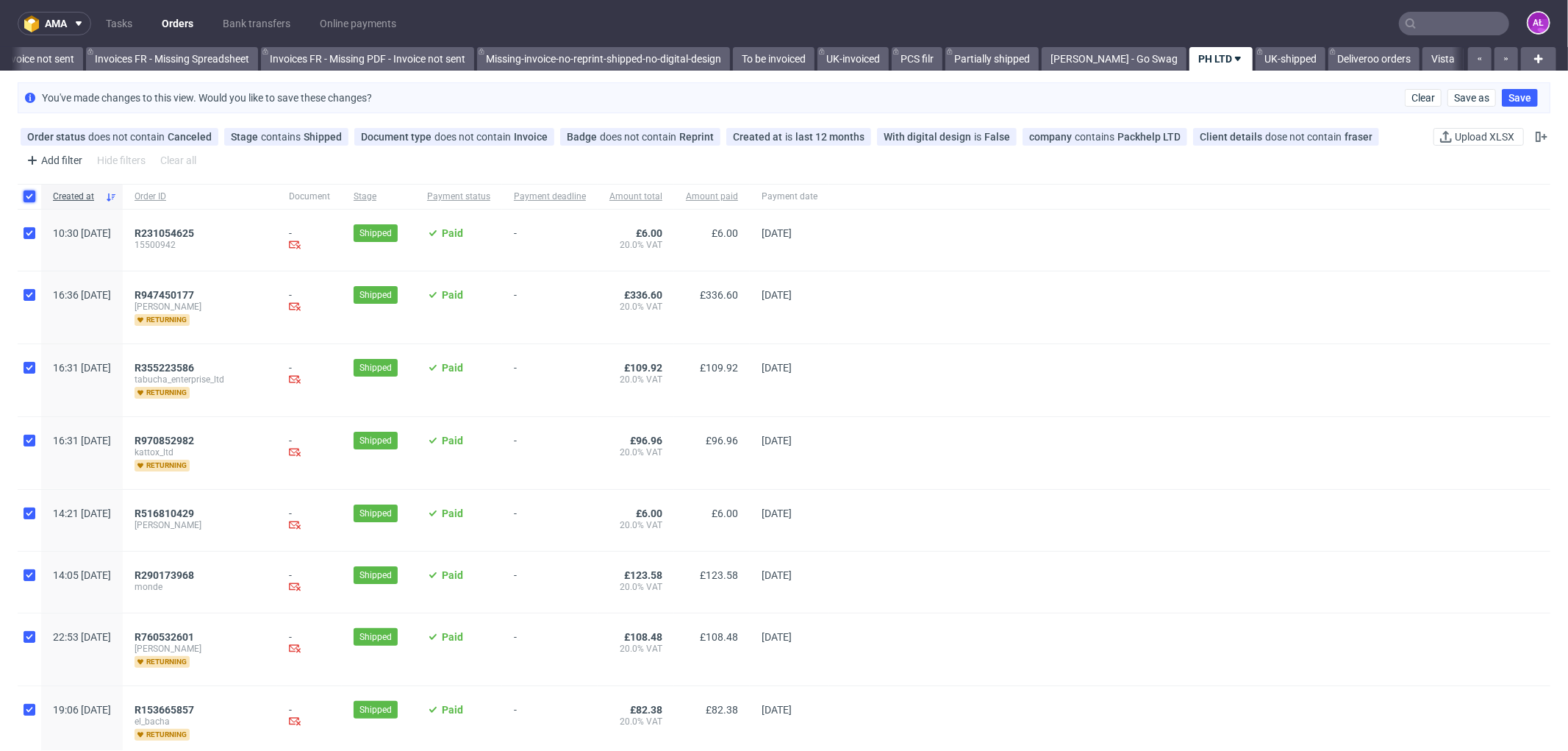
checkbox input "true"
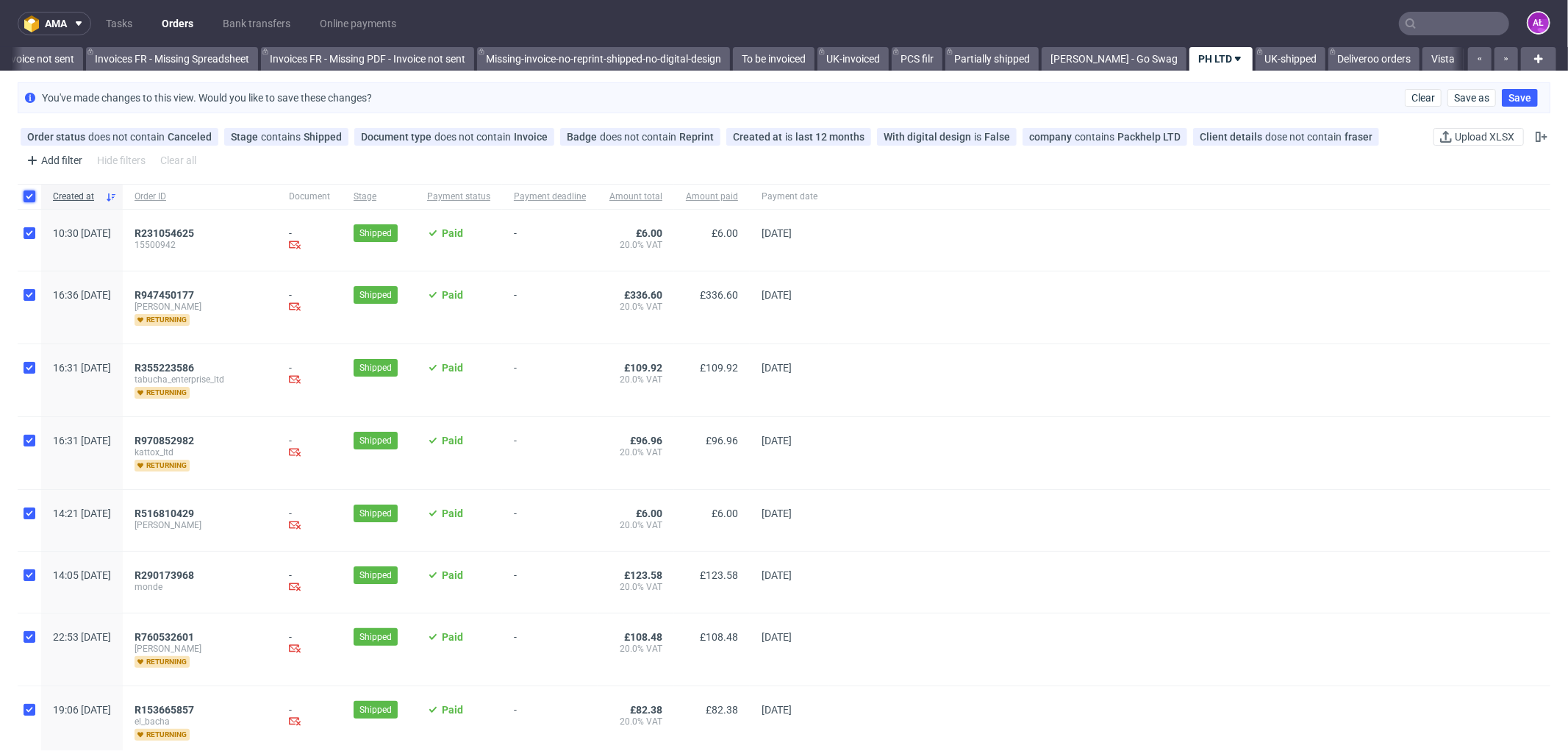
checkbox input "true"
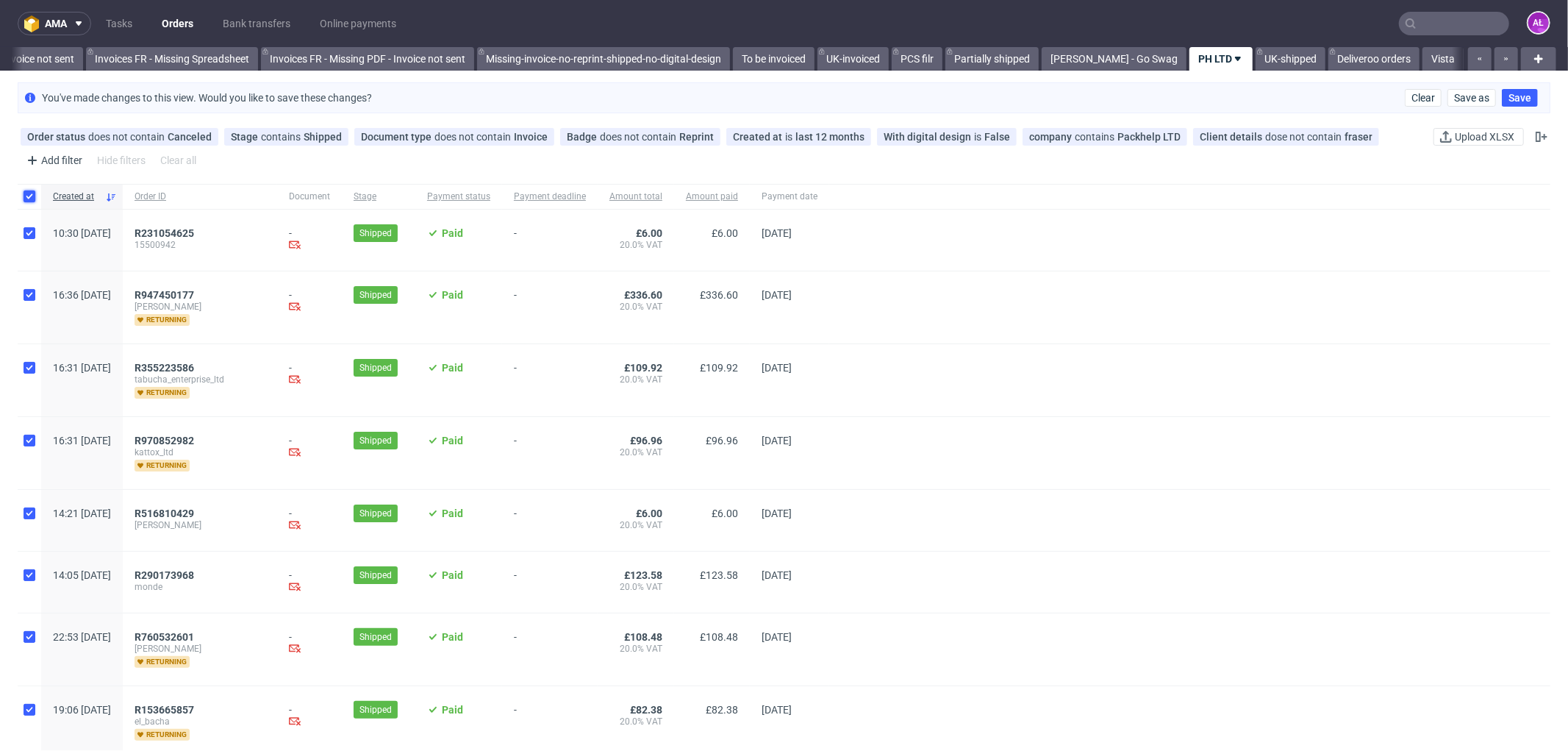
checkbox input "true"
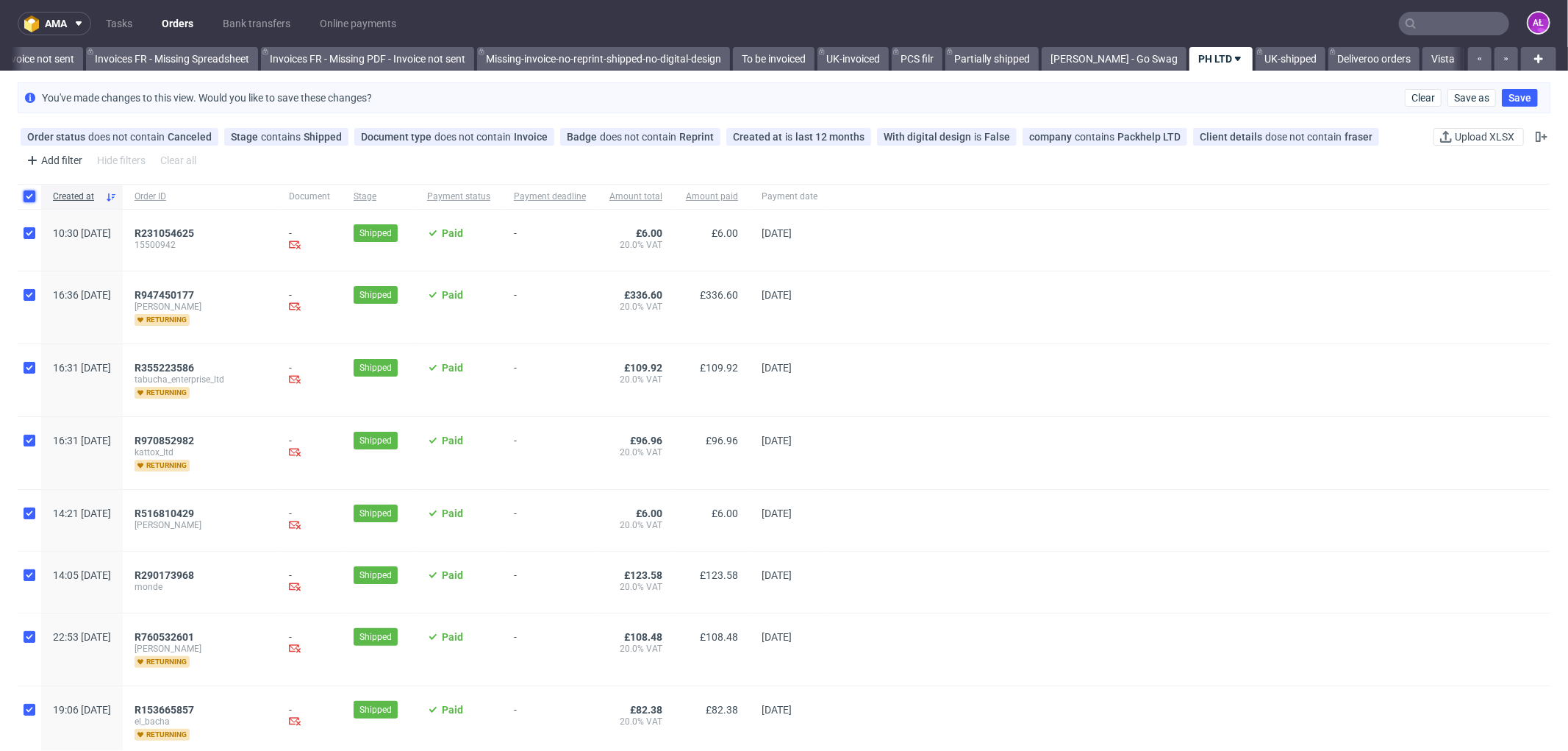
checkbox input "true"
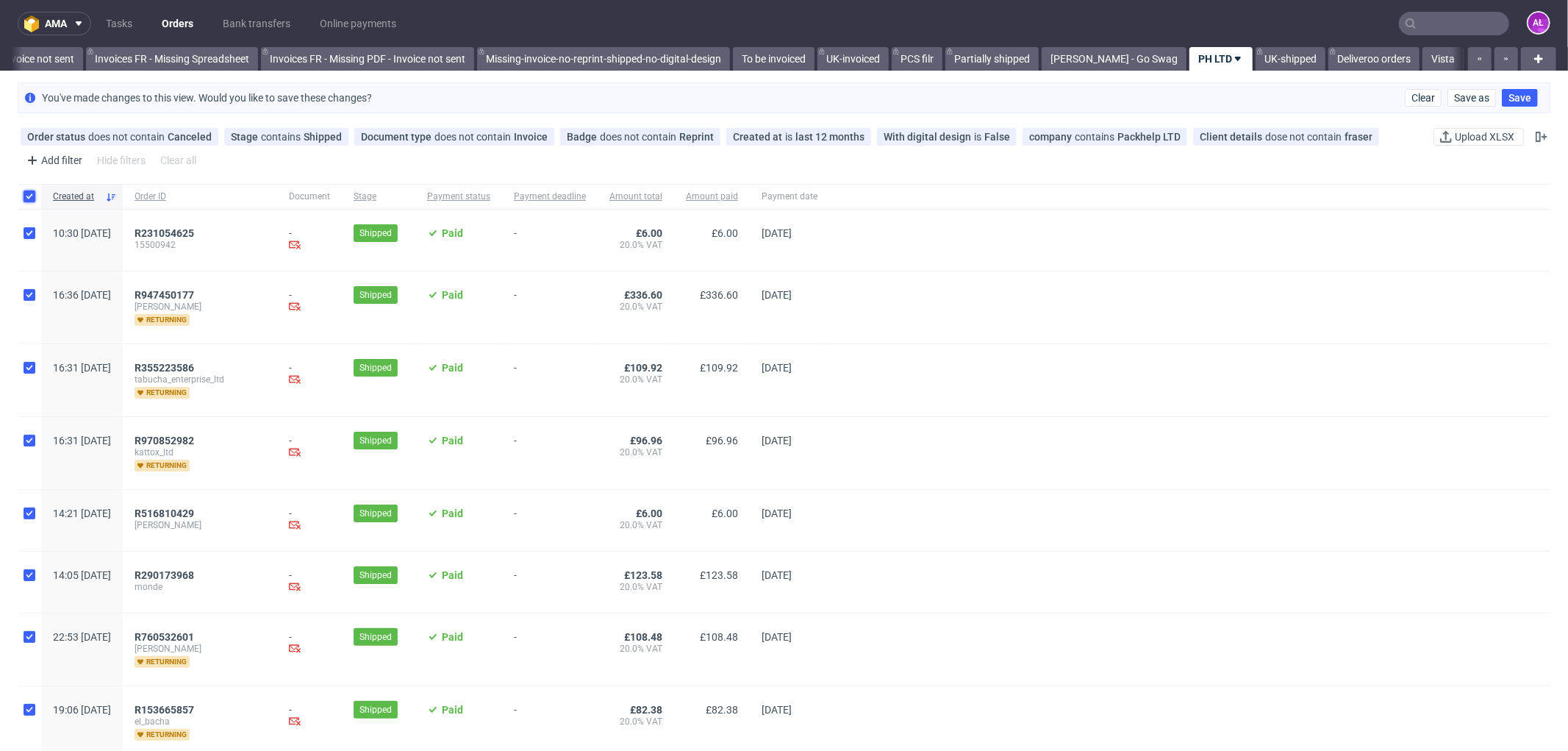
checkbox input "true"
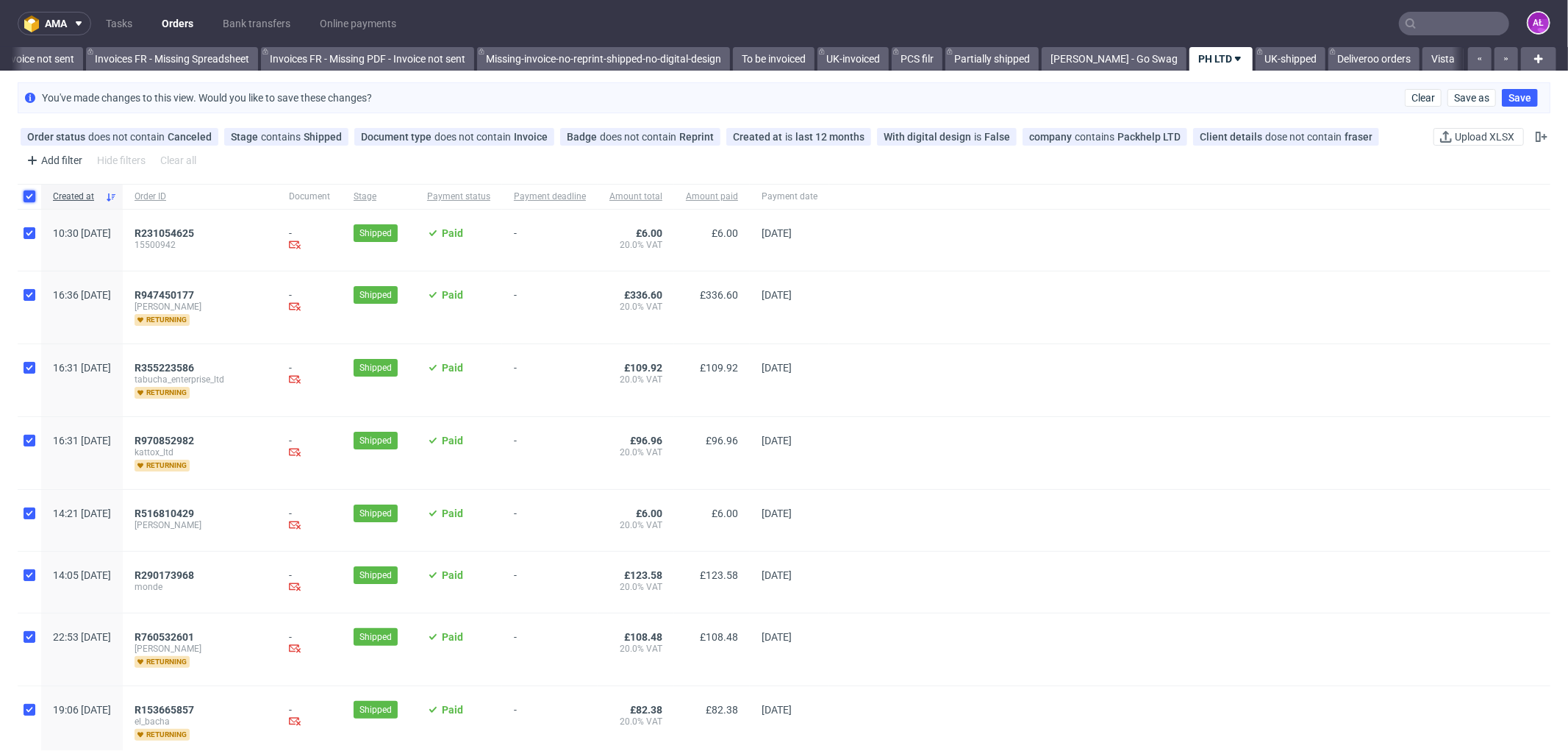
checkbox input "true"
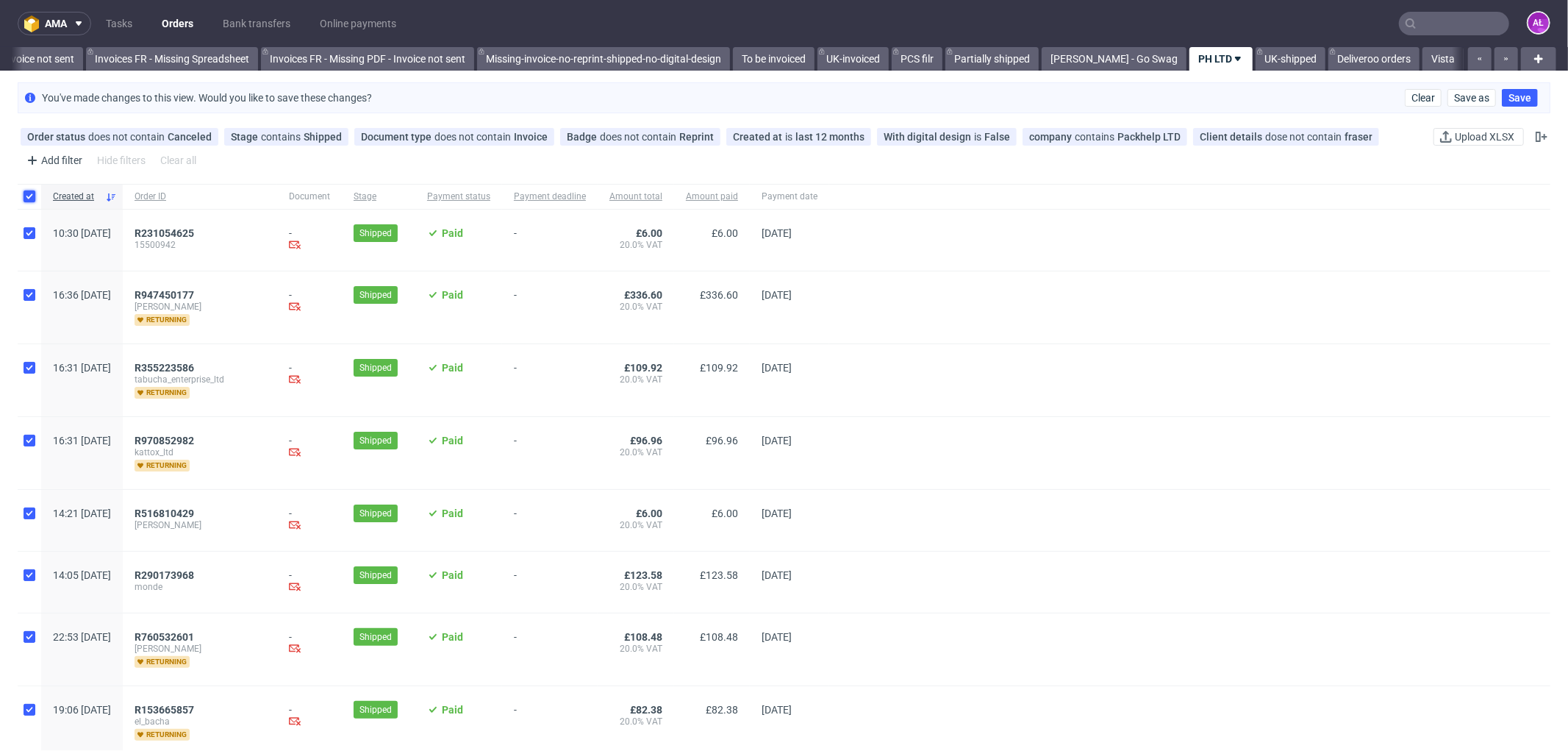
checkbox input "true"
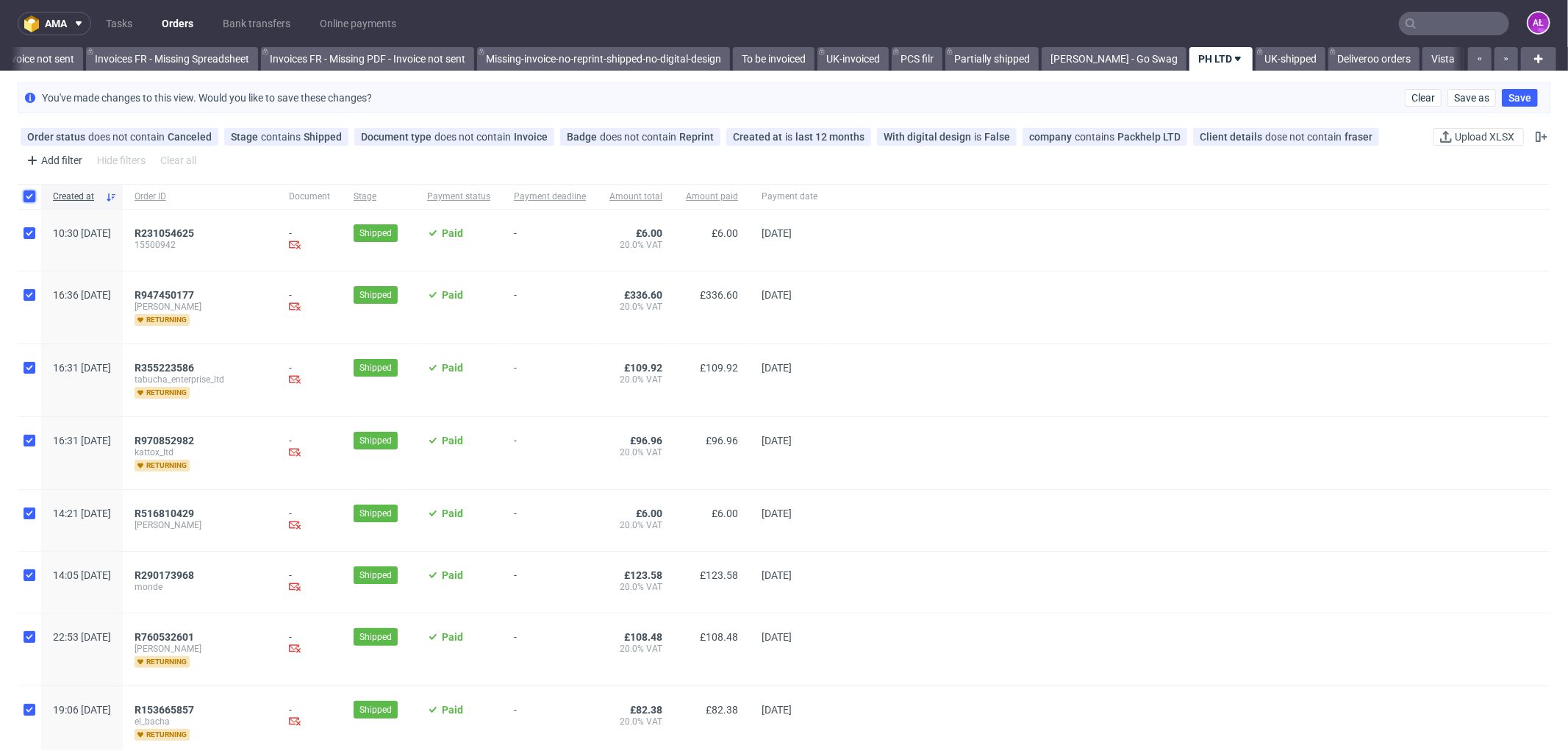
checkbox input "true"
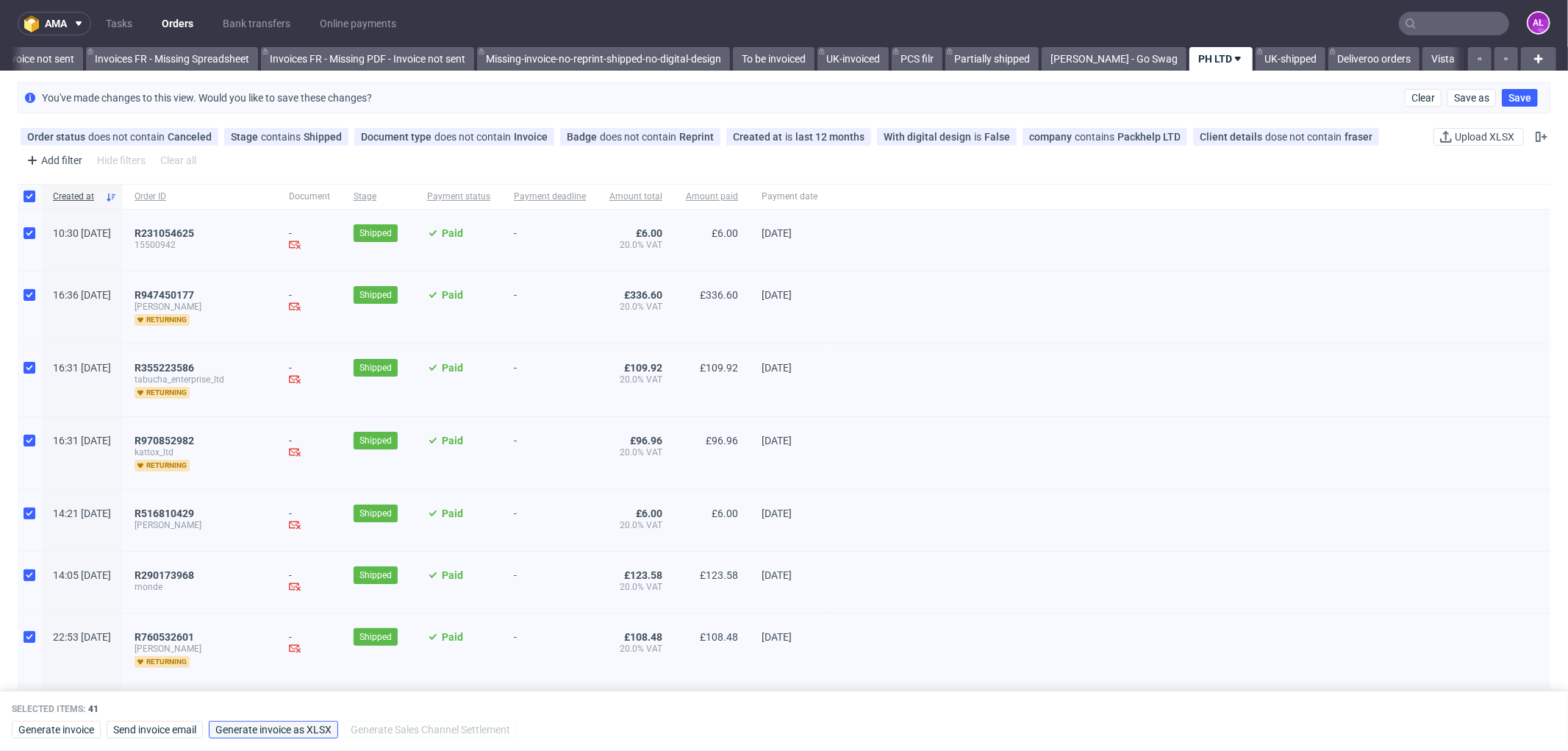
click at [331, 730] on span "Generate invoice as XLSX" at bounding box center [273, 729] width 116 height 10
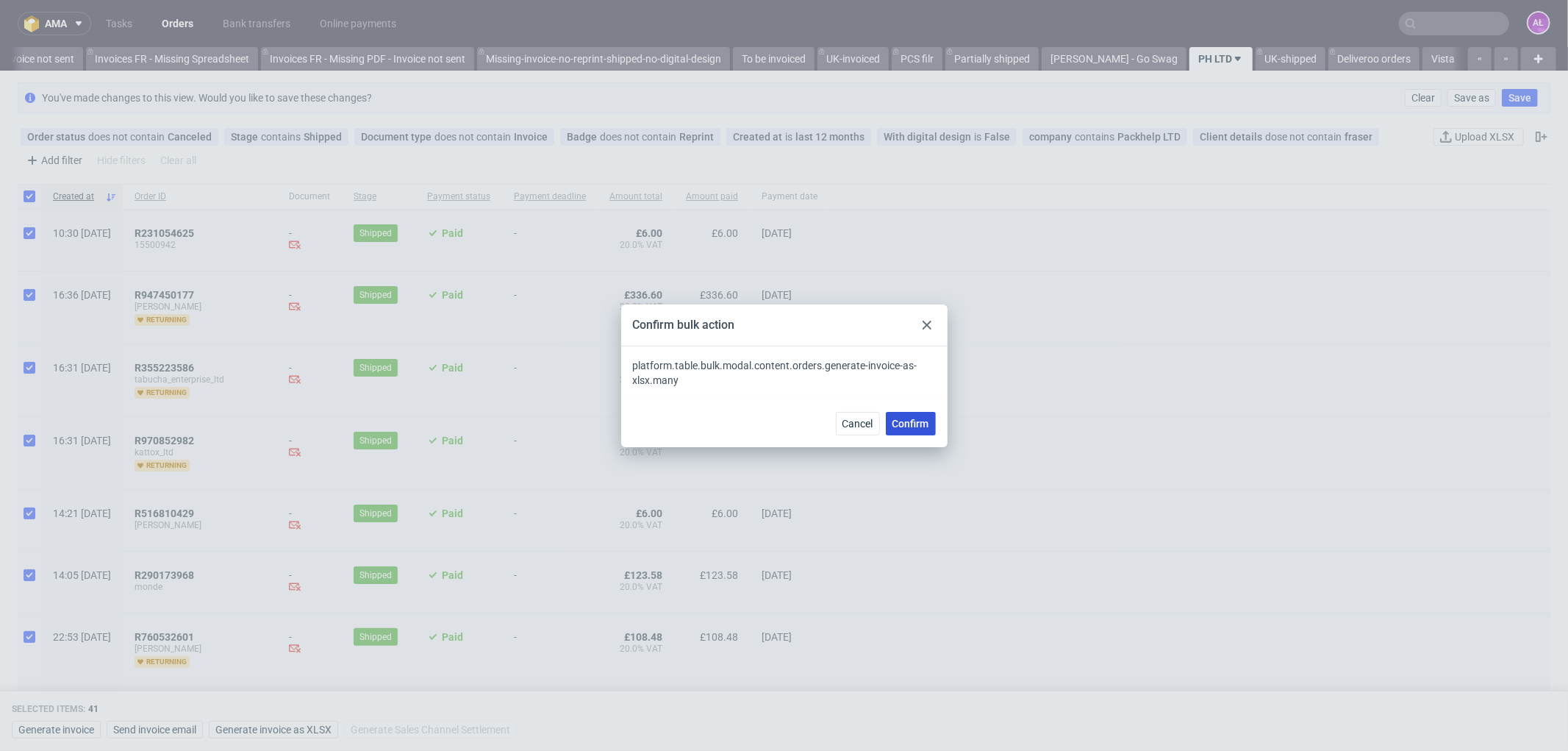
click at [921, 420] on span "Confirm" at bounding box center [910, 423] width 37 height 10
checkbox input "false"
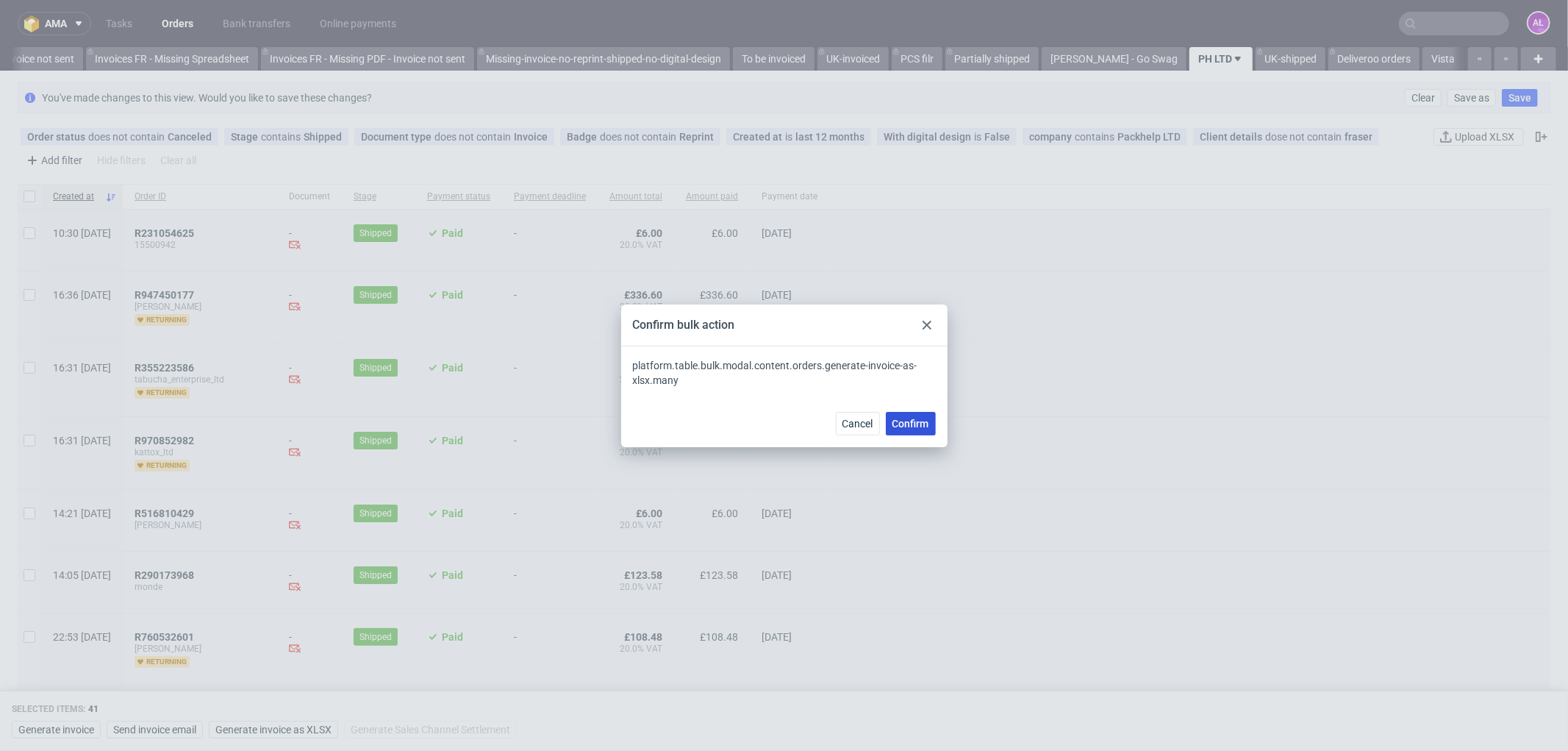
checkbox input "false"
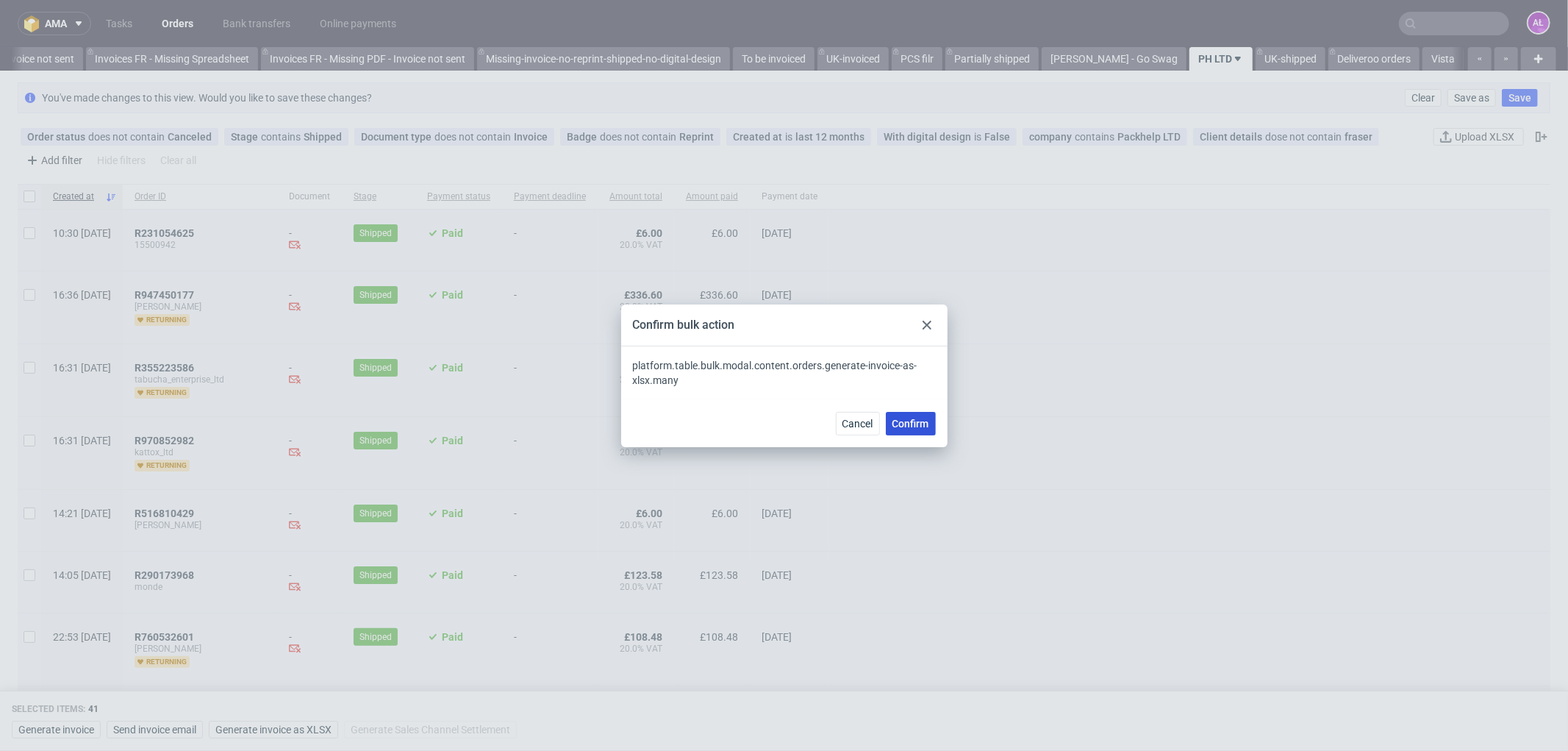
checkbox input "false"
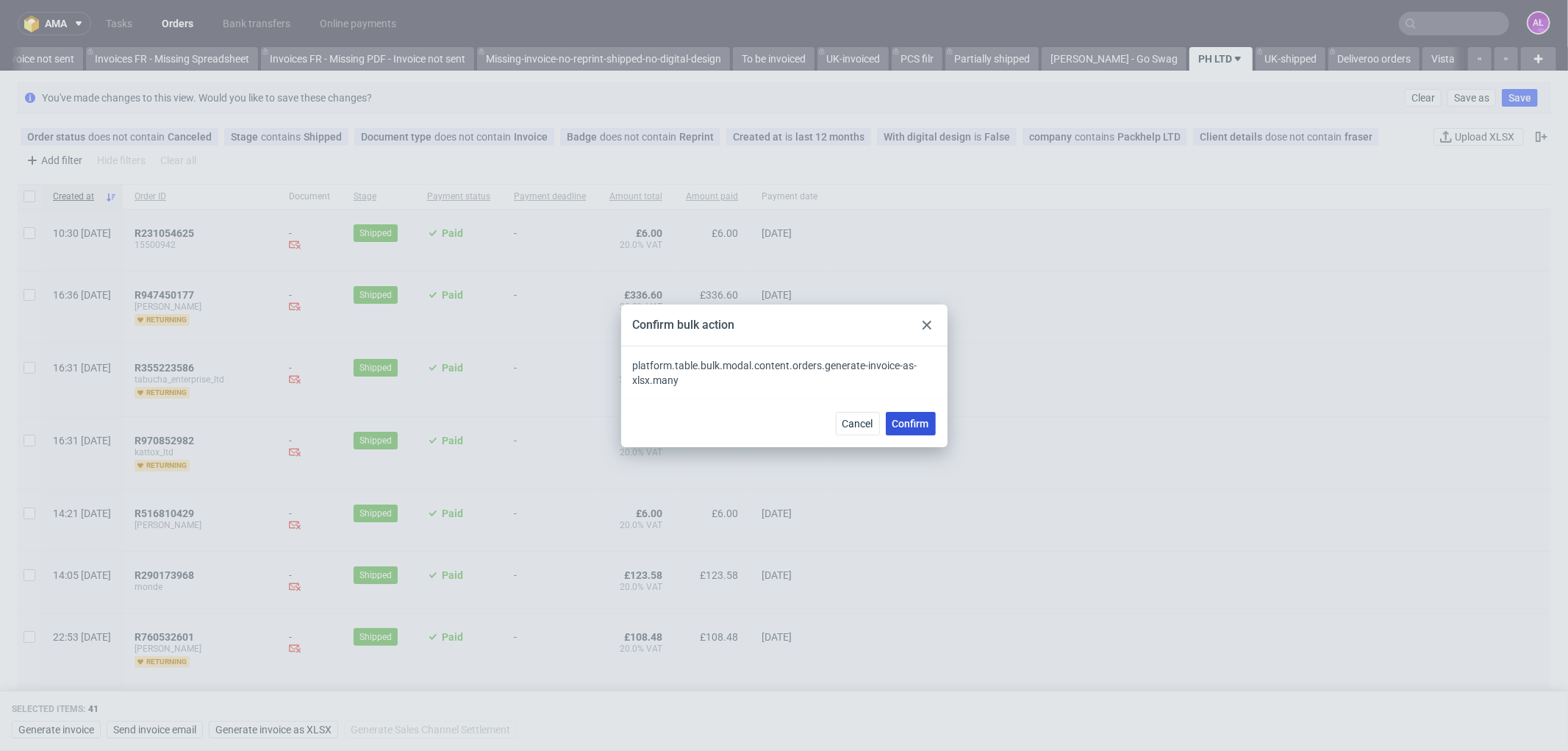
checkbox input "false"
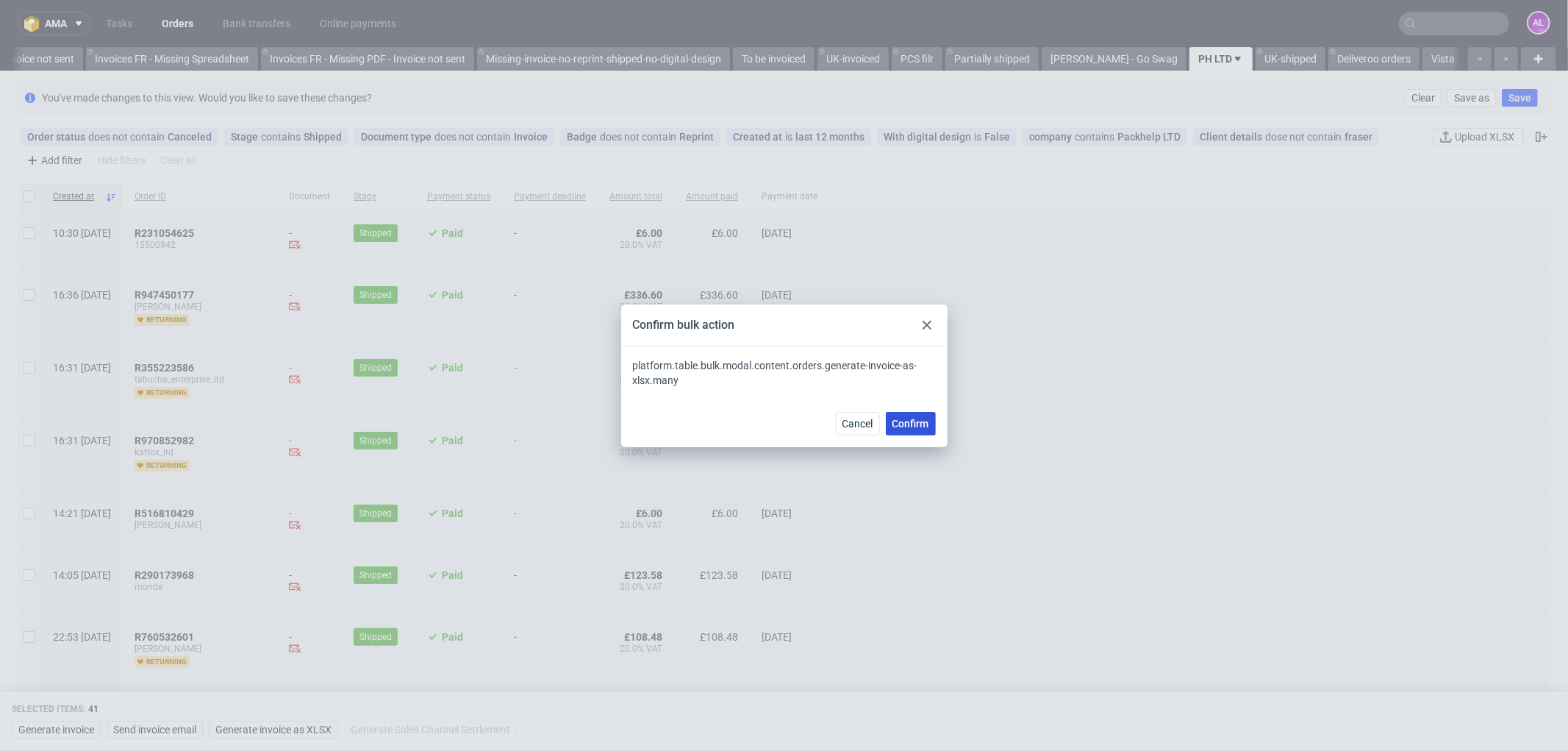
checkbox input "false"
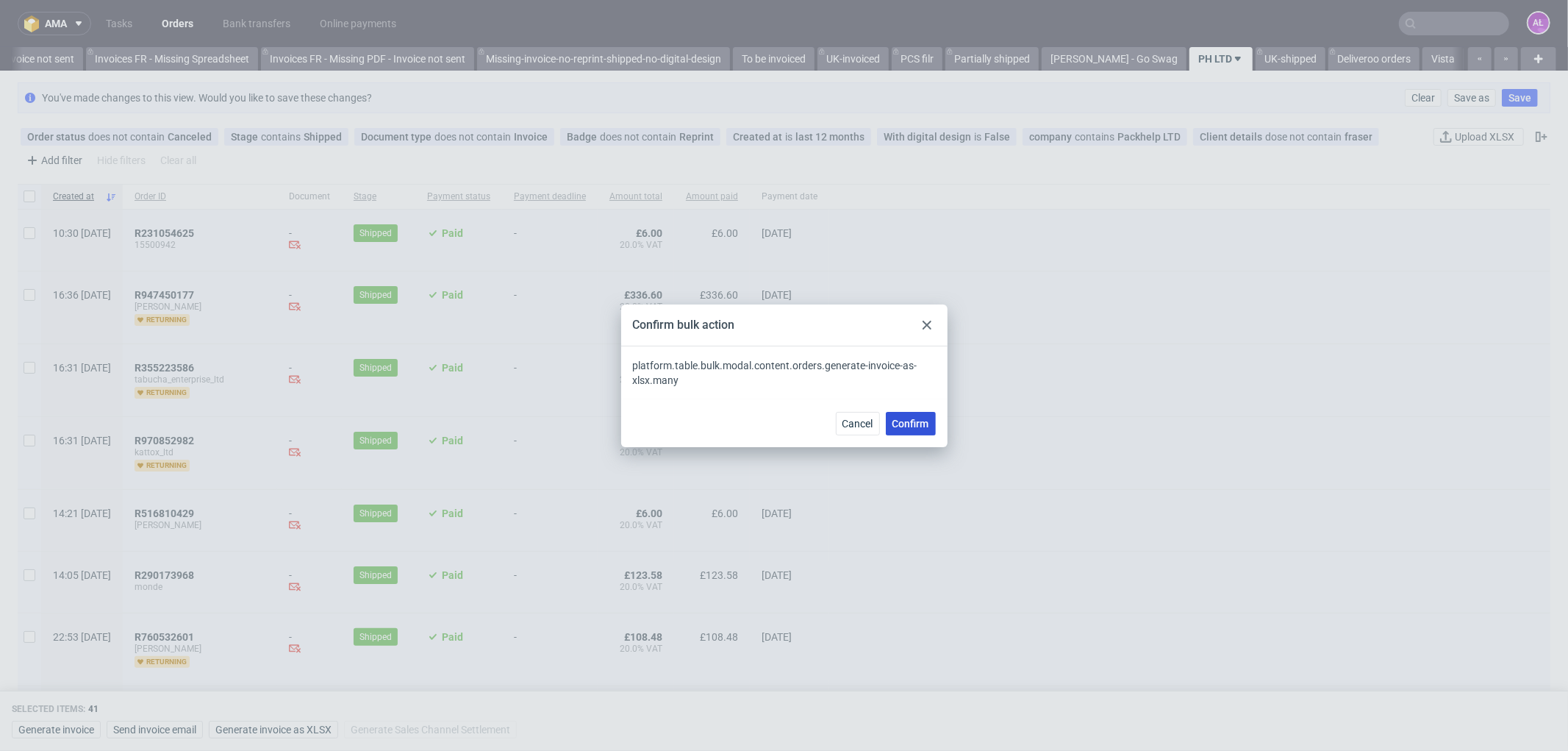
checkbox input "false"
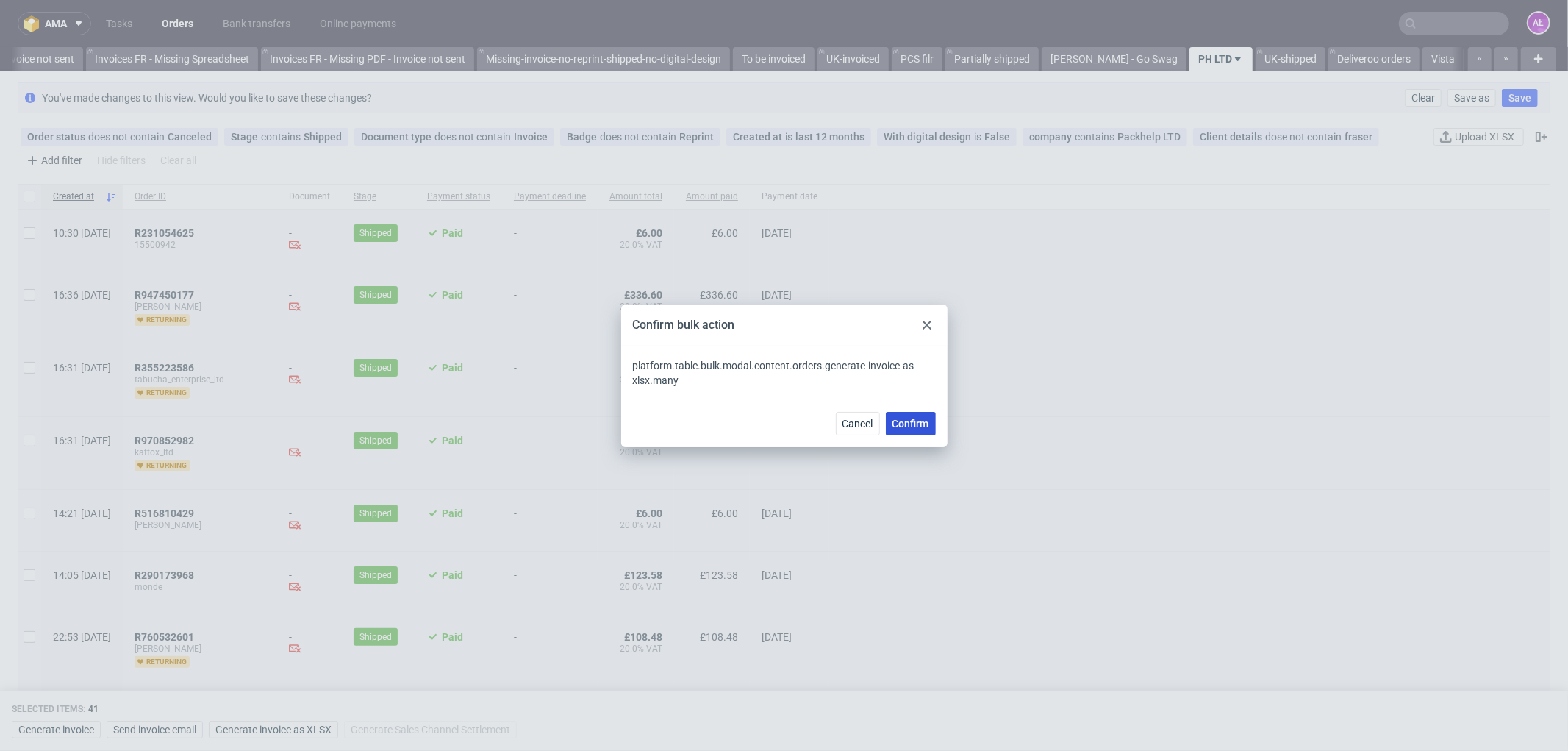
checkbox input "false"
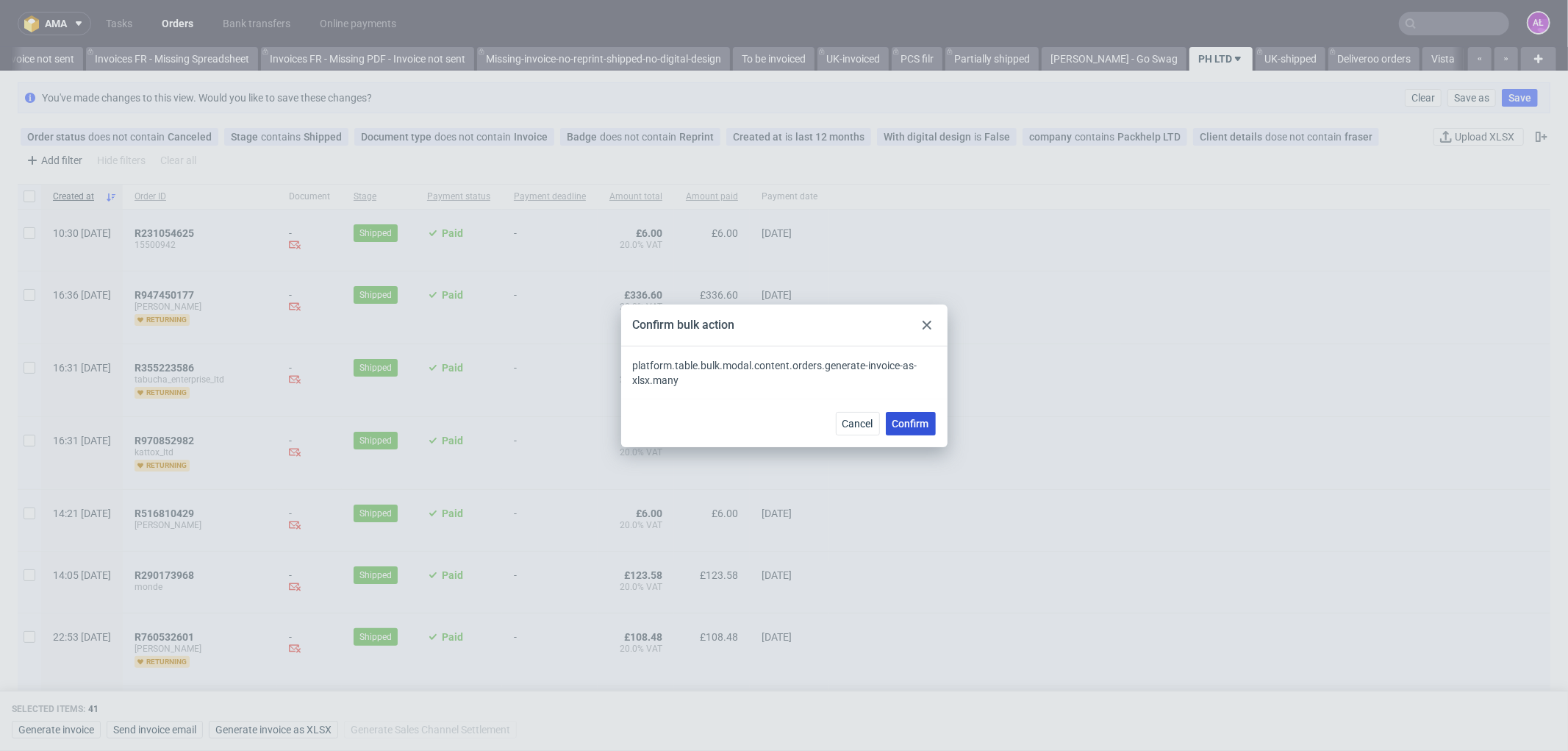
checkbox input "false"
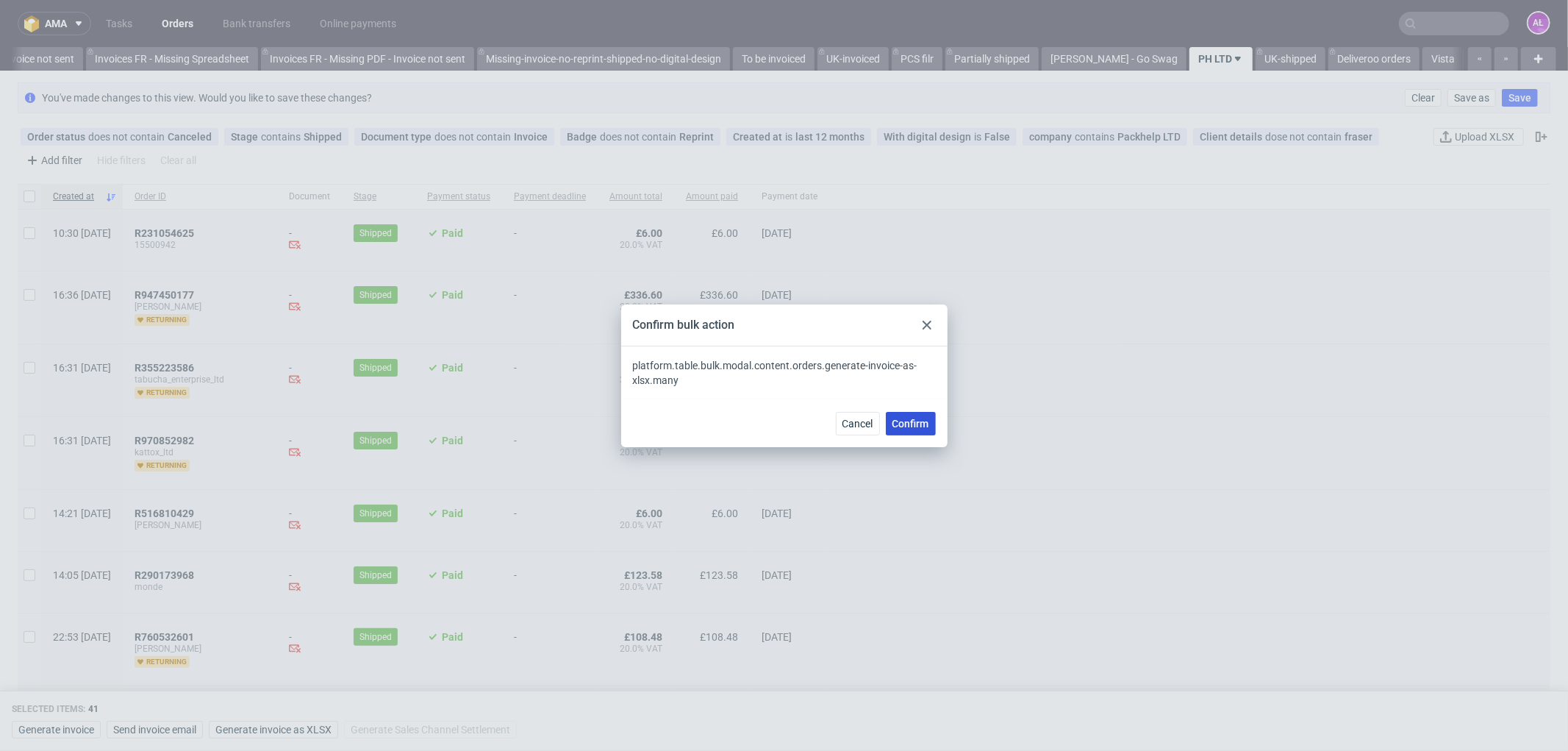
checkbox input "false"
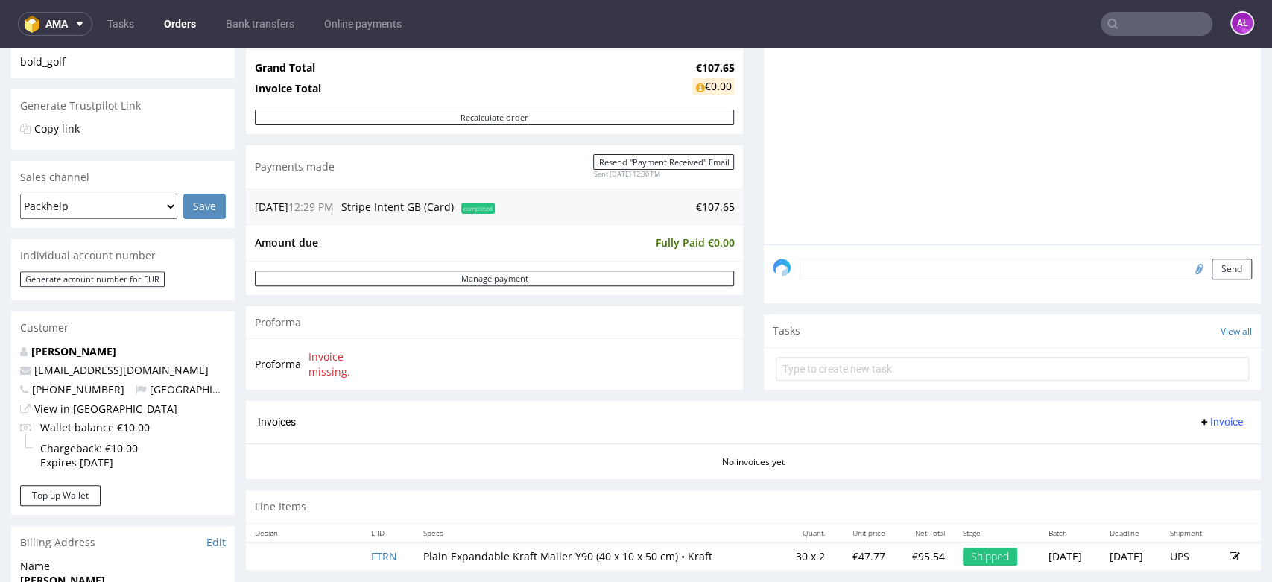
scroll to position [496, 0]
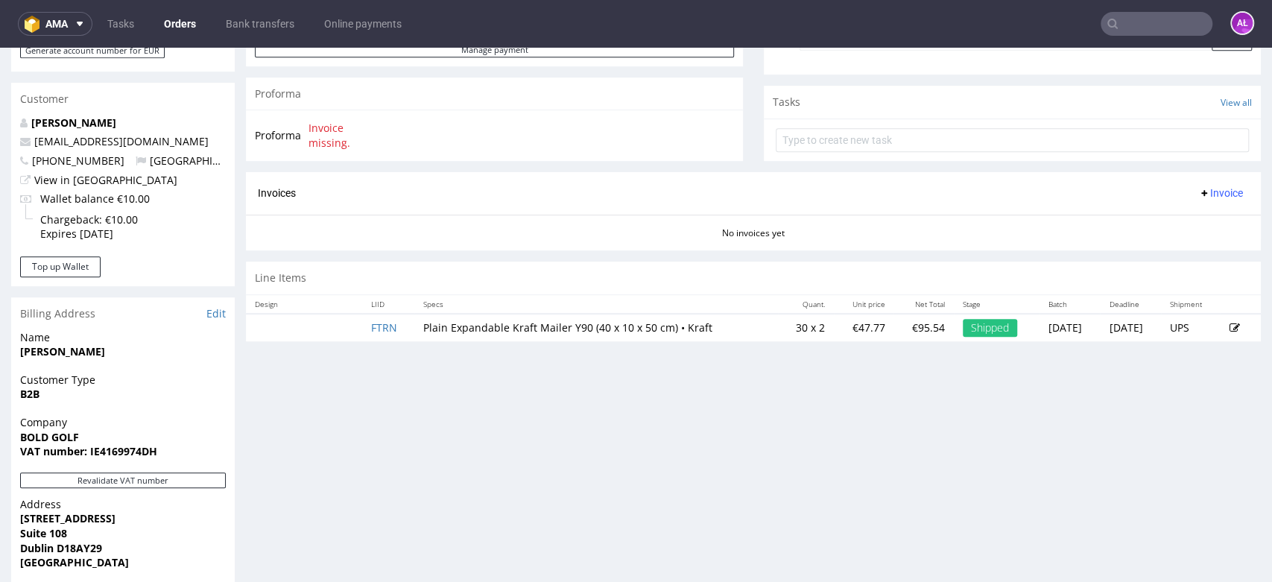
click at [1210, 193] on span "Invoice" at bounding box center [1220, 193] width 45 height 12
click at [1206, 229] on span "Upload" at bounding box center [1194, 223] width 72 height 15
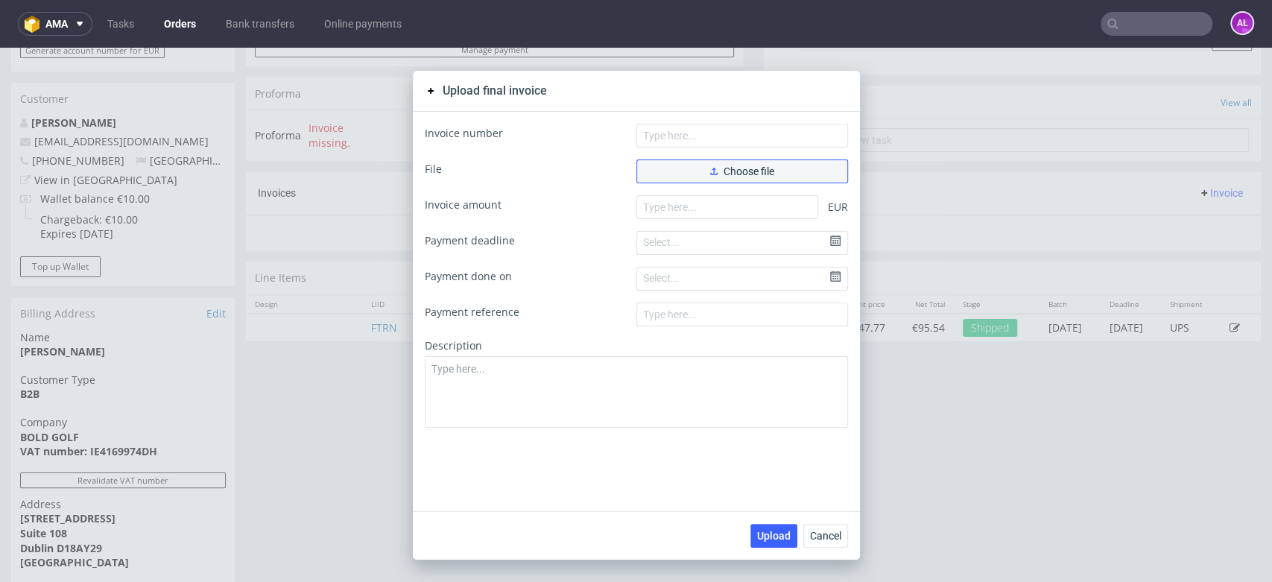
click at [743, 181] on button "Choose file" at bounding box center [742, 171] width 212 height 24
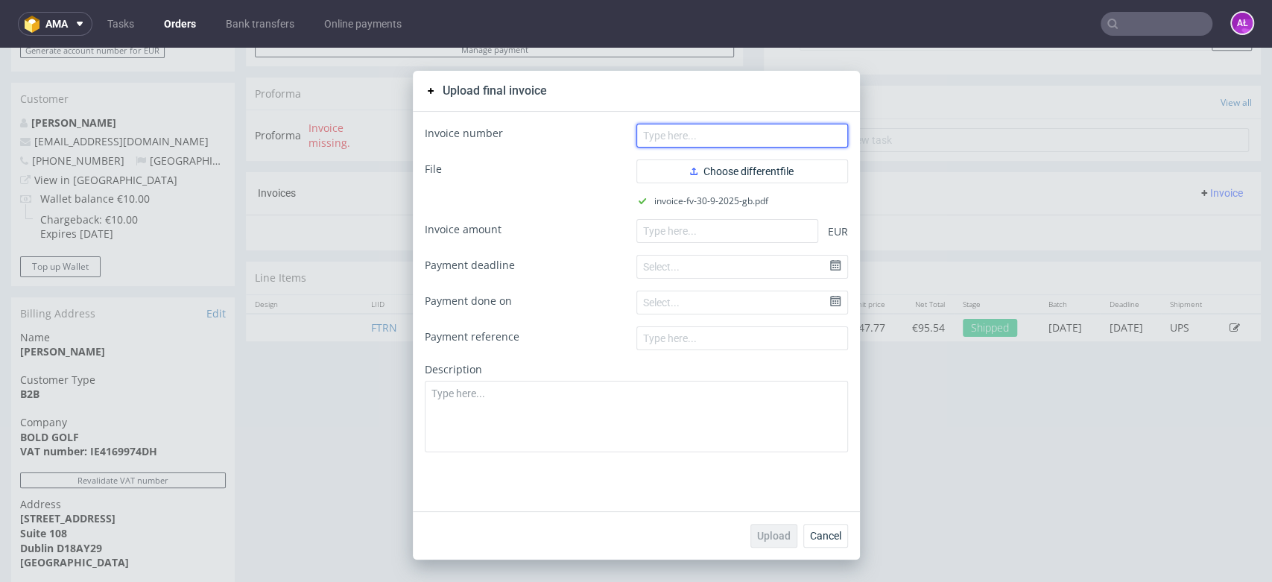
click at [669, 136] on input "text" at bounding box center [742, 136] width 212 height 24
paste input "FV 30/9/2025/GB"
type input "FV 30/9/2025/GB"
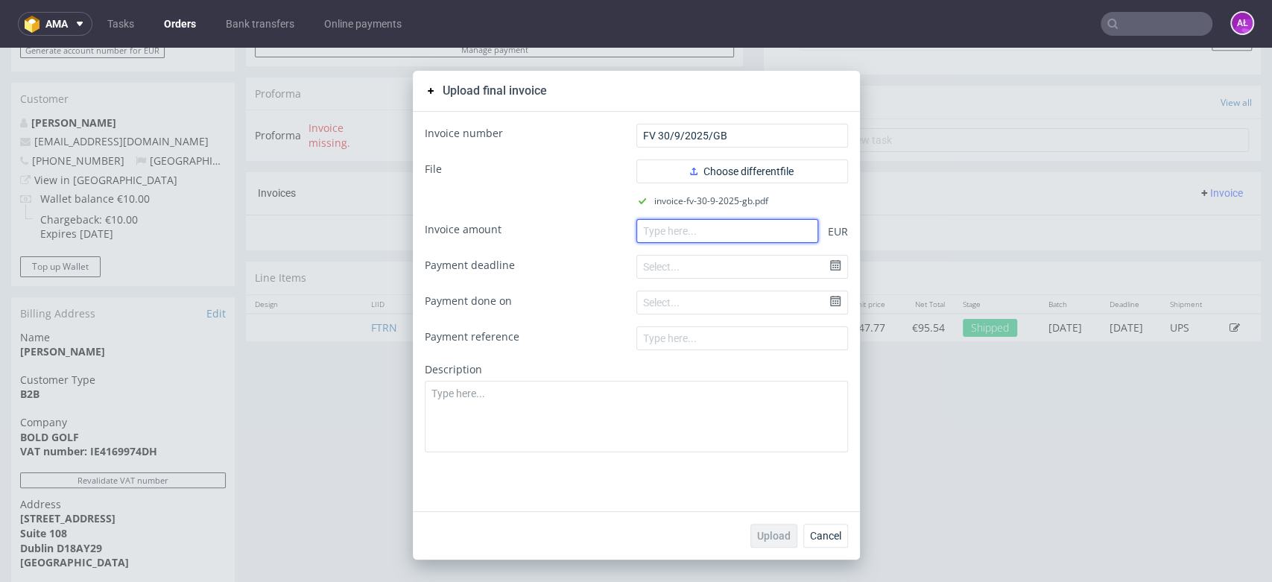
click at [661, 229] on input "number" at bounding box center [727, 231] width 182 height 24
paste input "107.65"
type input "107.65"
click at [775, 528] on button "Upload" at bounding box center [773, 536] width 47 height 24
click at [770, 536] on span "Upload" at bounding box center [774, 535] width 34 height 10
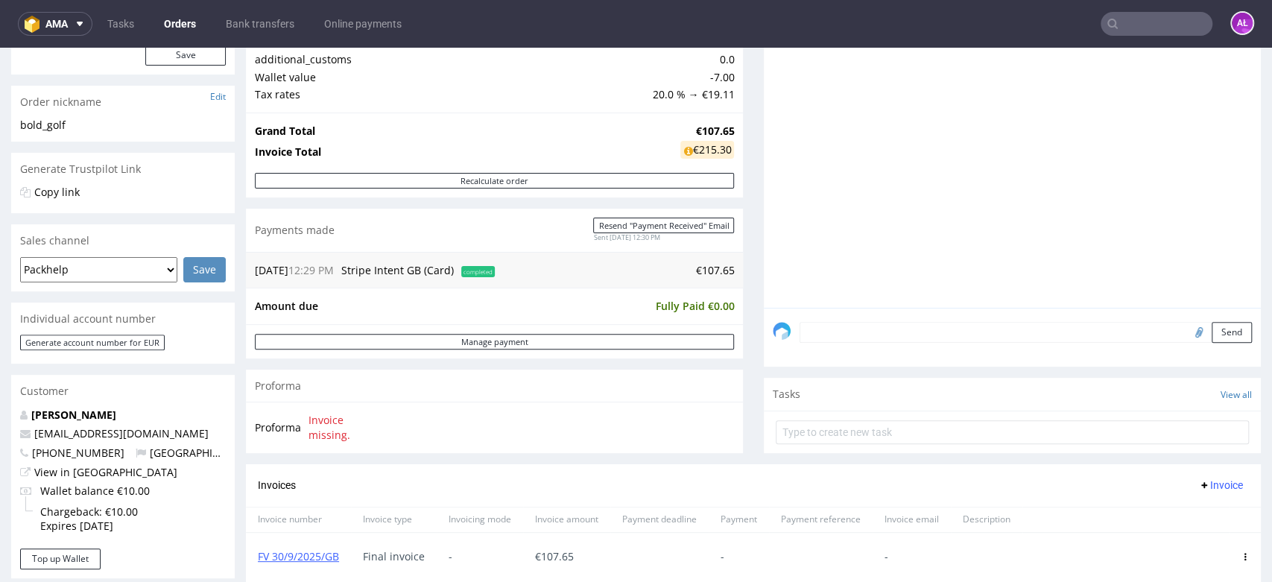
scroll to position [413, 0]
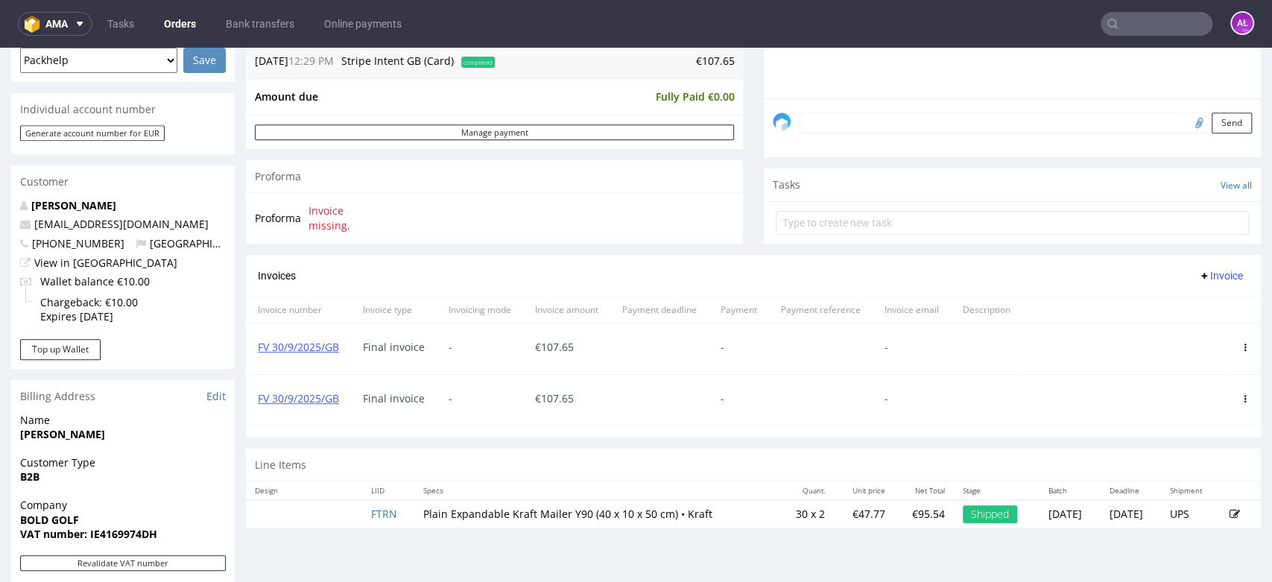
click at [1241, 393] on span at bounding box center [1244, 399] width 7 height 12
click at [1241, 396] on icon at bounding box center [1244, 398] width 7 height 7
click at [1184, 535] on span "Delete invoice" at bounding box center [1184, 531] width 90 height 15
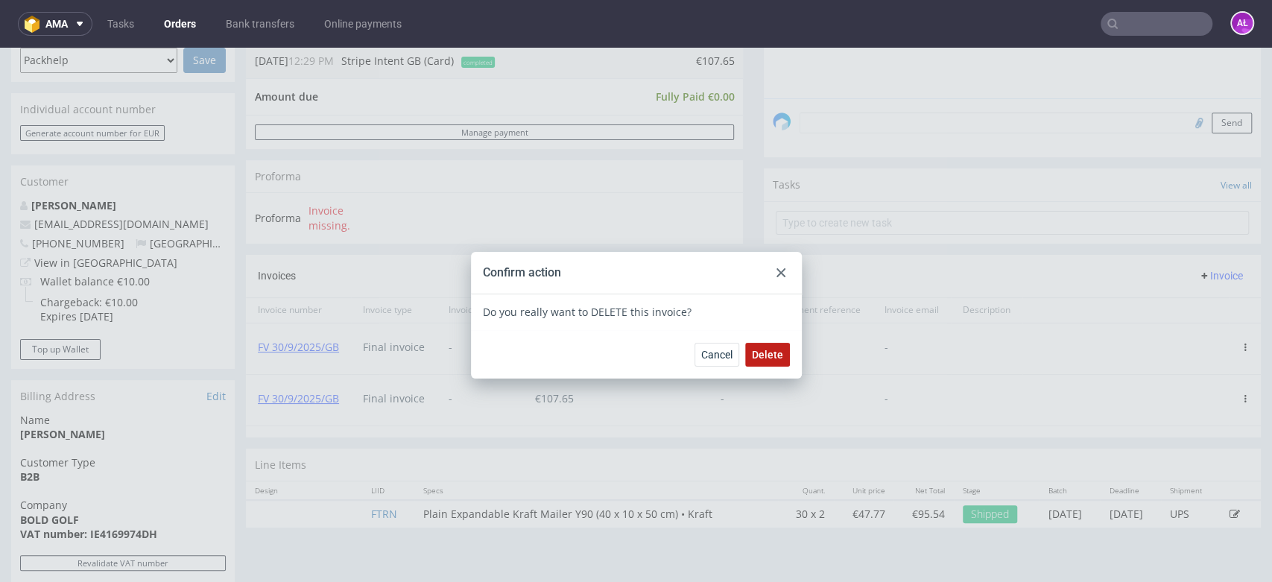
click at [762, 354] on span "Delete" at bounding box center [767, 354] width 31 height 10
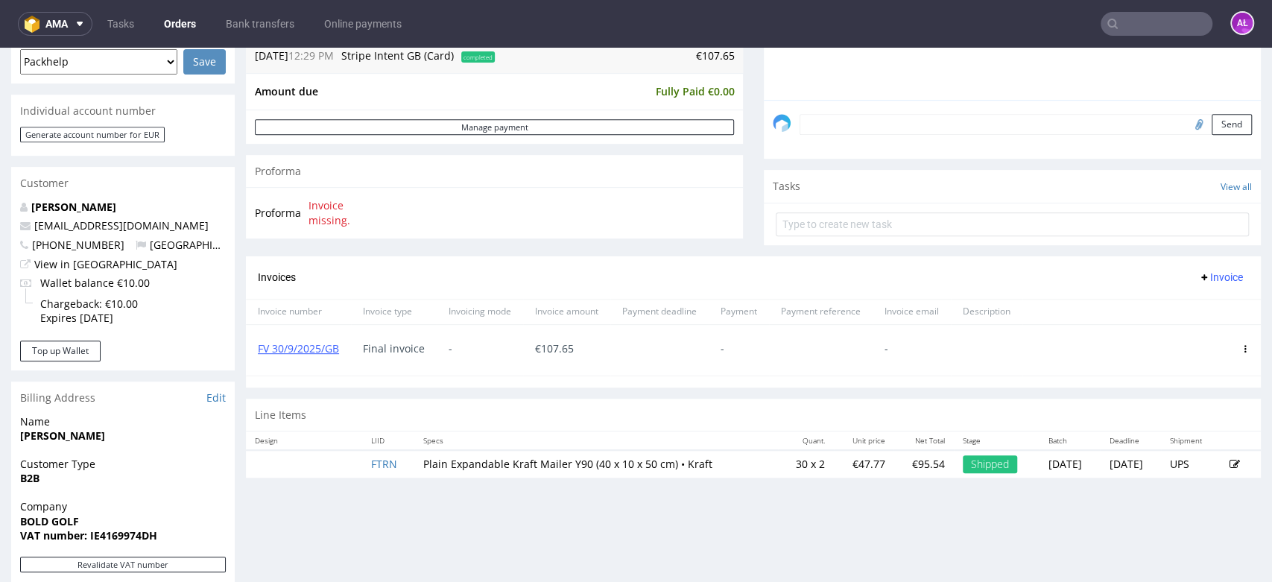
scroll to position [413, 0]
click at [1138, 27] on input "text" at bounding box center [1156, 24] width 112 height 24
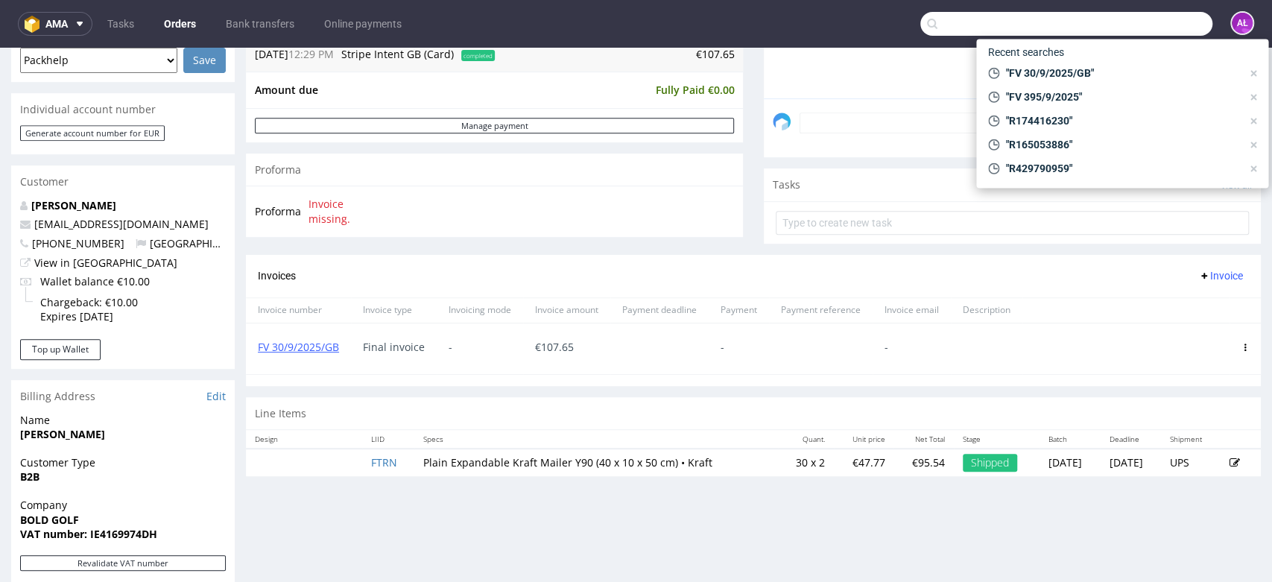
paste input "FV 31/9/2025/GB"
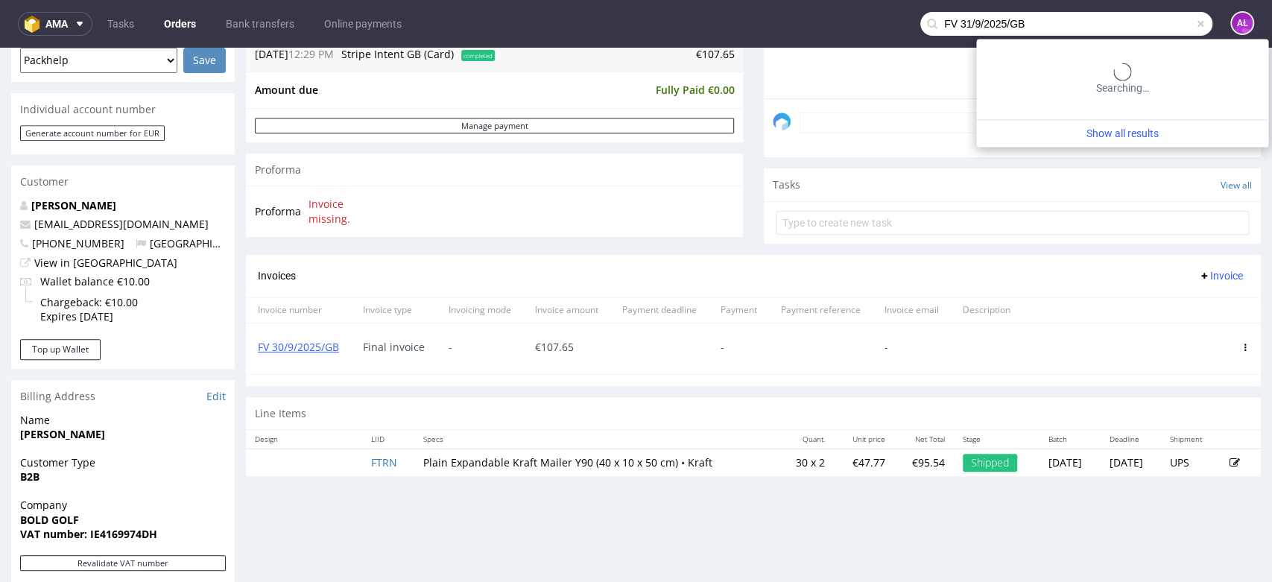
type input "FV 31/9/2025/GB"
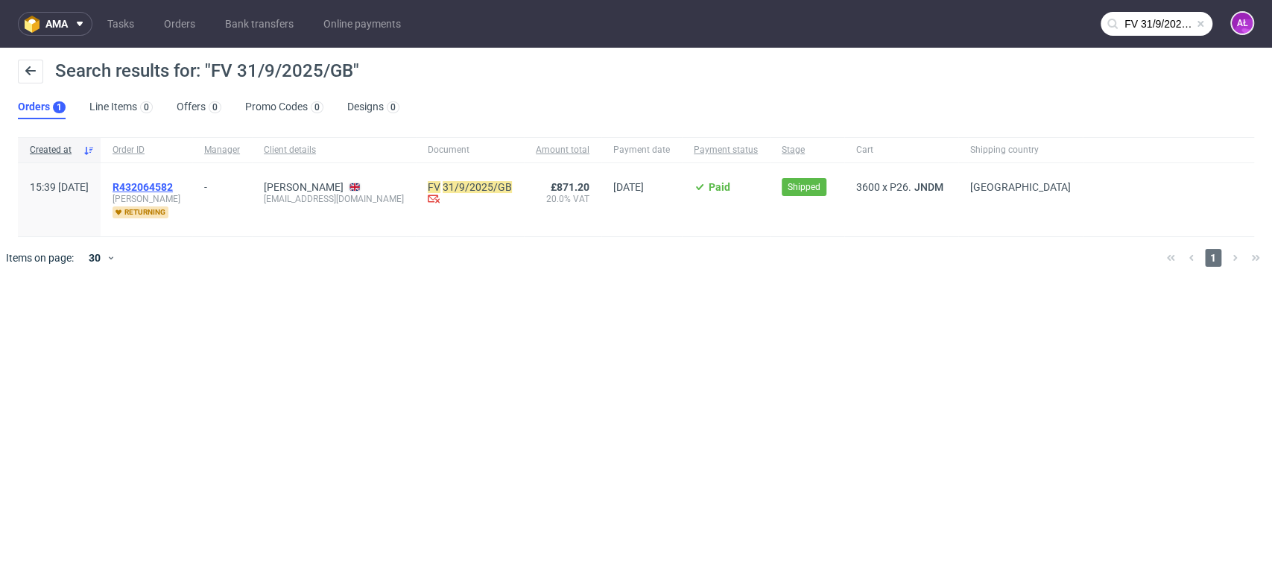
click at [173, 188] on span "R432064582" at bounding box center [142, 187] width 60 height 12
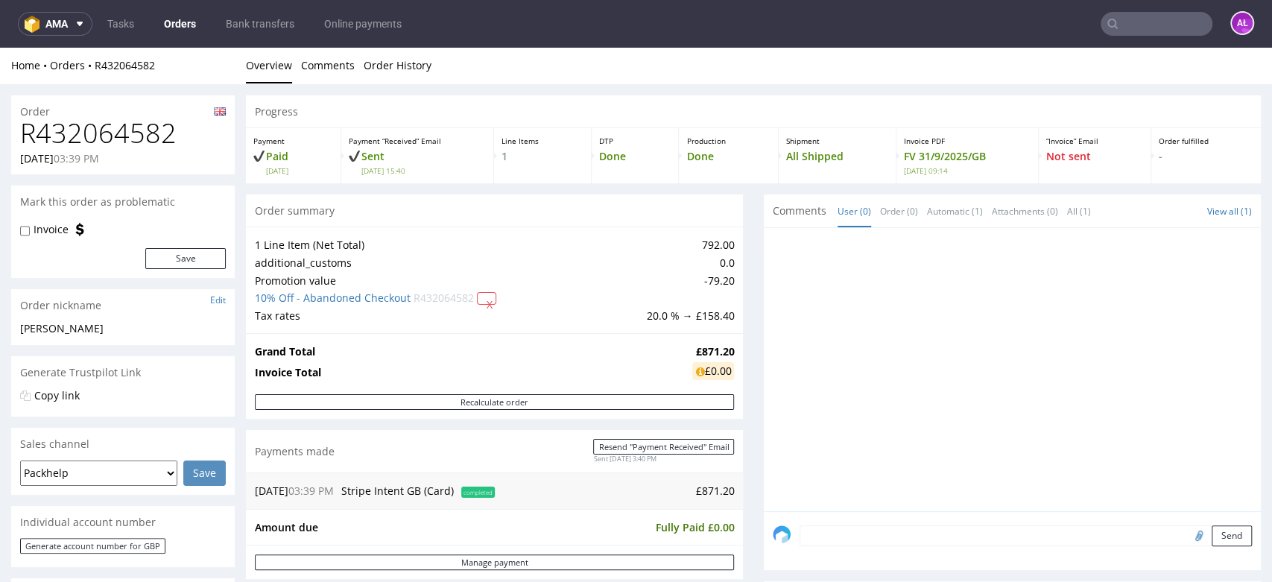
scroll to position [496, 0]
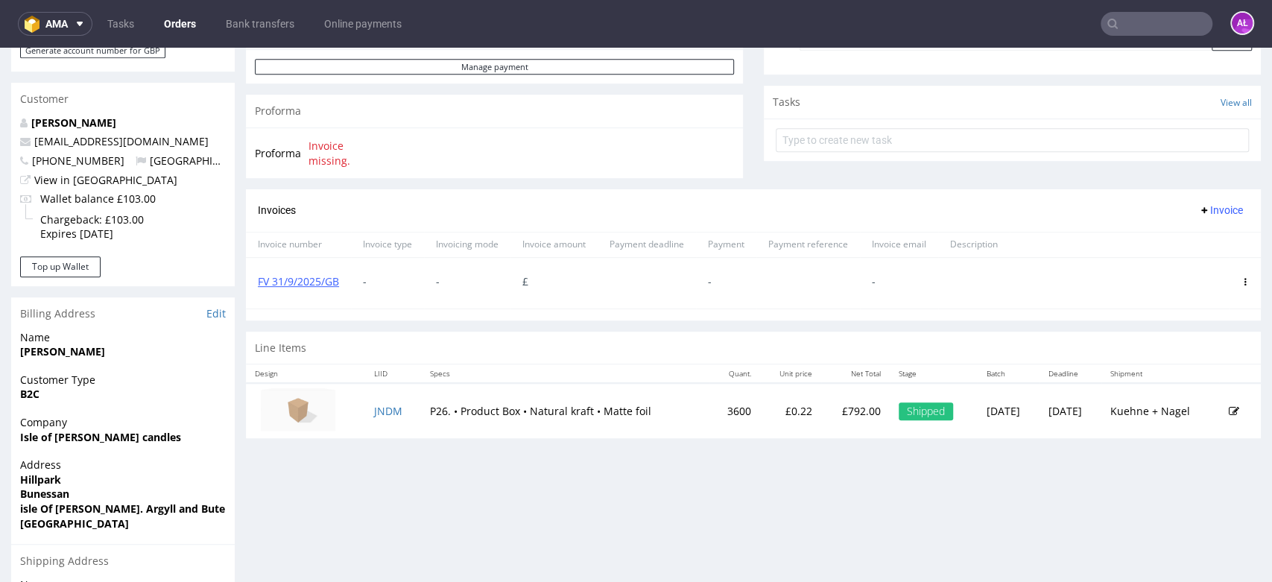
click at [1241, 279] on icon at bounding box center [1244, 281] width 7 height 7
click at [1180, 413] on span "Delete invoice" at bounding box center [1184, 414] width 90 height 15
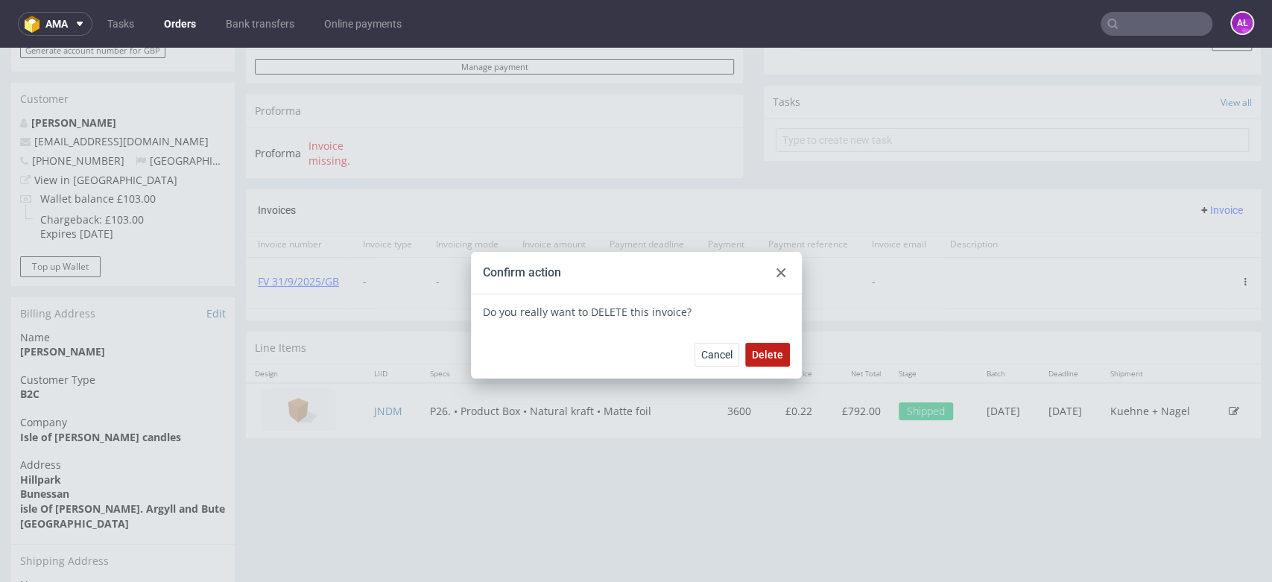
click at [757, 350] on span "Delete" at bounding box center [767, 354] width 31 height 10
